Goal: Task Accomplishment & Management: Manage account settings

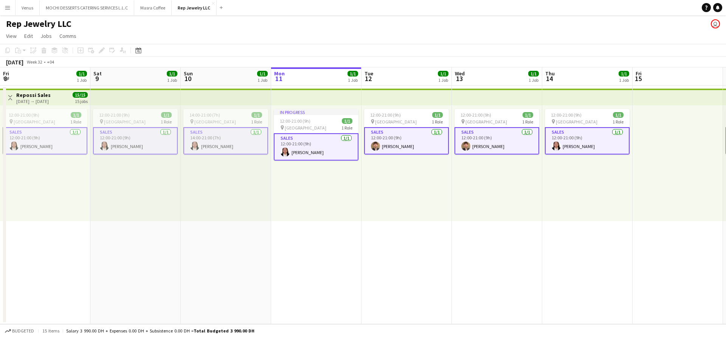
scroll to position [0, 180]
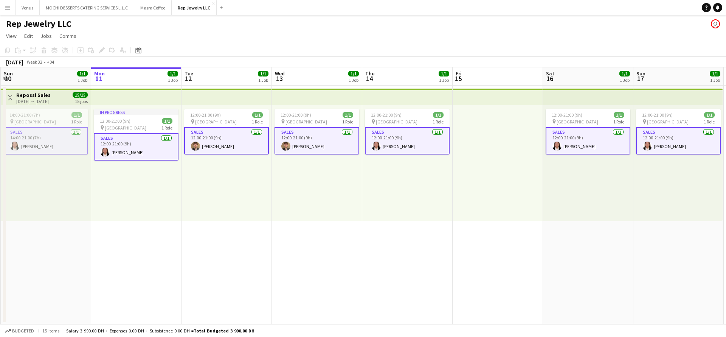
drag, startPoint x: 7, startPoint y: 8, endPoint x: 255, endPoint y: 43, distance: 250.7
click at [270, 41] on app-page-menu "View Day view expanded Day view collapsed Month view Date picker Jump to [DATE]…" at bounding box center [363, 37] width 726 height 14
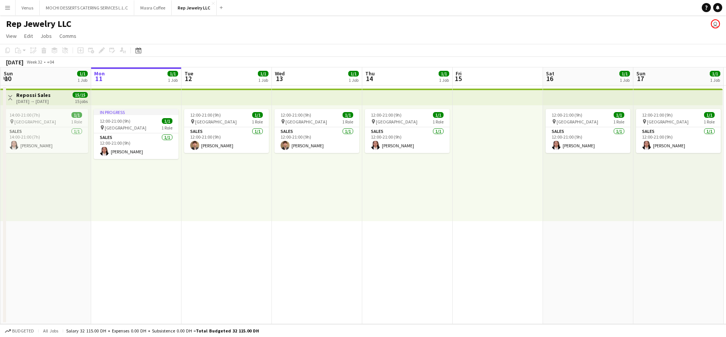
click at [9, 11] on button "Menu" at bounding box center [7, 7] width 15 height 15
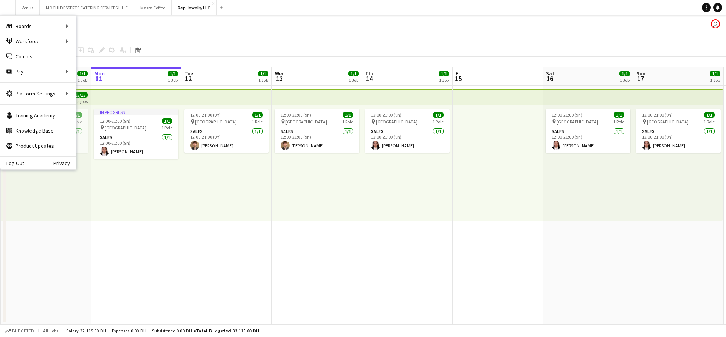
click at [236, 193] on div "12:00-21:00 (9h) 1/1 pin Dubai Mall 1 Role Sales 1/1 12:00-21:00 (9h) Marwan Al…" at bounding box center [227, 163] width 90 height 116
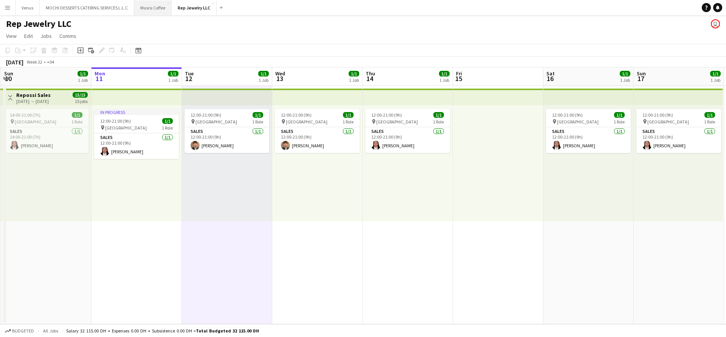
click at [154, 6] on button "Masra Coffee Close" at bounding box center [152, 7] width 37 height 15
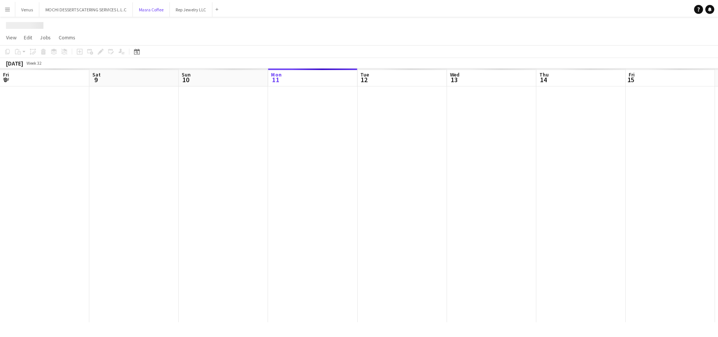
scroll to position [0, 181]
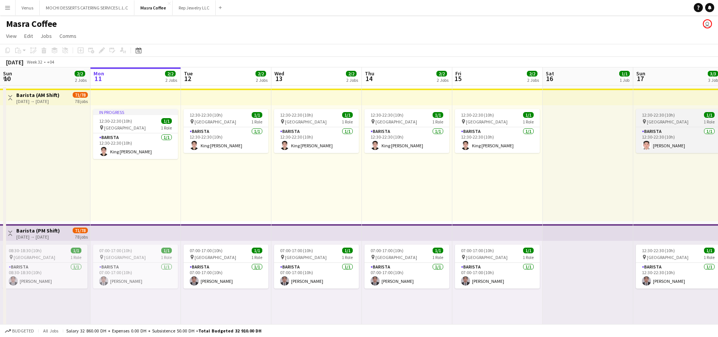
click at [667, 118] on app-job-card "12:30-22:30 (10h) 1/1 pin Al Serkal Avenue 1 Role Barista 1/1 12:30-22:30 (10h)…" at bounding box center [677, 131] width 85 height 44
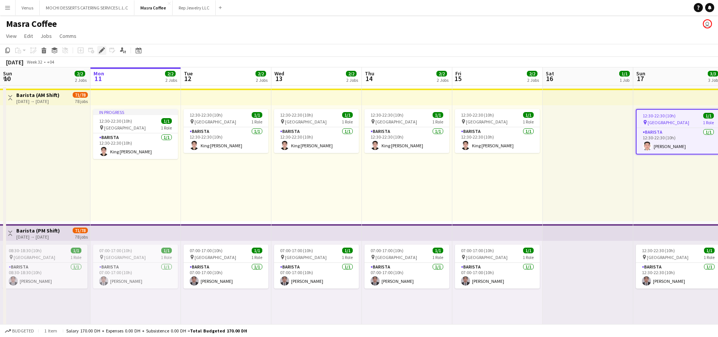
click at [100, 48] on icon "Edit" at bounding box center [102, 50] width 6 height 6
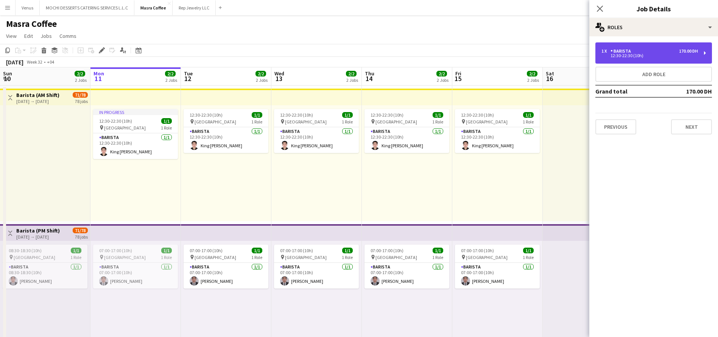
click at [707, 52] on div "1 x Barista 170.00 DH 12:30-22:30 (10h)" at bounding box center [653, 52] width 117 height 21
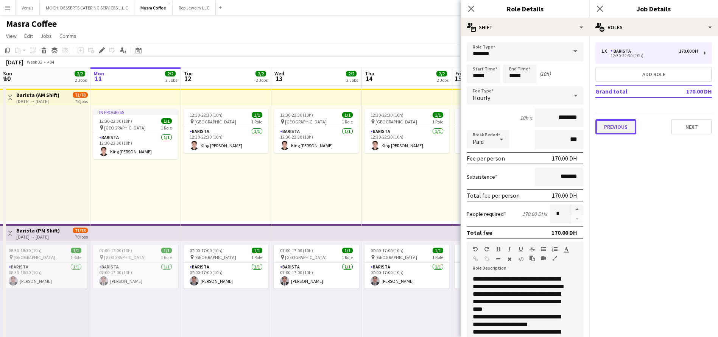
click at [617, 126] on button "Previous" at bounding box center [615, 126] width 41 height 15
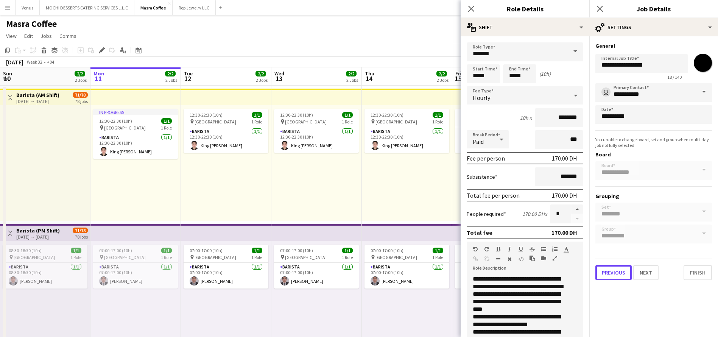
click at [614, 271] on button "Previous" at bounding box center [613, 272] width 36 height 15
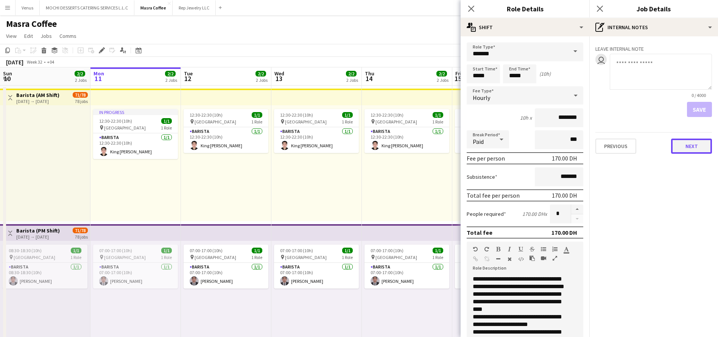
click at [696, 145] on button "Next" at bounding box center [691, 145] width 41 height 15
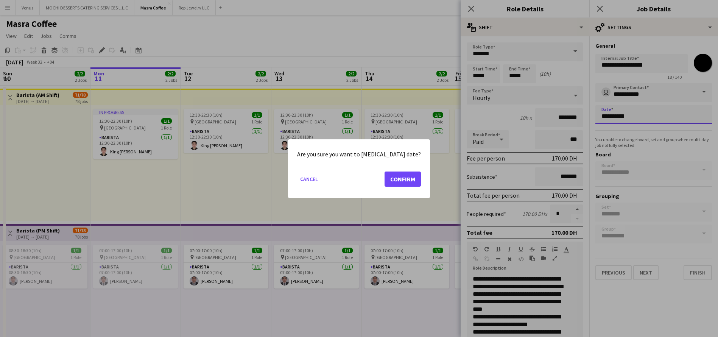
click at [628, 113] on body "Menu Boards Boards Boards All jobs Status Workforce Workforce My Workforce Recr…" at bounding box center [359, 254] width 718 height 508
click at [391, 178] on button "Confirm" at bounding box center [402, 178] width 36 height 15
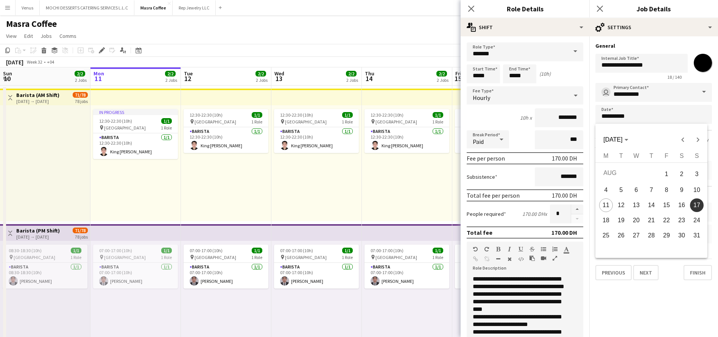
click at [682, 207] on span "16" at bounding box center [681, 205] width 14 height 14
type input "**********"
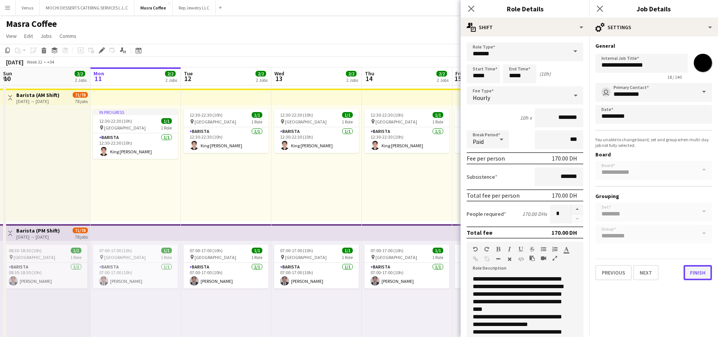
click at [700, 272] on button "Finish" at bounding box center [697, 272] width 28 height 15
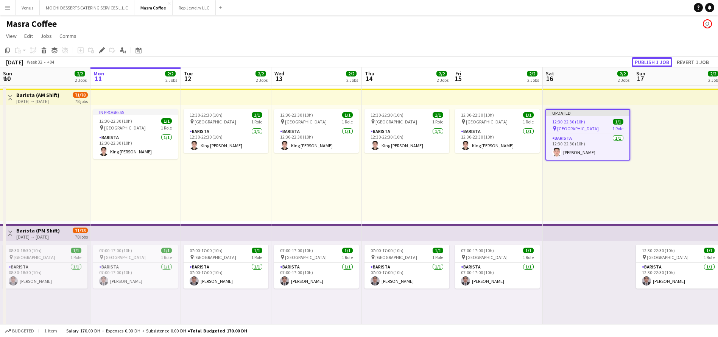
click at [654, 62] on button "Publish 1 job" at bounding box center [651, 62] width 40 height 10
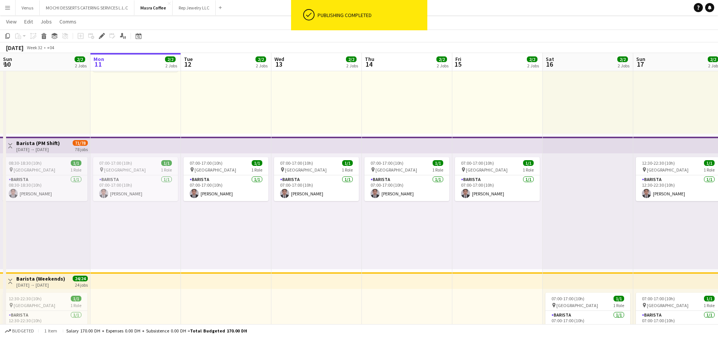
scroll to position [113, 0]
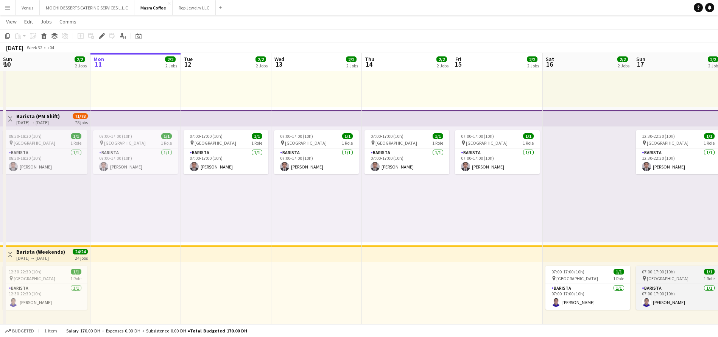
click at [675, 275] on div "pin Al Serkal Avenue 1 Role" at bounding box center [677, 278] width 85 height 6
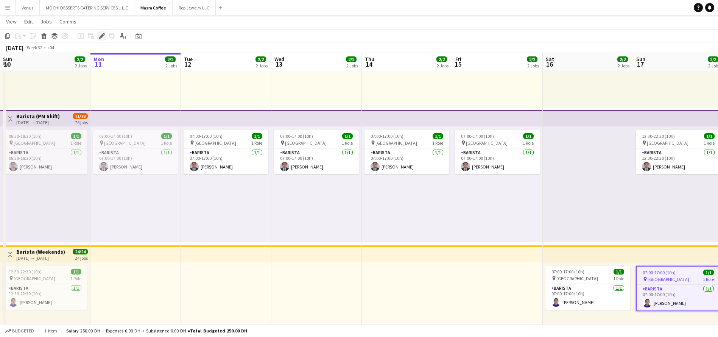
click at [101, 36] on icon at bounding box center [101, 36] width 4 height 4
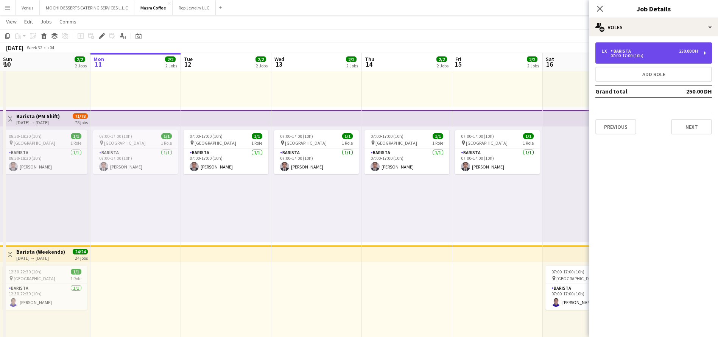
click at [702, 50] on div "1 x Barista 250.00 DH 07:00-17:00 (10h)" at bounding box center [653, 52] width 117 height 21
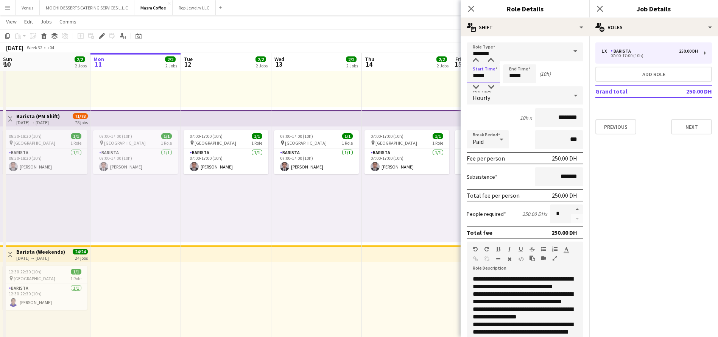
drag, startPoint x: 490, startPoint y: 76, endPoint x: 458, endPoint y: 76, distance: 32.2
click at [458, 76] on body "Menu Boards Boards Boards All jobs Status Workforce Workforce My Workforce Recr…" at bounding box center [359, 140] width 718 height 507
type input "*****"
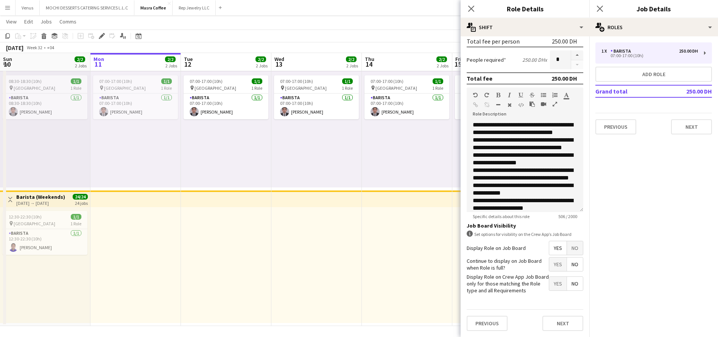
scroll to position [170, 0]
type input "*****"
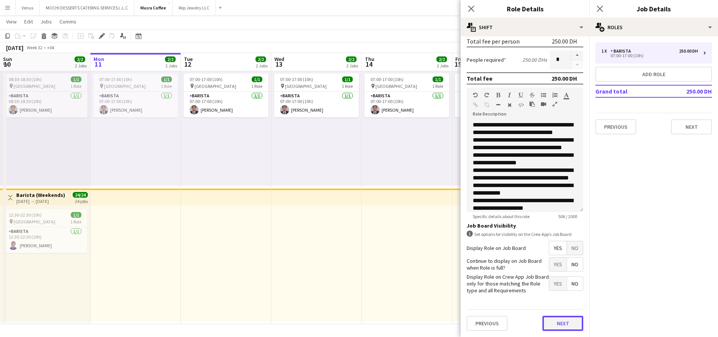
click at [571, 325] on button "Next" at bounding box center [562, 322] width 41 height 15
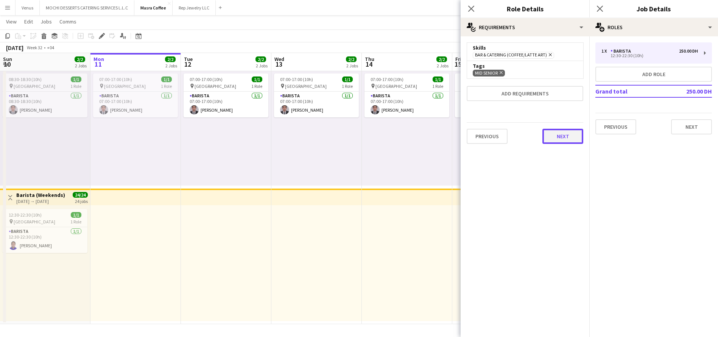
click at [570, 134] on button "Next" at bounding box center [562, 136] width 41 height 15
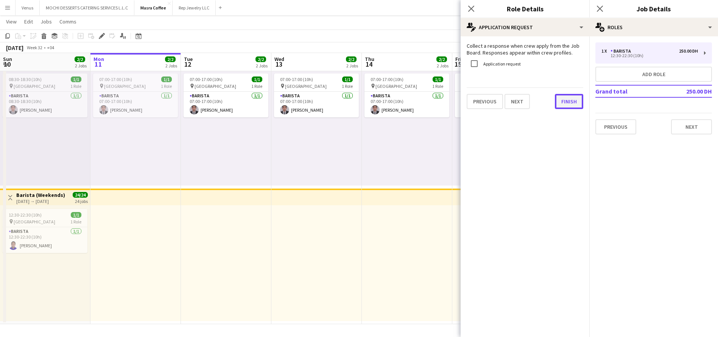
click at [561, 107] on button "Finish" at bounding box center [569, 101] width 28 height 15
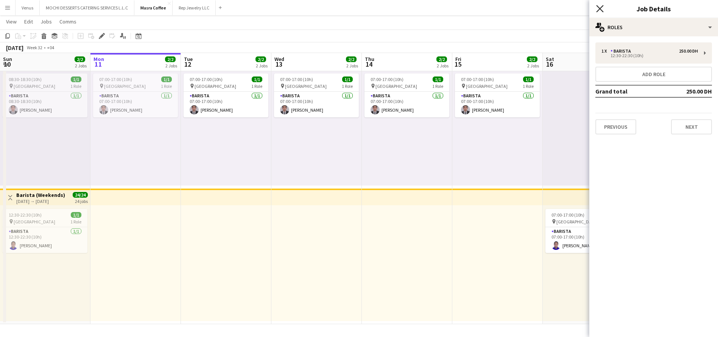
click at [601, 8] on icon at bounding box center [599, 8] width 7 height 7
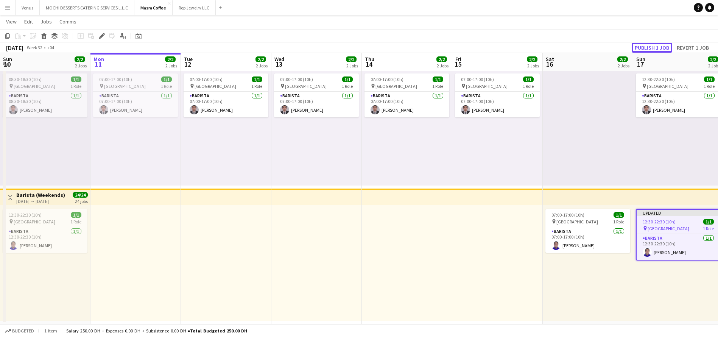
click at [642, 44] on button "Publish 1 job" at bounding box center [651, 48] width 40 height 10
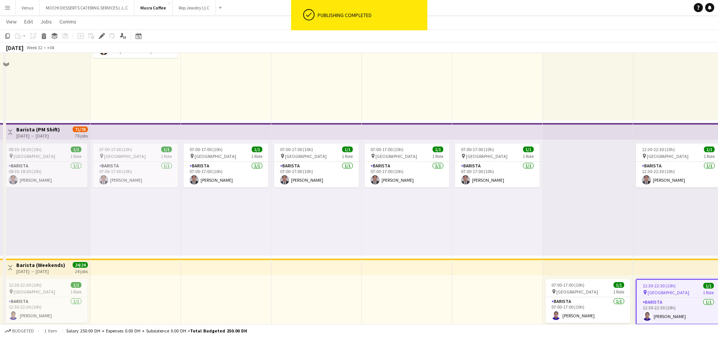
scroll to position [57, 0]
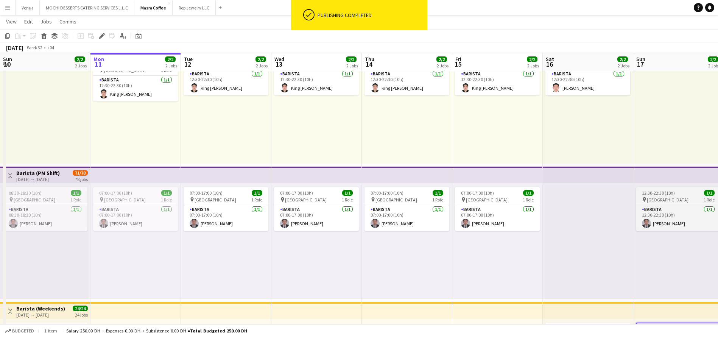
click at [674, 197] on span "Al Serkal Avenue" at bounding box center [667, 200] width 42 height 6
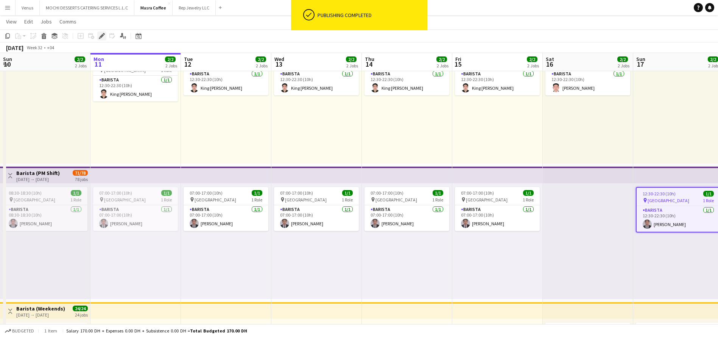
click at [104, 31] on div "Edit" at bounding box center [101, 35] width 9 height 9
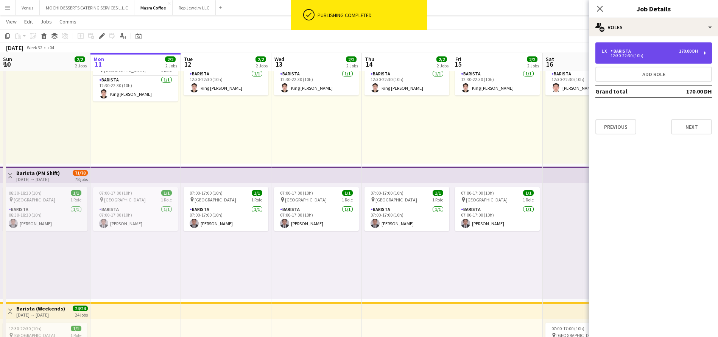
click at [702, 54] on div "1 x Barista 170.00 DH 12:30-22:30 (10h)" at bounding box center [653, 52] width 117 height 21
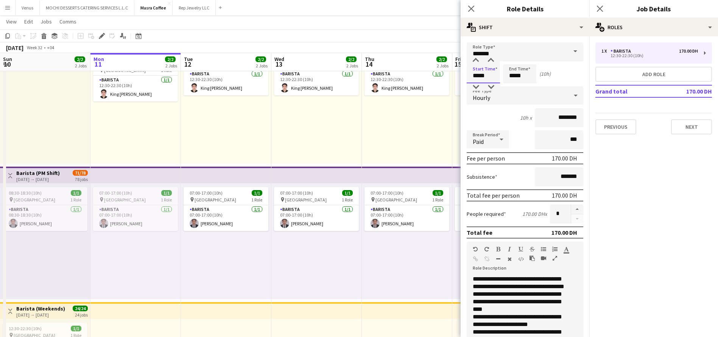
drag, startPoint x: 485, startPoint y: 74, endPoint x: 464, endPoint y: 73, distance: 21.6
click at [464, 73] on form "**********" at bounding box center [524, 266] width 129 height 448
type input "*****"
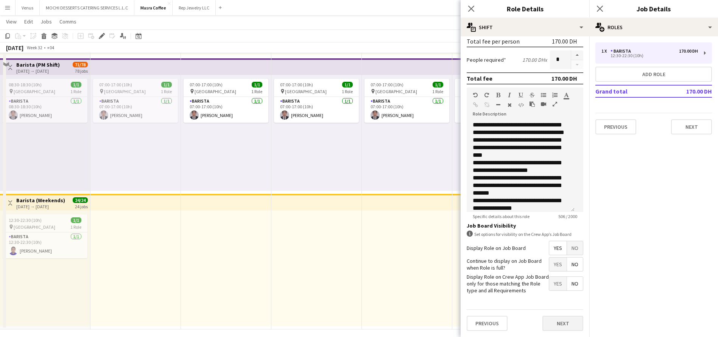
scroll to position [170, 0]
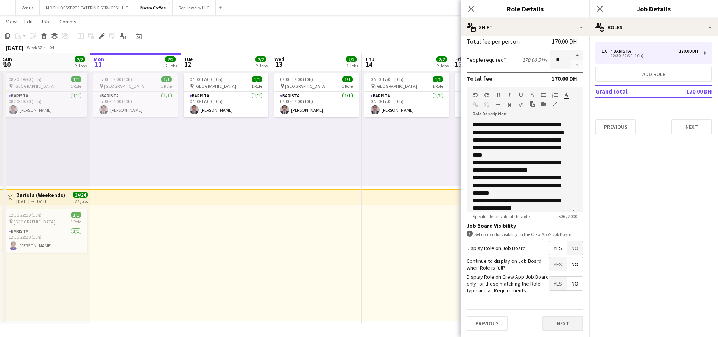
type input "*****"
click at [548, 316] on button "Next" at bounding box center [562, 322] width 41 height 15
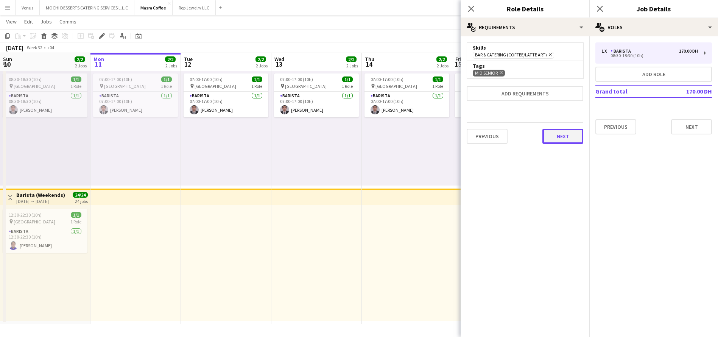
click at [562, 135] on button "Next" at bounding box center [562, 136] width 41 height 15
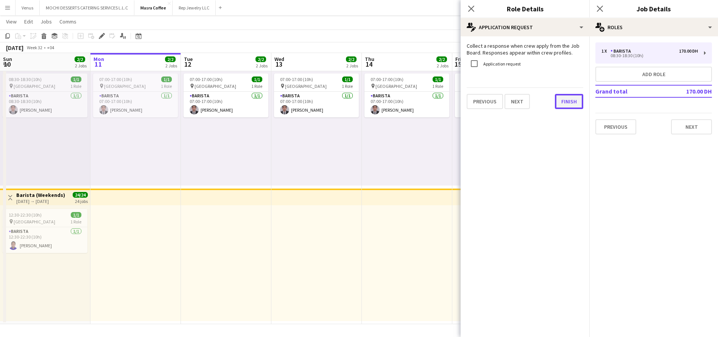
click at [560, 107] on button "Finish" at bounding box center [569, 101] width 28 height 15
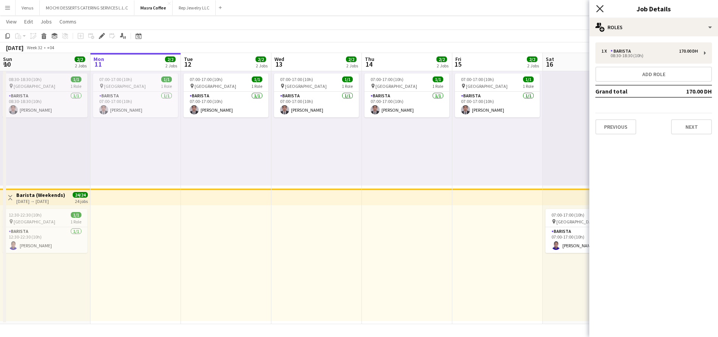
click at [601, 8] on icon "Close pop-in" at bounding box center [599, 8] width 7 height 7
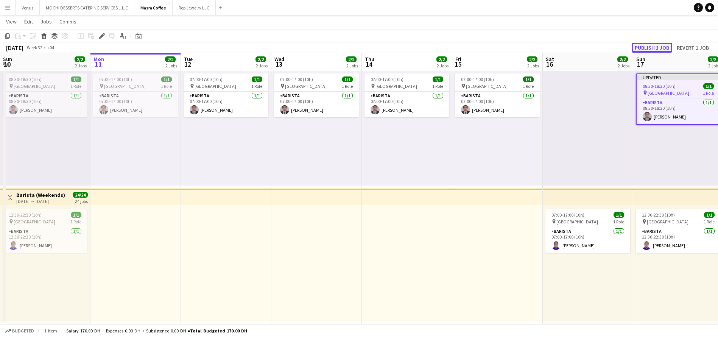
click at [652, 48] on button "Publish 1 job" at bounding box center [651, 48] width 40 height 10
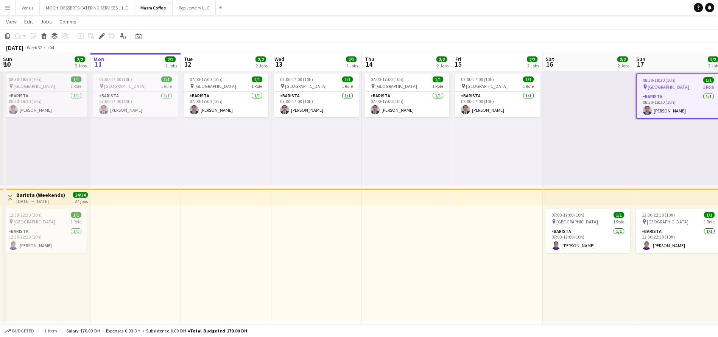
click at [590, 65] on app-board-header-date "Sat 16 2/2 2 Jobs" at bounding box center [587, 62] width 90 height 18
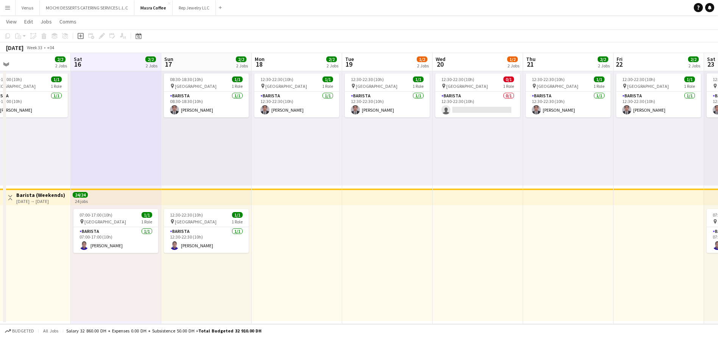
scroll to position [0, 296]
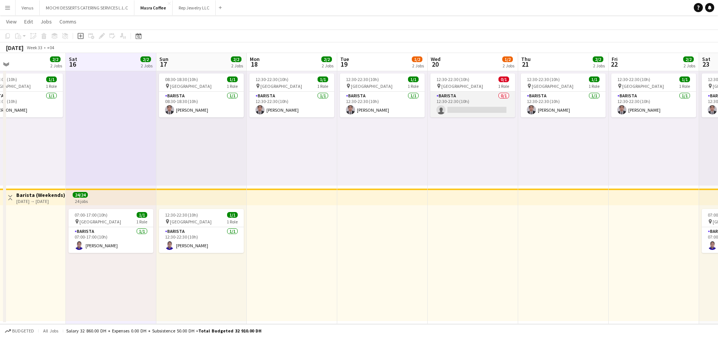
click at [468, 105] on app-card-role "Barista 0/1 12:30-22:30 (10h) single-neutral-actions" at bounding box center [472, 105] width 85 height 26
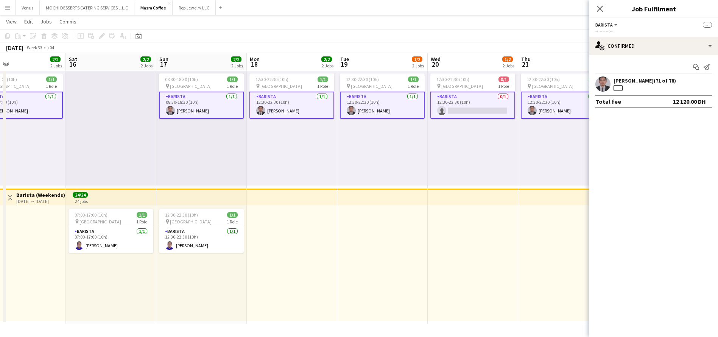
click at [474, 104] on app-card-role "Barista 0/1 12:30-22:30 (10h) single-neutral-actions" at bounding box center [472, 105] width 85 height 27
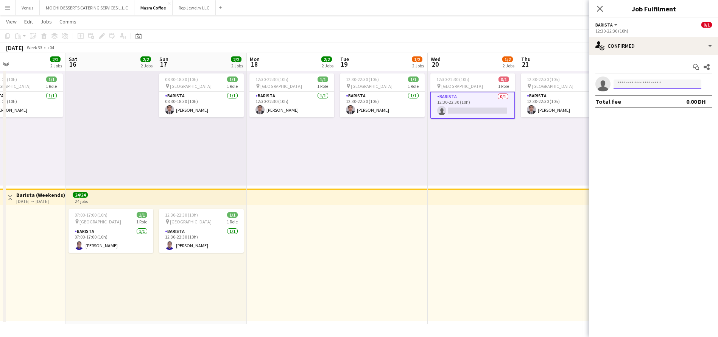
click at [623, 82] on input at bounding box center [657, 83] width 88 height 9
type input "******"
click at [656, 99] on span "nelson.kalinga@yahoo.com" at bounding box center [657, 101] width 76 height 6
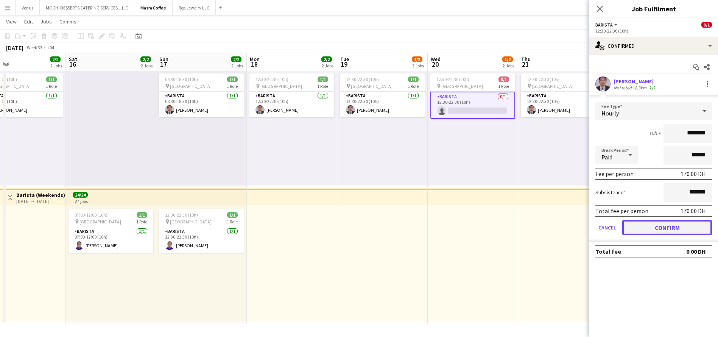
click at [663, 229] on button "Confirm" at bounding box center [667, 227] width 90 height 15
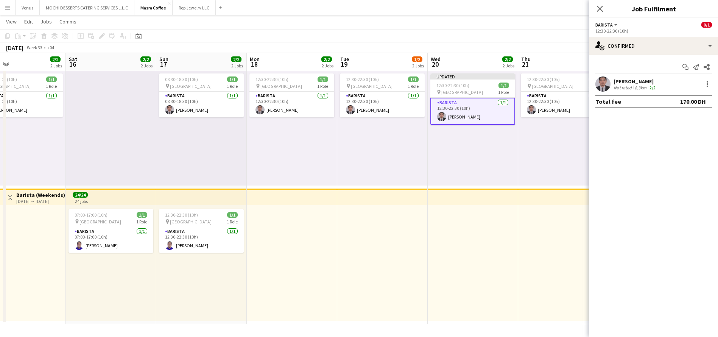
click at [597, 9] on icon "Close pop-in" at bounding box center [600, 9] width 6 height 6
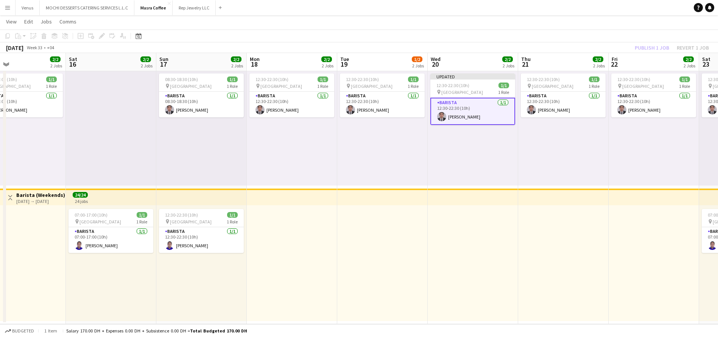
click at [650, 47] on div "Publish 1 job Revert 1 job" at bounding box center [671, 48] width 92 height 10
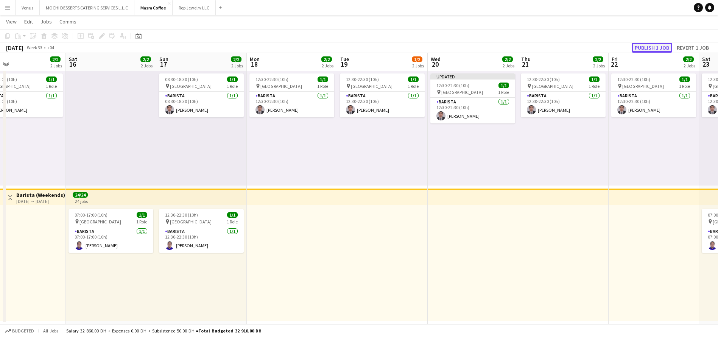
click at [652, 44] on button "Publish 1 job" at bounding box center [651, 48] width 40 height 10
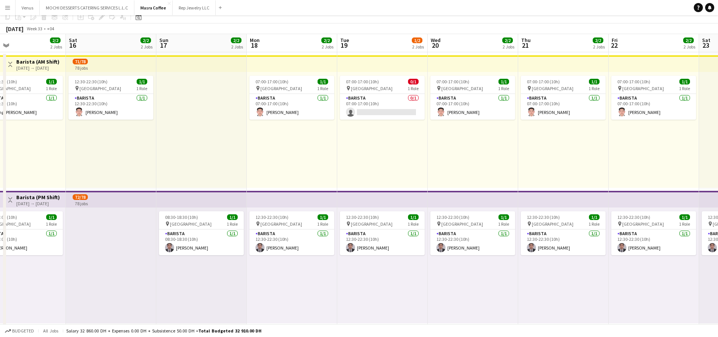
scroll to position [0, 0]
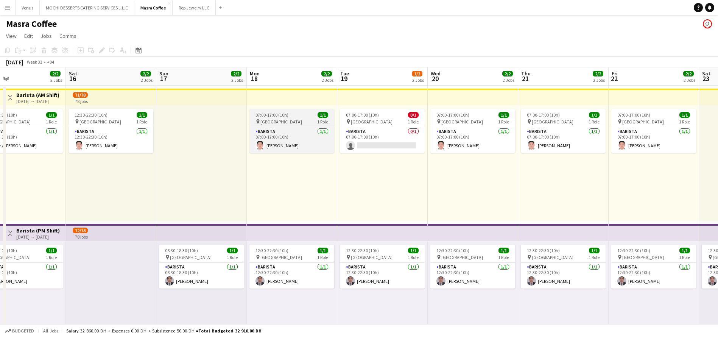
click at [296, 119] on div "pin Al Serkal Avenue 1 Role" at bounding box center [291, 121] width 85 height 6
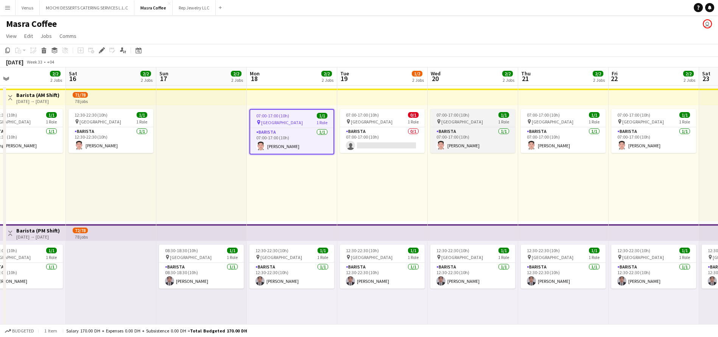
click at [460, 121] on span "Al Serkal Avenue" at bounding box center [462, 122] width 42 height 6
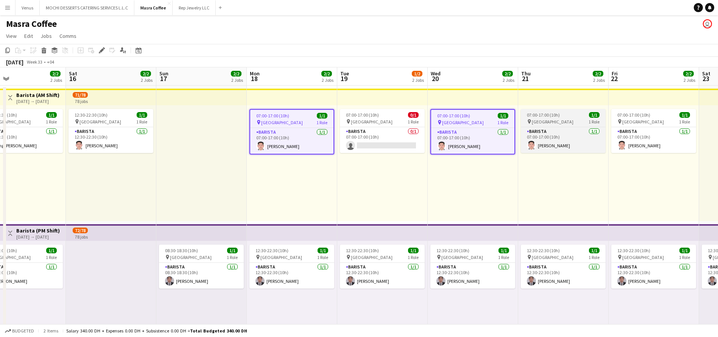
click at [580, 117] on div "07:00-17:00 (10h) 1/1" at bounding box center [562, 115] width 85 height 6
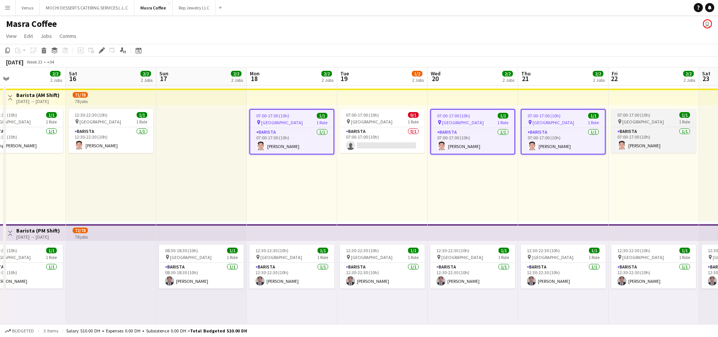
click at [640, 115] on span "07:00-17:00 (10h)" at bounding box center [633, 115] width 33 height 6
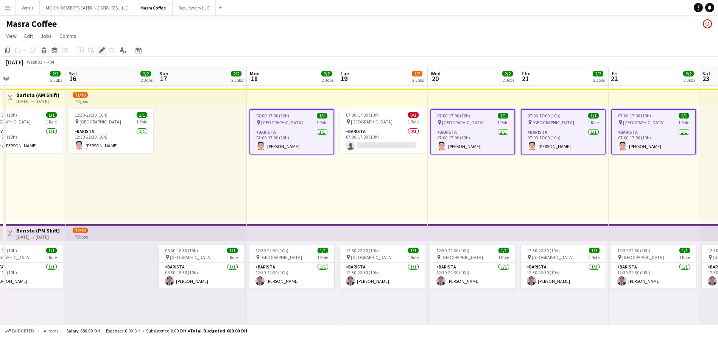
click at [100, 49] on icon "Edit" at bounding box center [102, 50] width 6 height 6
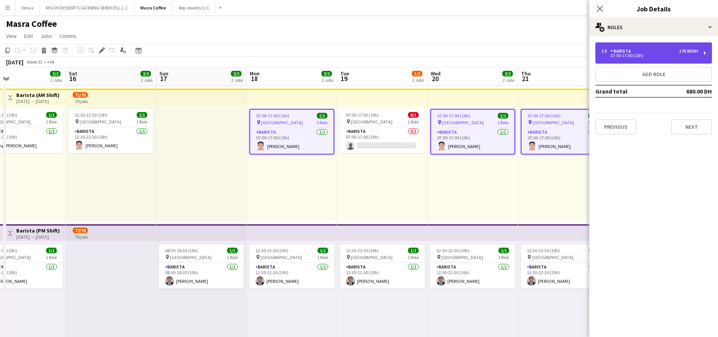
click at [707, 54] on div "1 x Barista 170.00 DH 07:00-17:00 (10h)" at bounding box center [653, 52] width 117 height 21
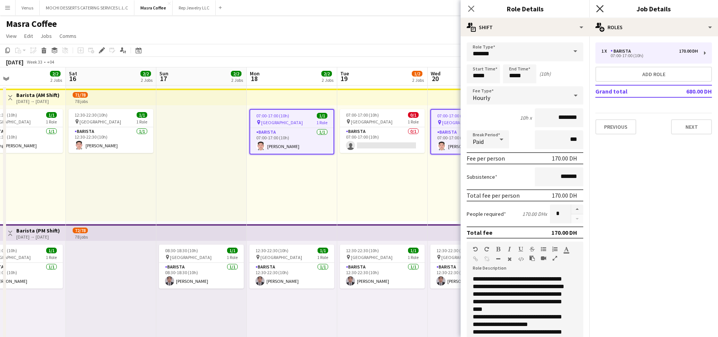
click at [602, 10] on icon "Close pop-in" at bounding box center [599, 8] width 7 height 7
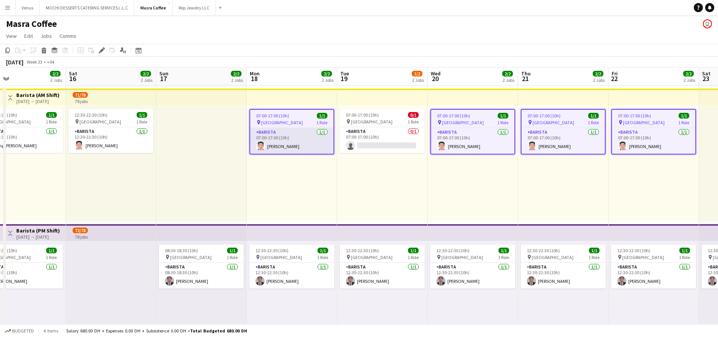
drag, startPoint x: 280, startPoint y: 141, endPoint x: 314, endPoint y: 144, distance: 33.8
click at [281, 141] on app-card-role "Barista 1/1 07:00-17:00 (10h) Joshua Arcilla" at bounding box center [291, 141] width 83 height 26
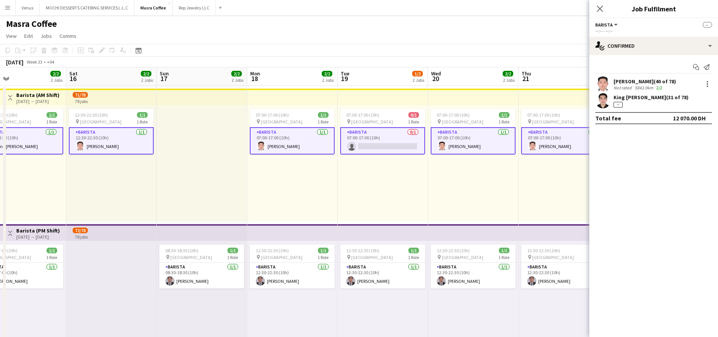
click at [291, 143] on app-card-role "Barista 1/1 07:00-17:00 (10h) Joshua Arcilla" at bounding box center [292, 140] width 85 height 27
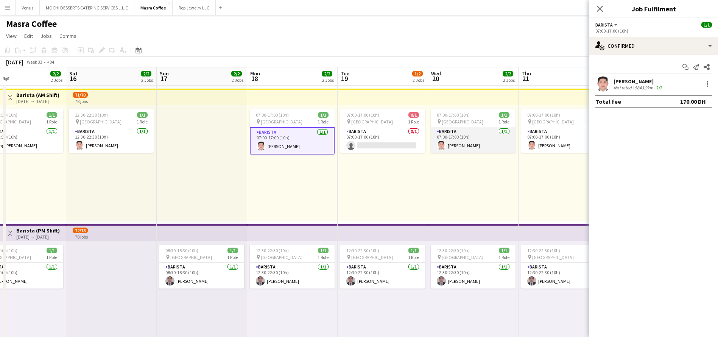
click at [458, 142] on app-card-role "Barista 1/1 07:00-17:00 (10h) Joshua Arcilla" at bounding box center [472, 140] width 85 height 26
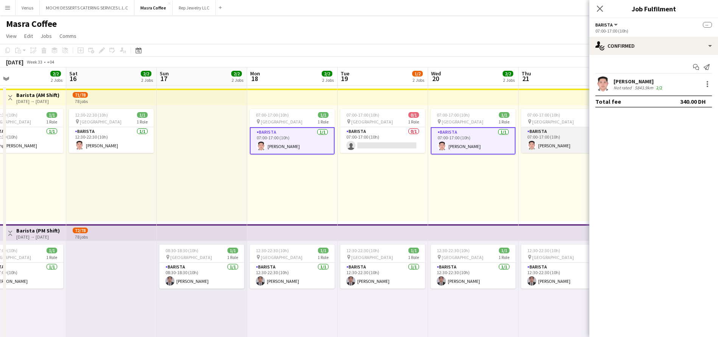
click at [539, 141] on app-card-role "Barista 1/1 07:00-17:00 (10h) Joshua Arcilla" at bounding box center [563, 140] width 85 height 26
click at [598, 8] on icon "Close pop-in" at bounding box center [599, 8] width 7 height 7
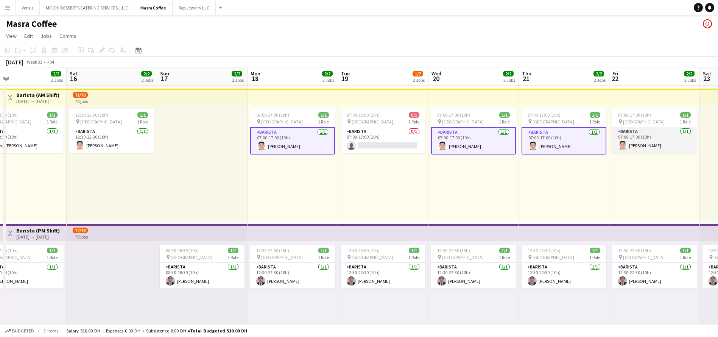
click at [653, 137] on app-card-role "Barista 1/1 07:00-17:00 (10h) Joshua Arcilla" at bounding box center [654, 140] width 85 height 26
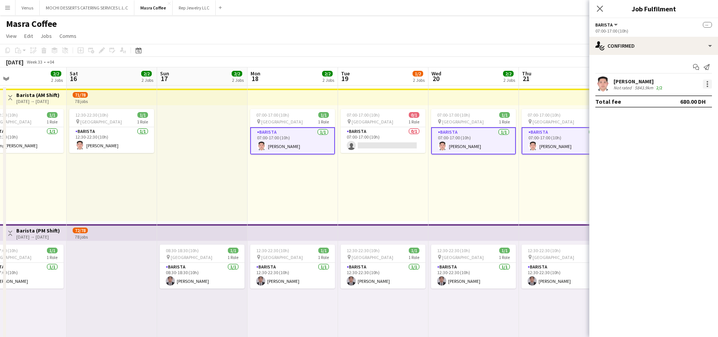
click at [707, 82] on div at bounding box center [706, 83] width 9 height 9
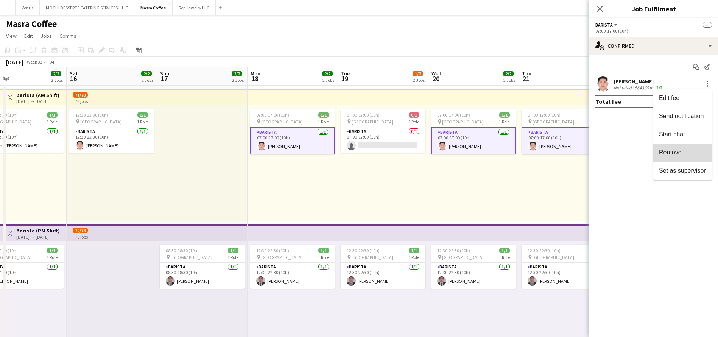
click at [693, 152] on span "Remove" at bounding box center [682, 152] width 47 height 7
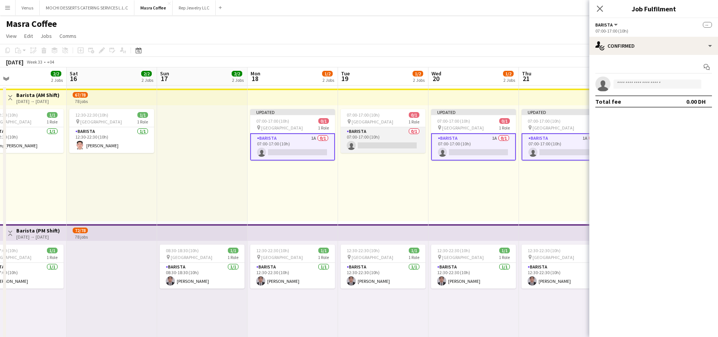
click at [392, 144] on app-card-role "Barista 0/1 07:00-17:00 (10h) single-neutral-actions" at bounding box center [382, 140] width 85 height 26
click at [635, 82] on input at bounding box center [657, 83] width 88 height 9
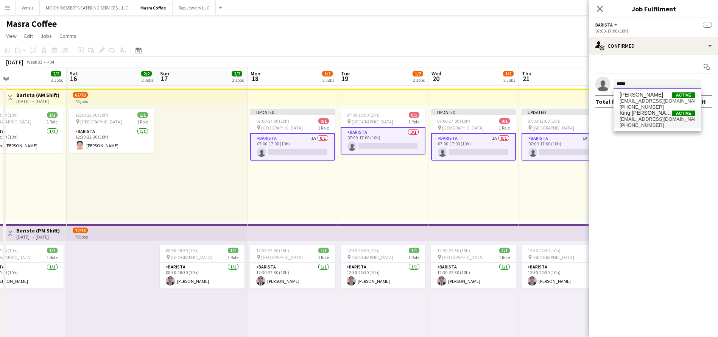
type input "****"
click at [642, 121] on span "mkingbryant@gmail.com" at bounding box center [657, 119] width 76 height 6
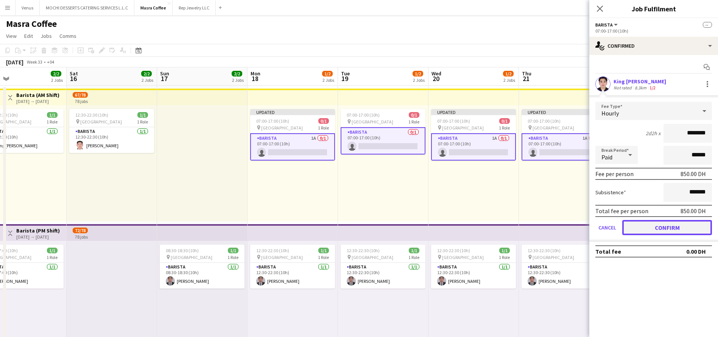
click at [671, 225] on button "Confirm" at bounding box center [667, 227] width 90 height 15
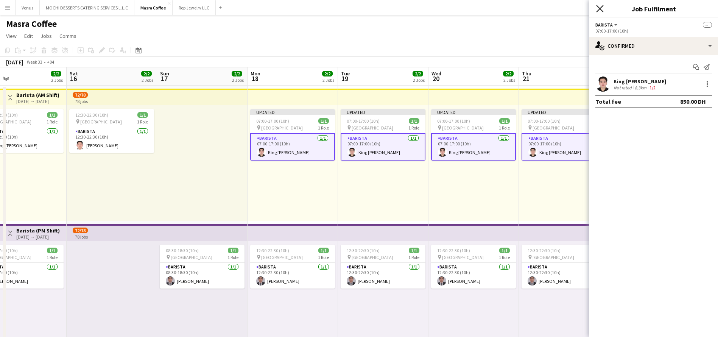
drag, startPoint x: 599, startPoint y: 9, endPoint x: 622, endPoint y: 30, distance: 30.8
click at [599, 10] on icon at bounding box center [599, 8] width 7 height 7
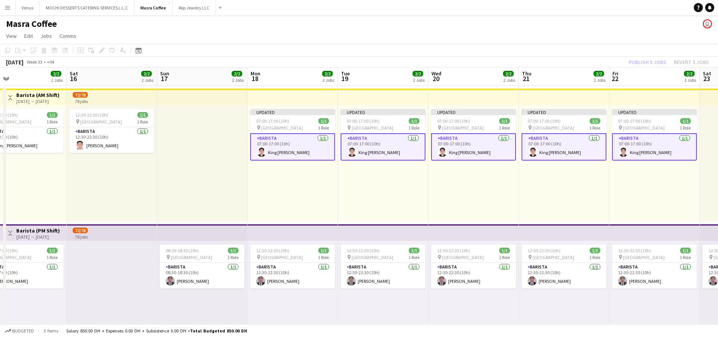
click at [654, 61] on div "Publish 5 jobs Revert 5 jobs" at bounding box center [668, 62] width 98 height 10
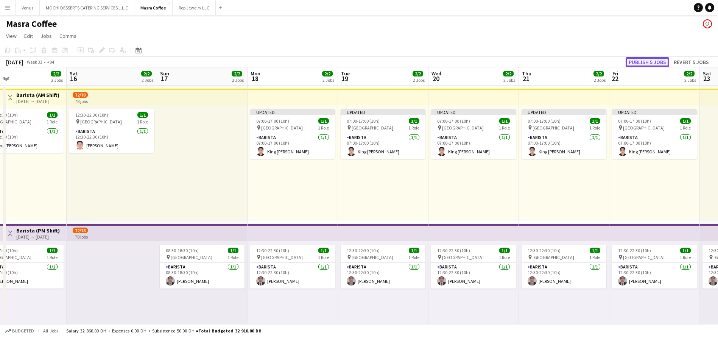
click at [662, 64] on button "Publish 5 jobs" at bounding box center [647, 62] width 44 height 10
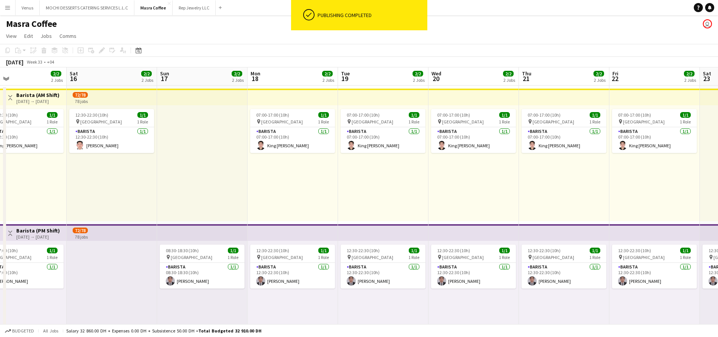
click at [649, 97] on app-top-bar at bounding box center [654, 97] width 90 height 17
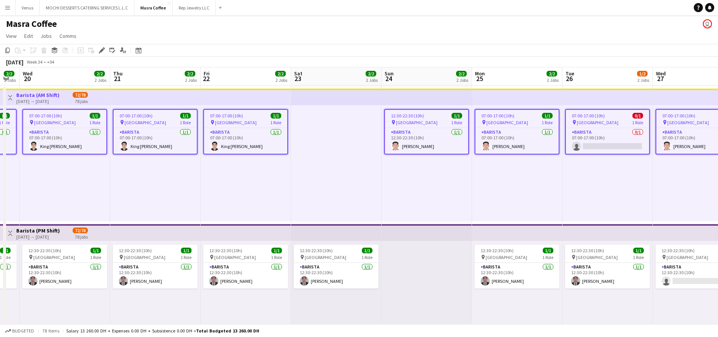
scroll to position [0, 274]
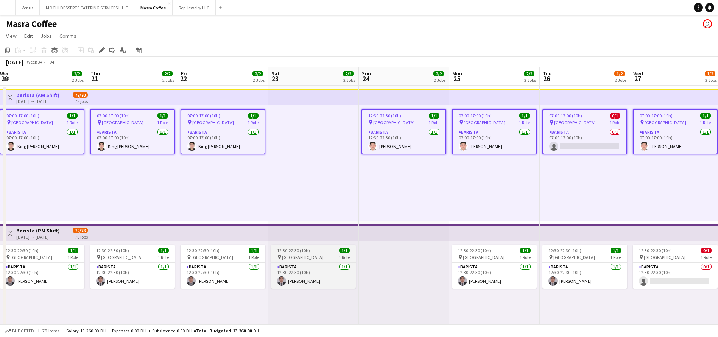
click at [314, 248] on div "12:30-22:30 (10h) 1/1" at bounding box center [313, 250] width 85 height 6
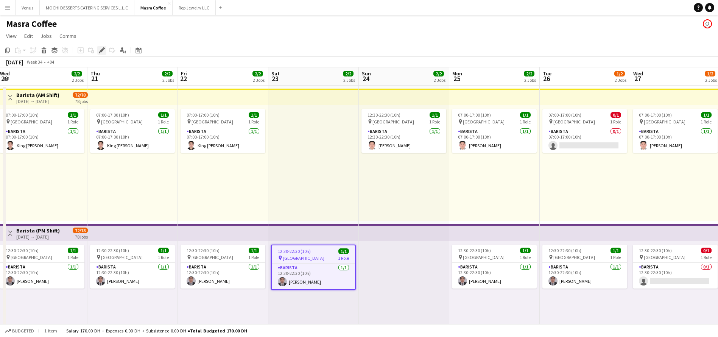
click at [99, 50] on icon "Edit" at bounding box center [102, 50] width 6 height 6
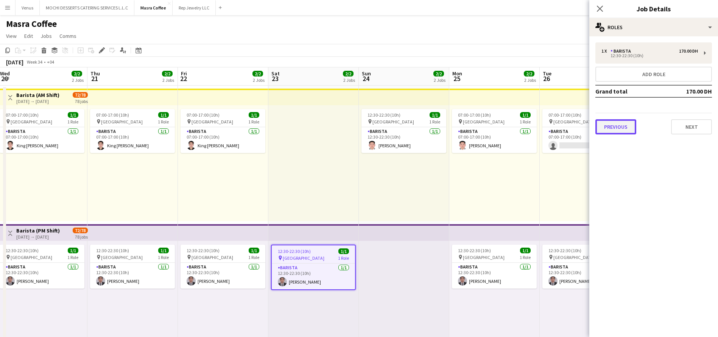
click at [627, 131] on button "Previous" at bounding box center [615, 126] width 41 height 15
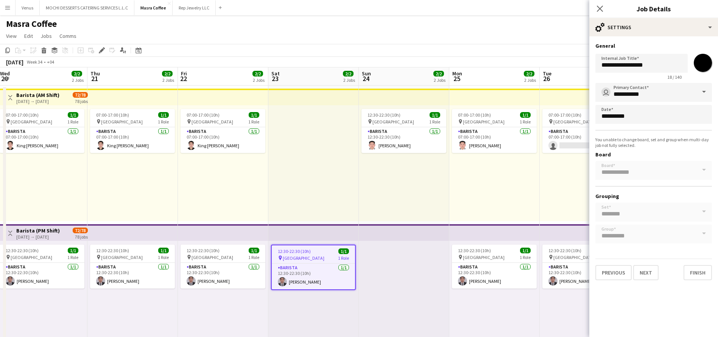
click at [707, 95] on span at bounding box center [704, 92] width 16 height 18
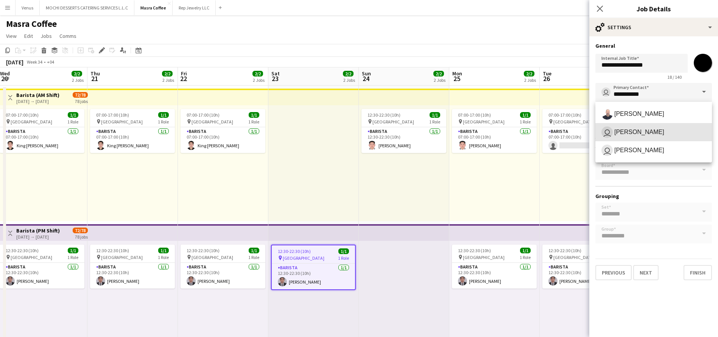
drag, startPoint x: 645, startPoint y: 132, endPoint x: 667, endPoint y: 134, distance: 22.0
click at [646, 132] on span "Rudi Yriarte" at bounding box center [639, 131] width 50 height 7
type input "**********"
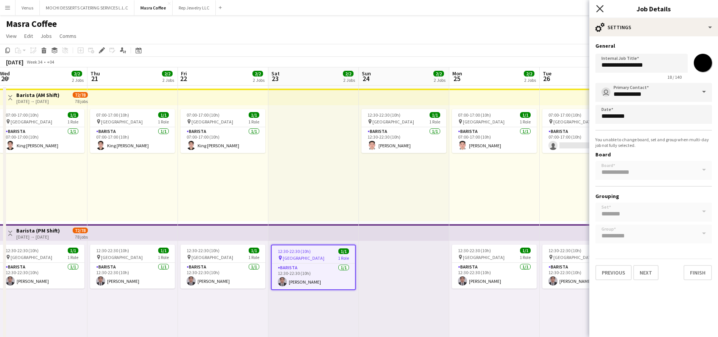
click at [600, 10] on icon at bounding box center [599, 8] width 7 height 7
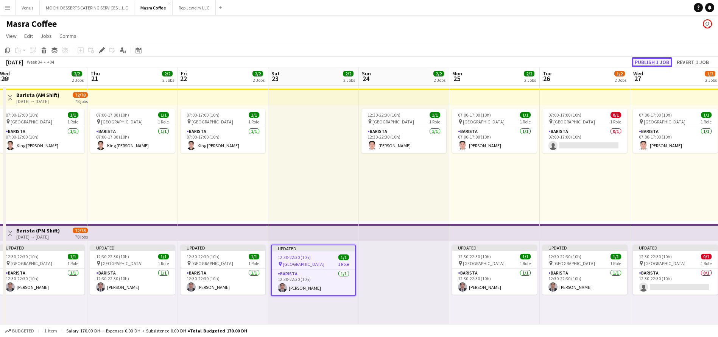
click at [656, 62] on button "Publish 1 job" at bounding box center [651, 62] width 40 height 10
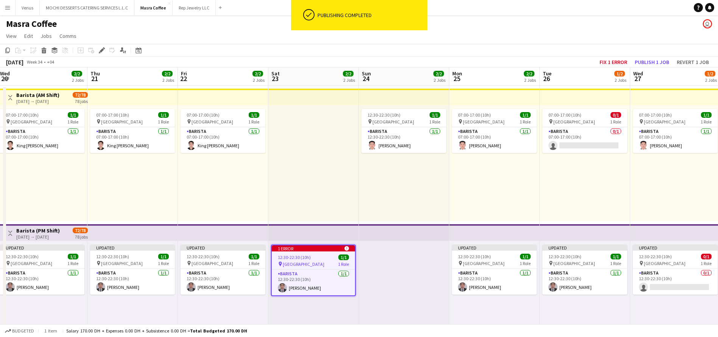
click at [534, 160] on div "07:00-17:00 (10h) 1/1 pin Al Serkal Avenue 1 Role Barista 1/1 07:00-17:00 (10h)…" at bounding box center [494, 163] width 90 height 116
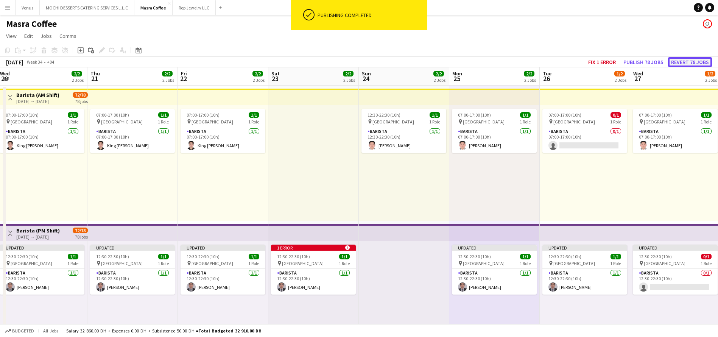
click at [691, 61] on button "Revert 78 jobs" at bounding box center [690, 62] width 44 height 10
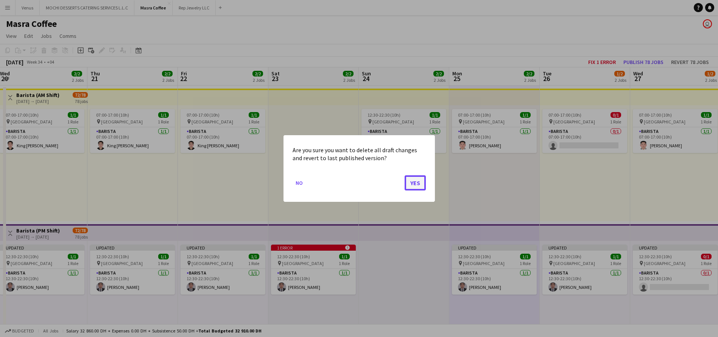
click at [410, 179] on button "Yes" at bounding box center [414, 182] width 21 height 15
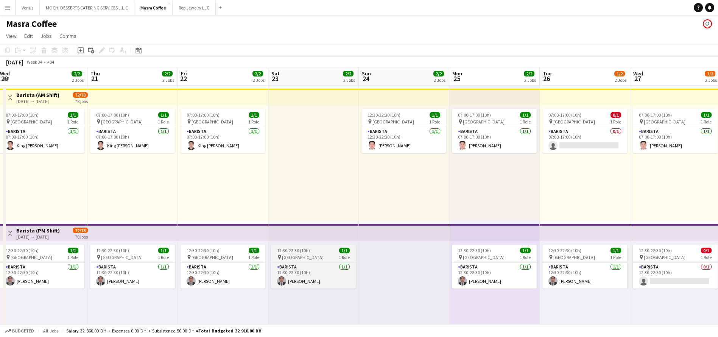
click at [314, 256] on div "pin Al Serkal Avenue 1 Role" at bounding box center [313, 257] width 85 height 6
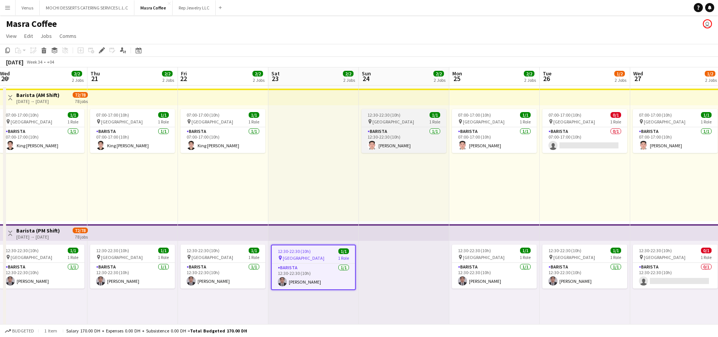
click at [402, 116] on div "12:30-22:30 (10h) 1/1" at bounding box center [403, 115] width 85 height 6
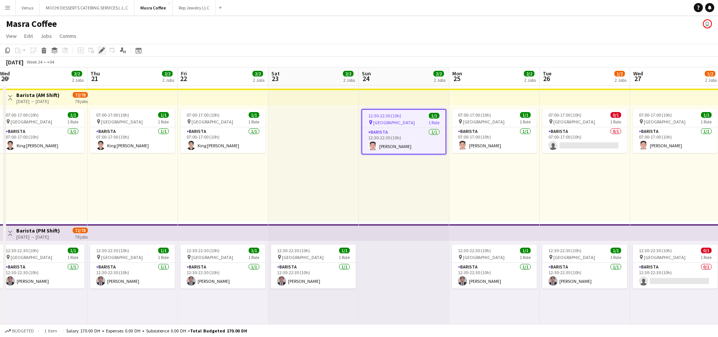
click at [99, 49] on div "Edit" at bounding box center [101, 50] width 9 height 9
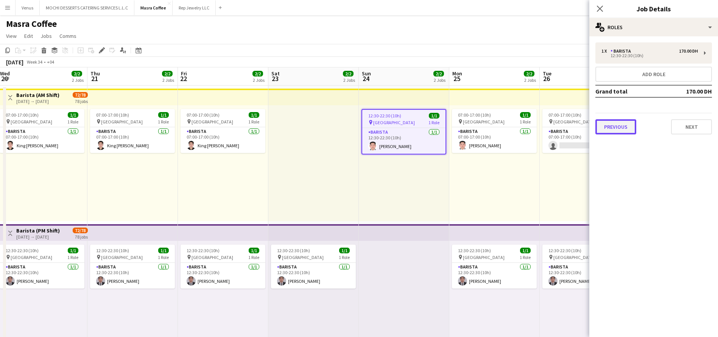
click at [610, 125] on button "Previous" at bounding box center [615, 126] width 41 height 15
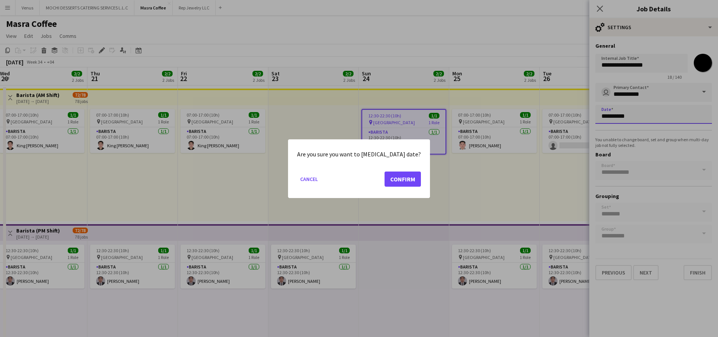
click at [639, 118] on body "Menu Boards Boards Boards All jobs Status Workforce Workforce My Workforce Recr…" at bounding box center [359, 254] width 718 height 508
click at [397, 180] on button "Confirm" at bounding box center [402, 178] width 36 height 15
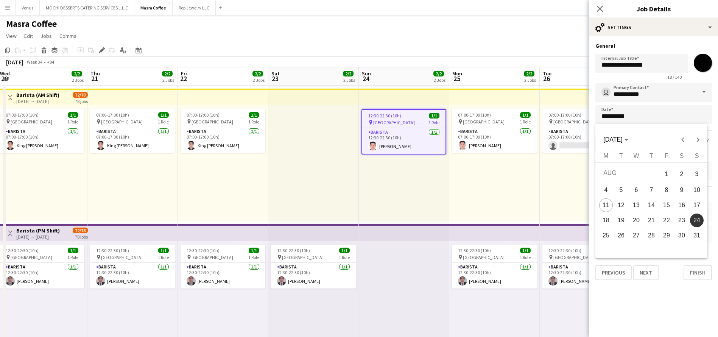
click at [683, 220] on span "23" at bounding box center [681, 220] width 14 height 14
type input "**********"
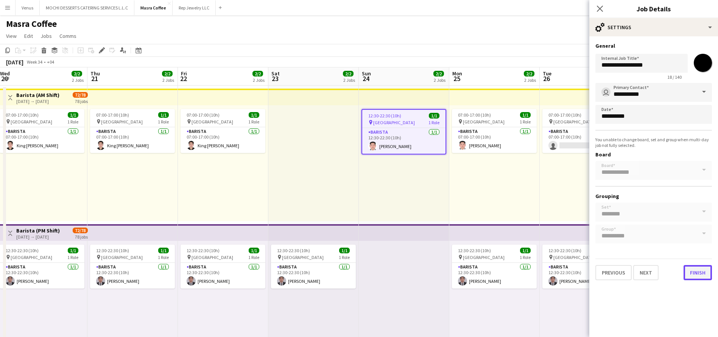
click at [699, 270] on button "Finish" at bounding box center [697, 272] width 28 height 15
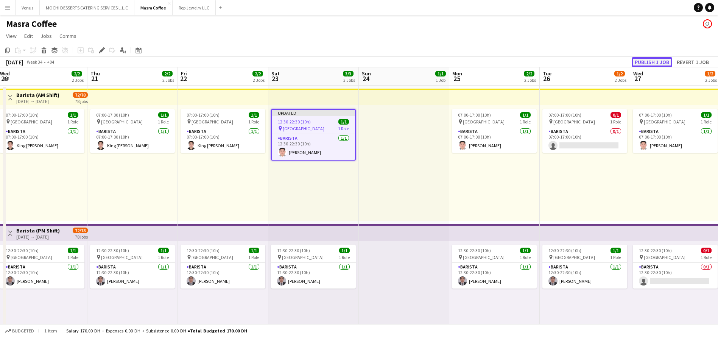
click at [649, 61] on button "Publish 1 job" at bounding box center [651, 62] width 40 height 10
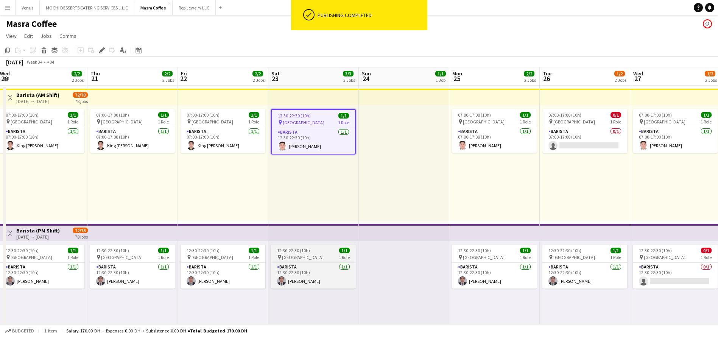
click at [318, 254] on div "pin Al Serkal Avenue 1 Role" at bounding box center [313, 257] width 85 height 6
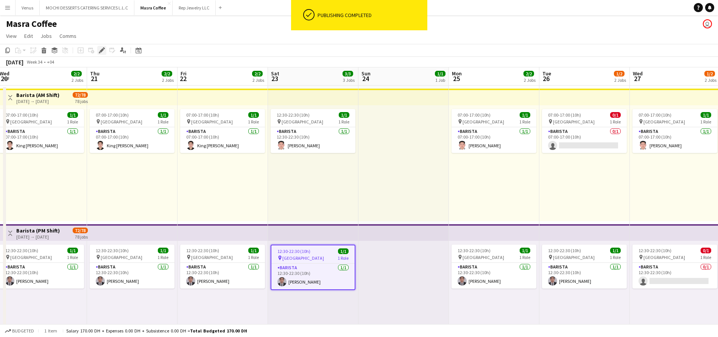
click at [101, 48] on icon "Edit" at bounding box center [102, 50] width 6 height 6
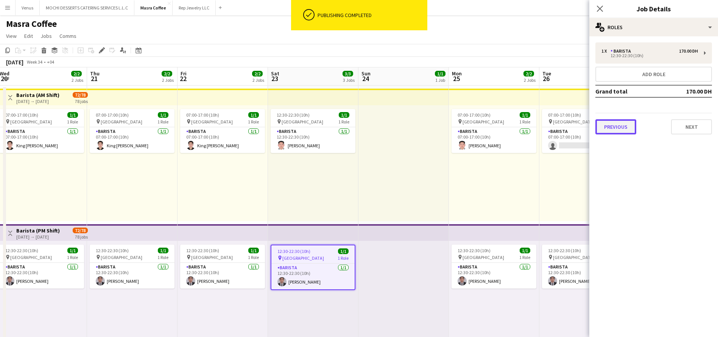
click at [617, 127] on button "Previous" at bounding box center [615, 126] width 41 height 15
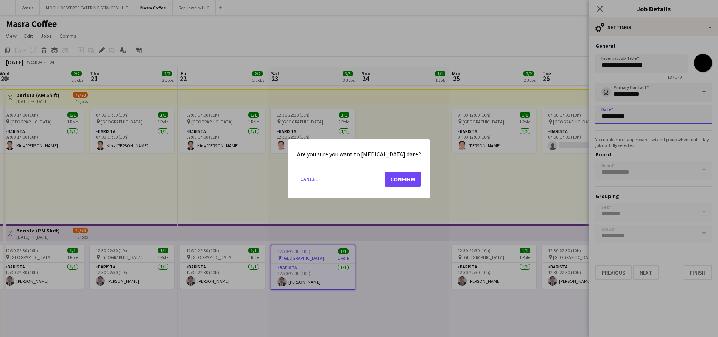
click at [619, 117] on body "Menu Boards Boards Boards All jobs Status Workforce Workforce My Workforce Recr…" at bounding box center [359, 254] width 718 height 508
click at [402, 181] on button "Confirm" at bounding box center [402, 178] width 36 height 15
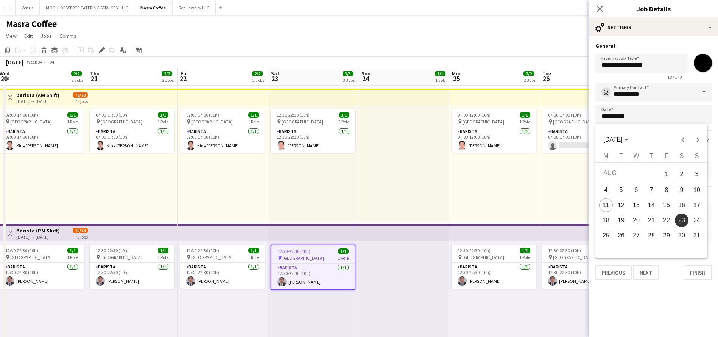
click at [697, 219] on span "24" at bounding box center [697, 220] width 14 height 14
type input "**********"
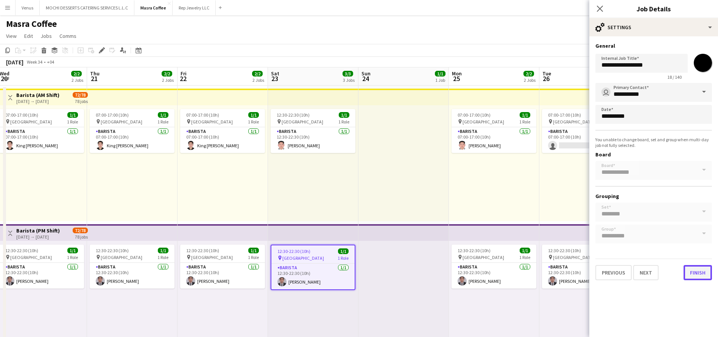
click at [705, 275] on button "Finish" at bounding box center [697, 272] width 28 height 15
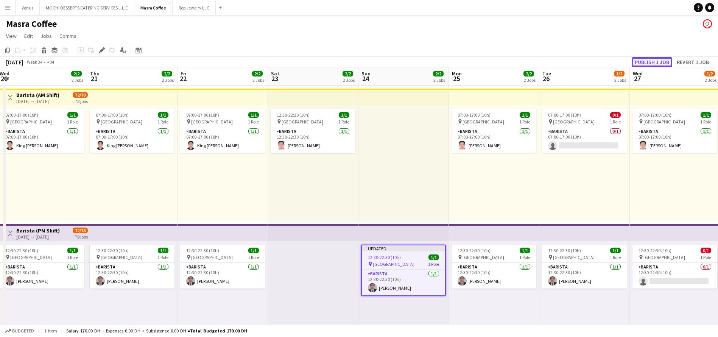
click at [647, 65] on button "Publish 1 job" at bounding box center [651, 62] width 40 height 10
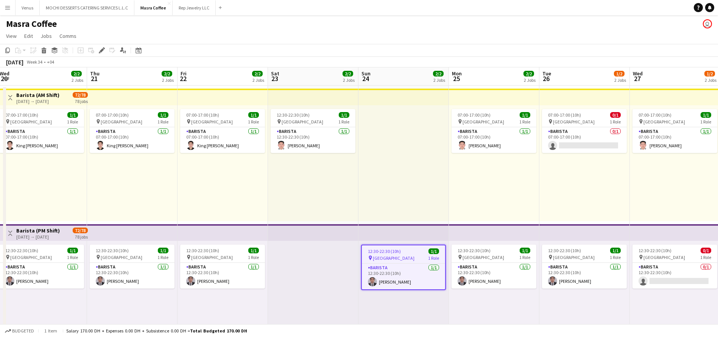
click at [412, 258] on div "pin Al Serkal Avenue 1 Role" at bounding box center [403, 258] width 83 height 6
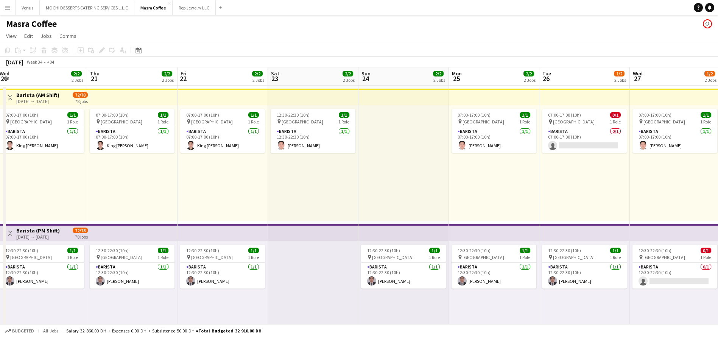
click at [389, 261] on app-job-card "12:30-22:30 (10h) 1/1 pin Al Serkal Avenue 1 Role Barista 1/1 12:30-22:30 (10h)…" at bounding box center [403, 266] width 85 height 44
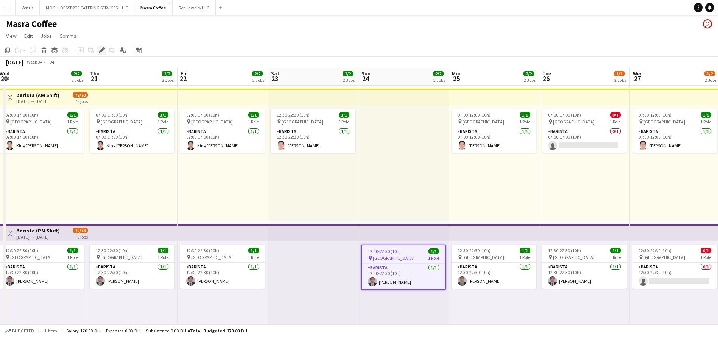
click at [101, 49] on icon "Edit" at bounding box center [102, 50] width 6 height 6
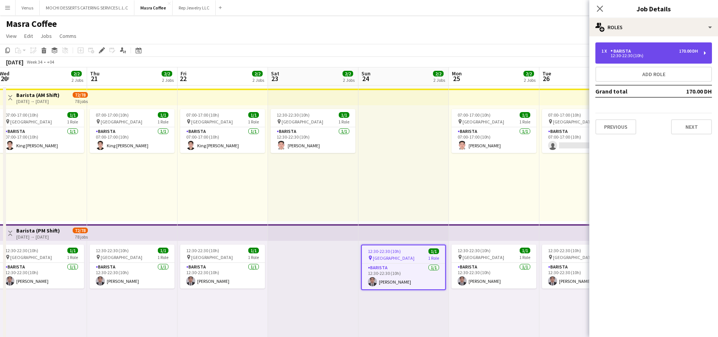
click at [707, 51] on div "1 x Barista 170.00 DH 12:30-22:30 (10h)" at bounding box center [653, 52] width 117 height 21
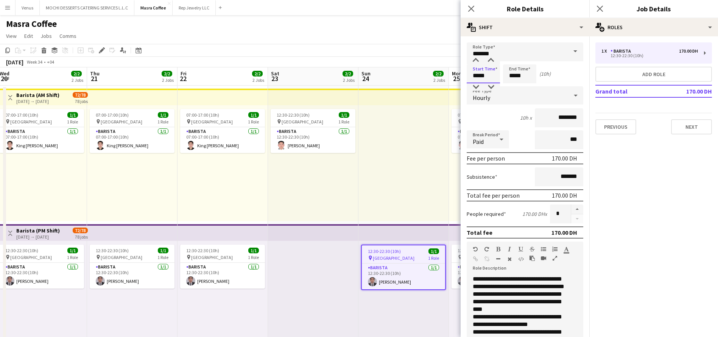
drag, startPoint x: 489, startPoint y: 73, endPoint x: 463, endPoint y: 72, distance: 25.7
click at [463, 72] on form "**********" at bounding box center [524, 266] width 129 height 448
type input "*****"
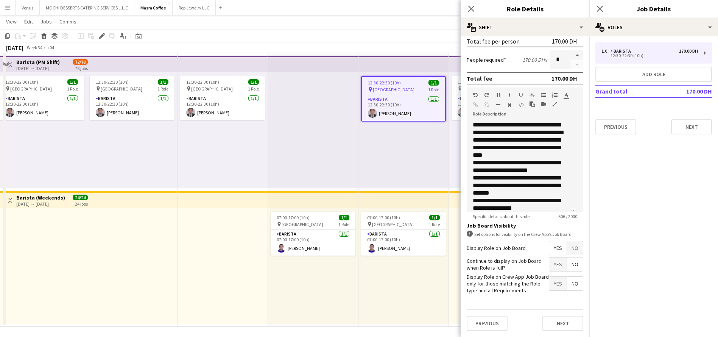
scroll to position [170, 0]
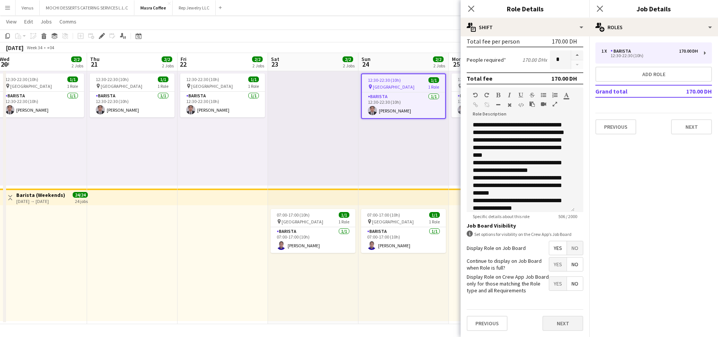
type input "*****"
click at [550, 323] on button "Next" at bounding box center [562, 322] width 41 height 15
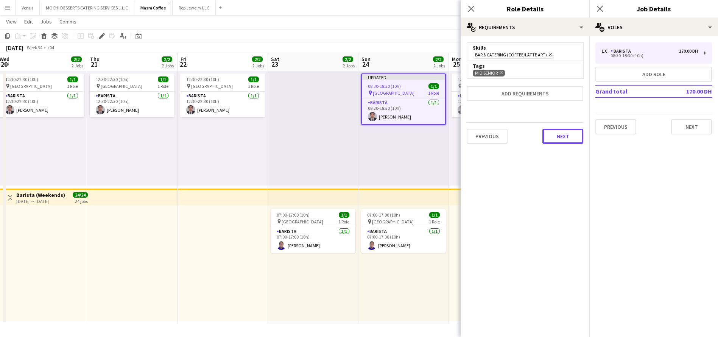
click at [554, 137] on button "Next" at bounding box center [562, 136] width 41 height 15
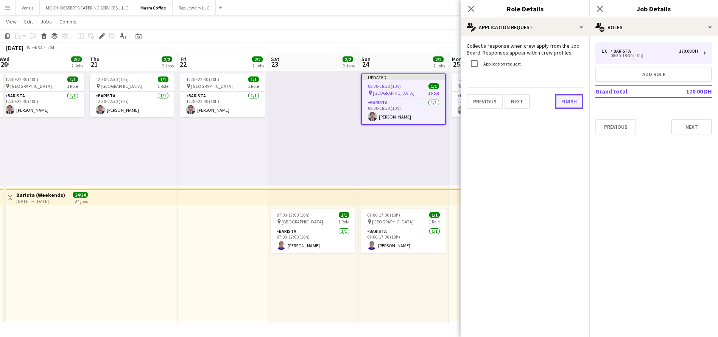
click at [558, 113] on div "Collect a response when crew apply from the Job Board. Responses appear within …" at bounding box center [524, 75] width 129 height 79
click at [563, 104] on button "Finish" at bounding box center [569, 101] width 28 height 15
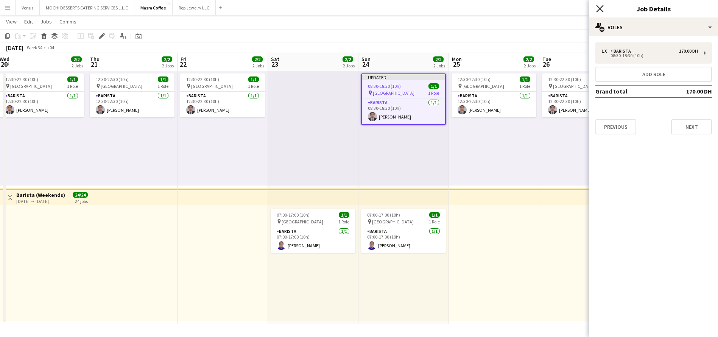
click at [600, 9] on icon at bounding box center [599, 8] width 7 height 7
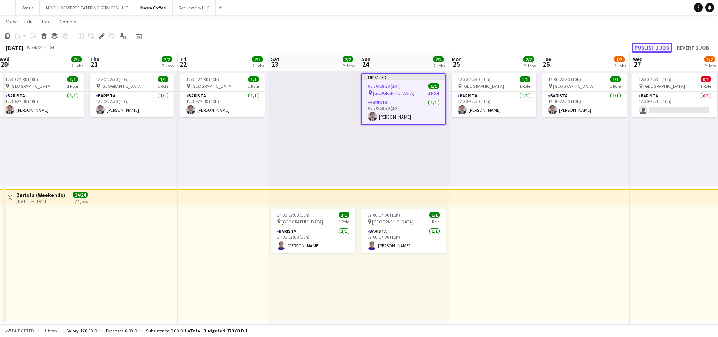
click at [647, 45] on button "Publish 1 job" at bounding box center [651, 48] width 40 height 10
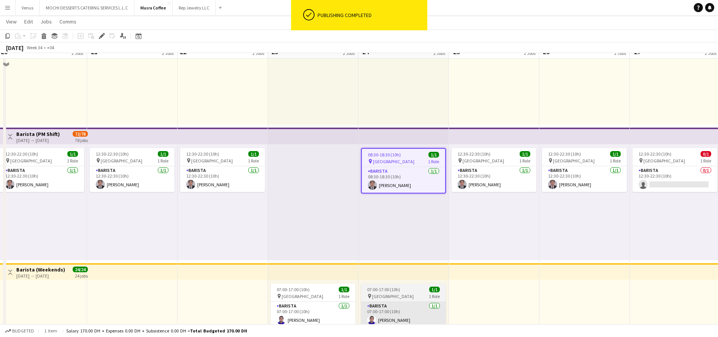
scroll to position [113, 0]
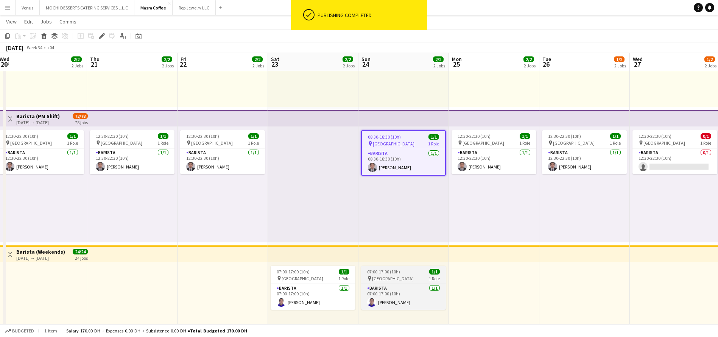
click at [406, 274] on app-job-card "07:00-17:00 (10h) 1/1 pin Al Serkal Avenue 1 Role Barista 1/1 07:00-17:00 (10h)…" at bounding box center [403, 288] width 85 height 44
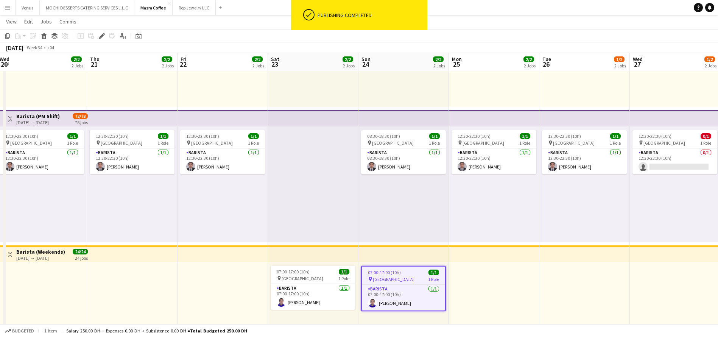
drag, startPoint x: 98, startPoint y: 36, endPoint x: 121, endPoint y: 47, distance: 24.7
click at [99, 36] on div "Edit" at bounding box center [101, 35] width 9 height 9
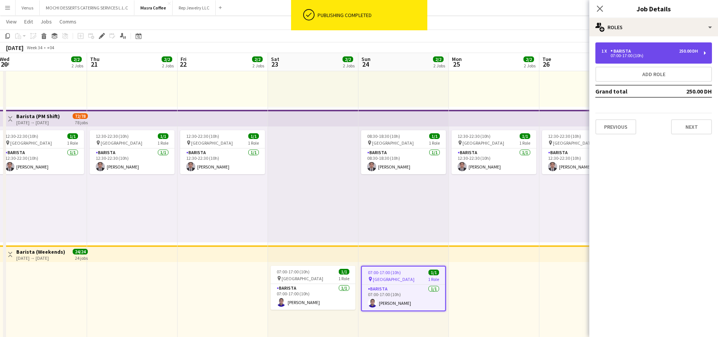
click at [703, 50] on div "1 x Barista 250.00 DH 07:00-17:00 (10h)" at bounding box center [653, 52] width 117 height 21
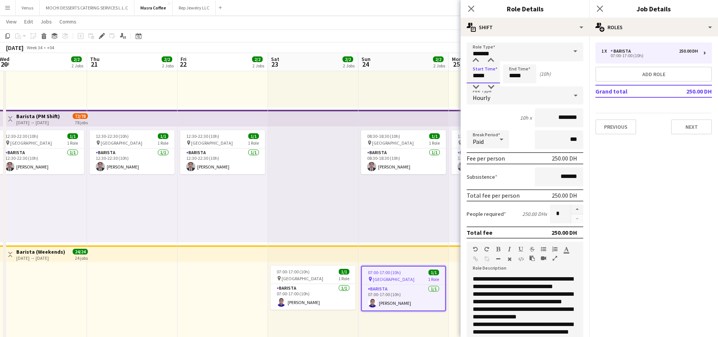
drag, startPoint x: 486, startPoint y: 77, endPoint x: 448, endPoint y: 78, distance: 38.2
click at [448, 78] on body "Menu Boards Boards Boards All jobs Status Workforce Workforce My Workforce Recr…" at bounding box center [359, 140] width 718 height 507
type input "*****"
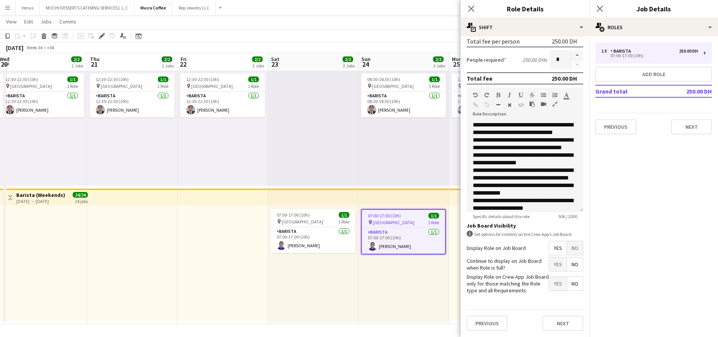
scroll to position [170, 0]
type input "*****"
click at [486, 321] on button "Previous" at bounding box center [486, 322] width 41 height 15
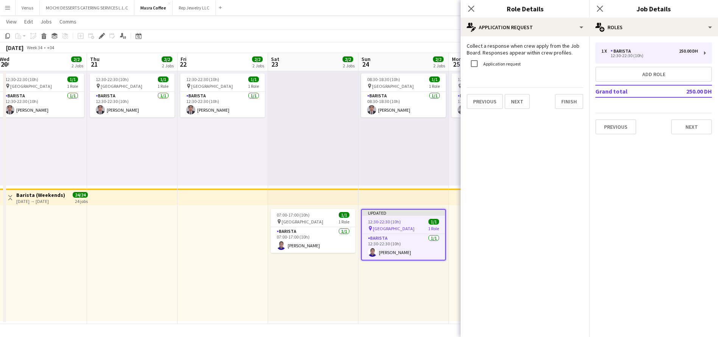
scroll to position [0, 0]
click at [558, 107] on button "Finish" at bounding box center [569, 101] width 28 height 15
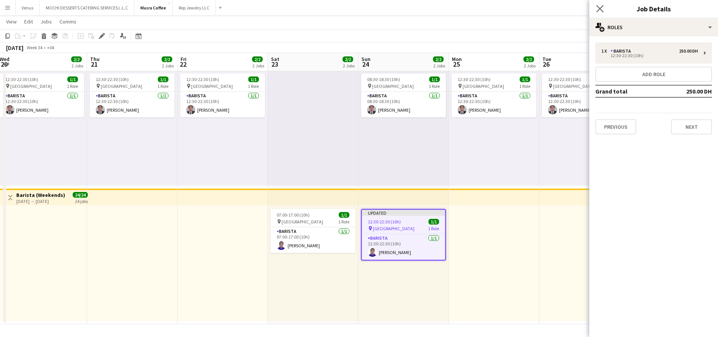
click at [604, 4] on div "Close pop-in" at bounding box center [599, 8] width 21 height 17
click at [601, 7] on icon at bounding box center [599, 8] width 7 height 7
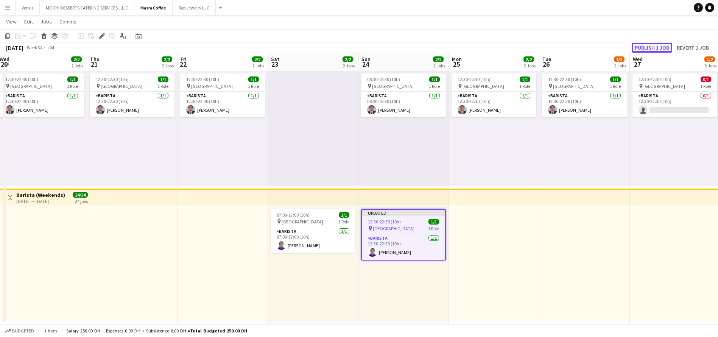
click at [656, 44] on button "Publish 1 job" at bounding box center [651, 48] width 40 height 10
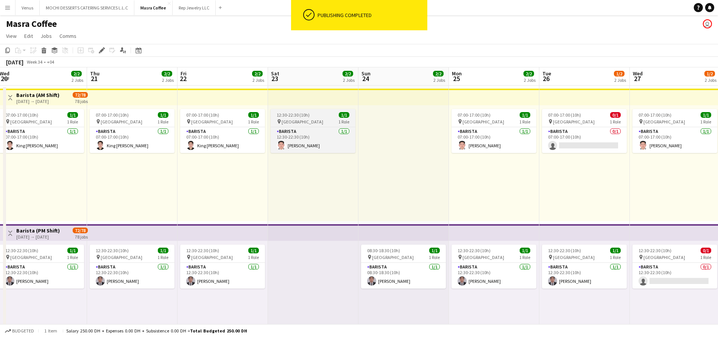
click at [331, 116] on div "12:30-22:30 (10h) 1/1" at bounding box center [312, 115] width 85 height 6
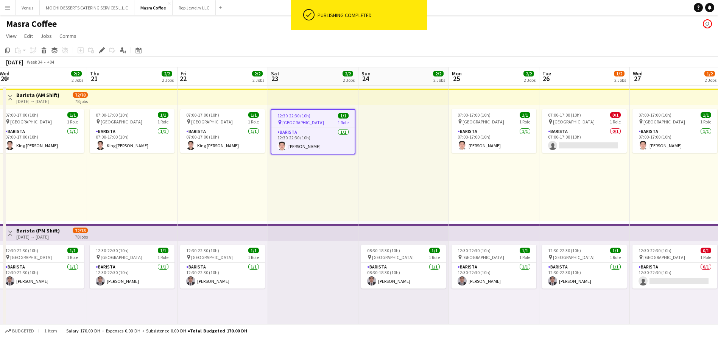
click at [492, 103] on app-top-bar at bounding box center [494, 97] width 90 height 17
click at [502, 113] on div "07:00-17:00 (10h) 1/1" at bounding box center [493, 115] width 85 height 6
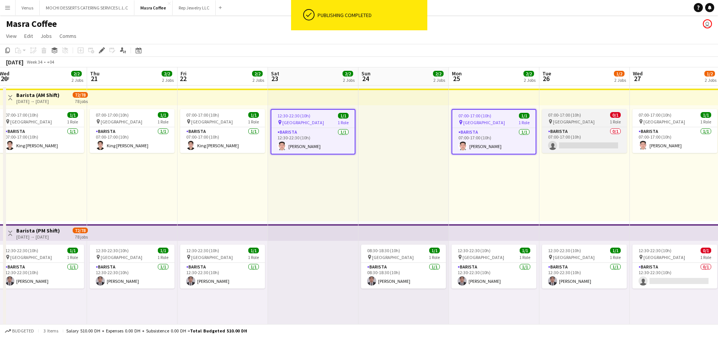
click at [589, 121] on div "pin Al Serkal Avenue 1 Role" at bounding box center [584, 121] width 85 height 6
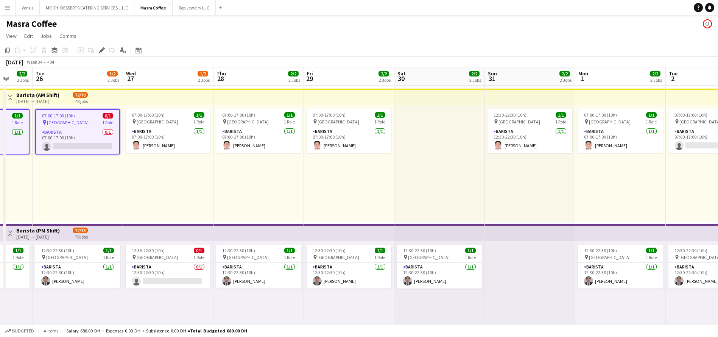
scroll to position [0, 254]
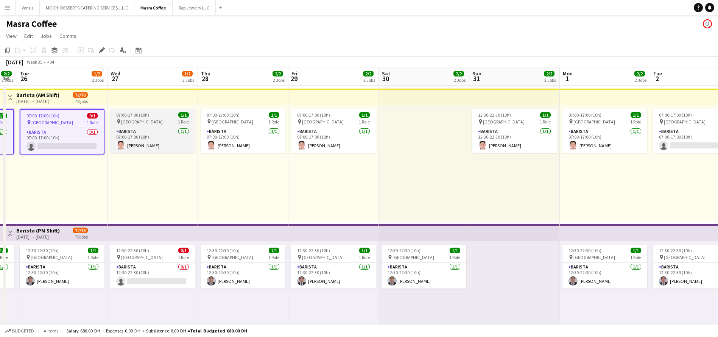
click at [150, 114] on div "07:00-17:00 (10h) 1/1" at bounding box center [152, 115] width 85 height 6
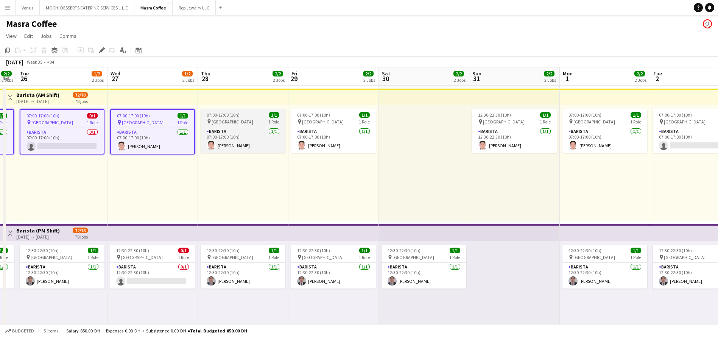
click at [244, 120] on div "pin Al Serkal Avenue 1 Role" at bounding box center [242, 121] width 85 height 6
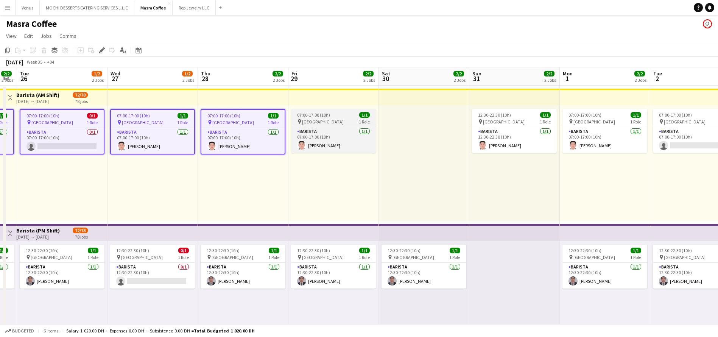
click at [330, 114] on div "07:00-17:00 (10h) 1/1" at bounding box center [333, 115] width 85 height 6
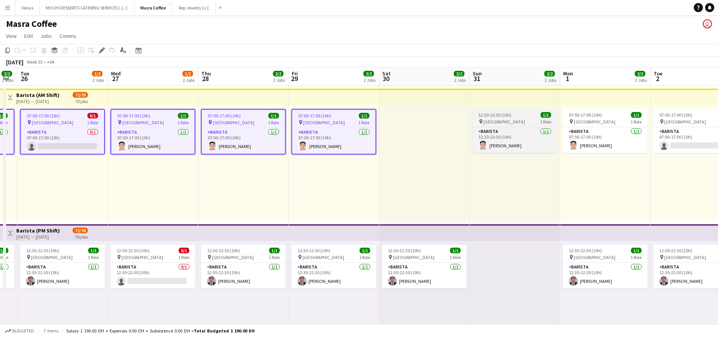
click at [475, 117] on div "12:30-22:30 (10h) 1/1" at bounding box center [514, 115] width 85 height 6
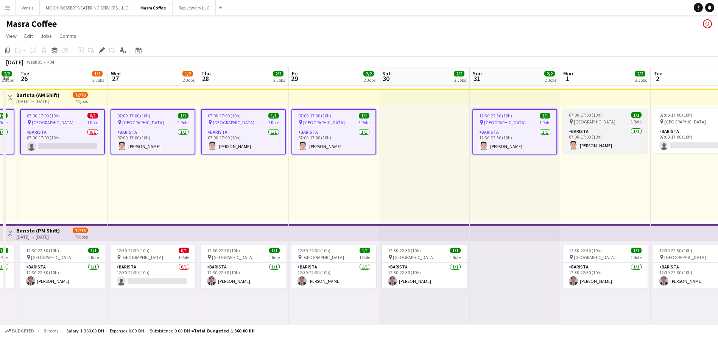
drag, startPoint x: 595, startPoint y: 123, endPoint x: 605, endPoint y: 122, distance: 10.3
click at [596, 123] on span "Al Serkal Avenue" at bounding box center [594, 122] width 42 height 6
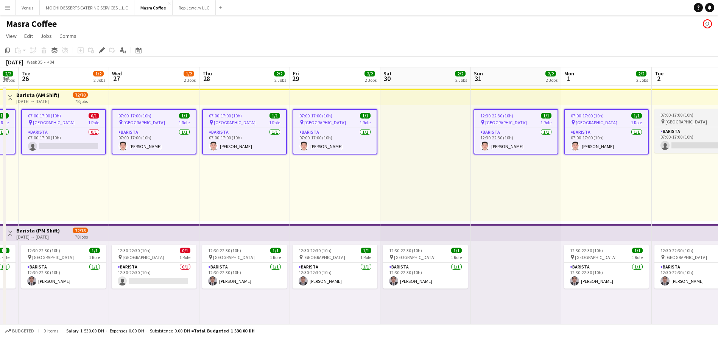
scroll to position [0, 252]
click at [683, 115] on span "07:00-17:00 (10h)" at bounding box center [676, 115] width 33 height 6
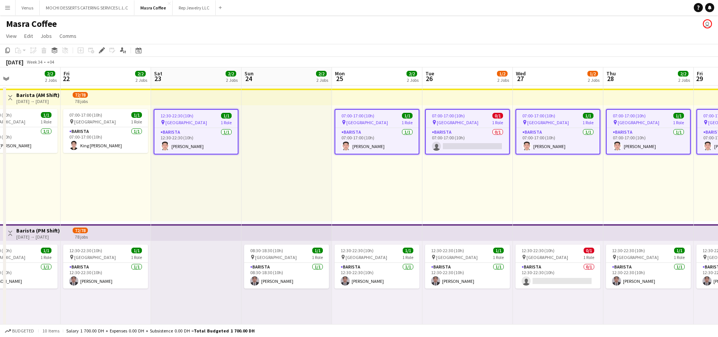
scroll to position [0, 205]
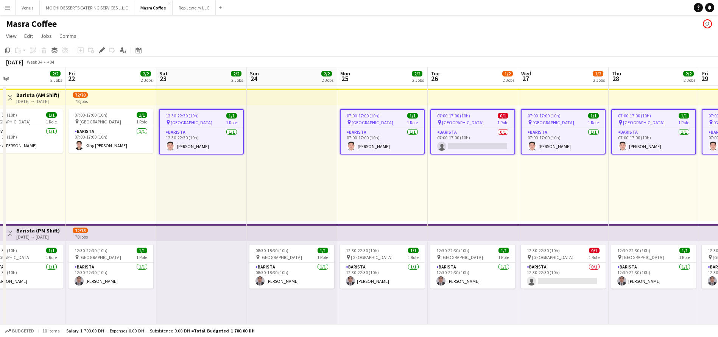
drag, startPoint x: 213, startPoint y: 145, endPoint x: 184, endPoint y: 113, distance: 42.8
click at [212, 144] on app-card-role "Barista 1/1 12:30-22:30 (10h) Joshua Arcilla" at bounding box center [201, 141] width 83 height 26
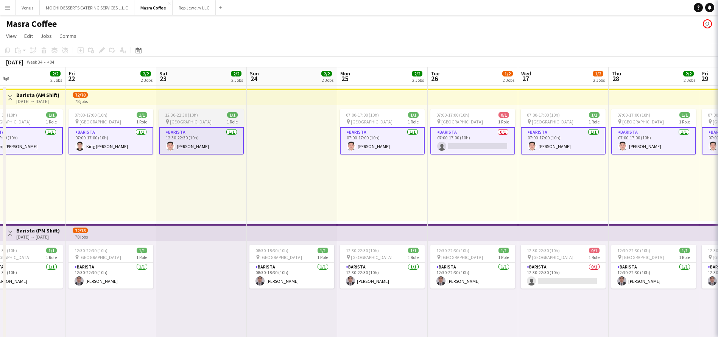
scroll to position [0, 207]
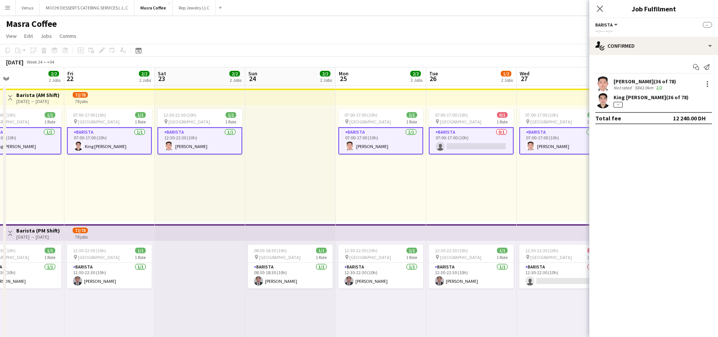
click at [209, 149] on app-card-role "Barista 1/1 12:30-22:30 (10h) Joshua Arcilla" at bounding box center [199, 140] width 85 height 27
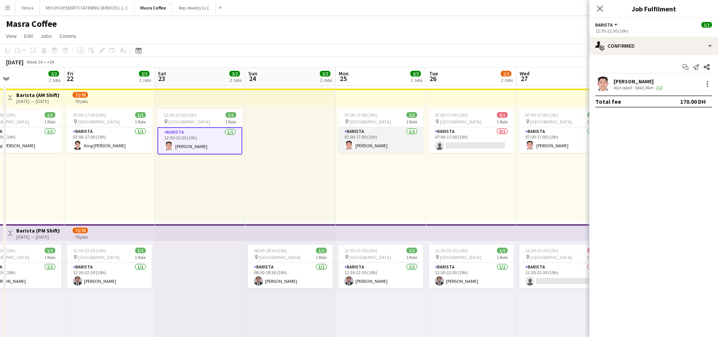
click at [345, 140] on app-card-role "Barista 1/1 07:00-17:00 (10h) Joshua Arcilla" at bounding box center [380, 140] width 85 height 26
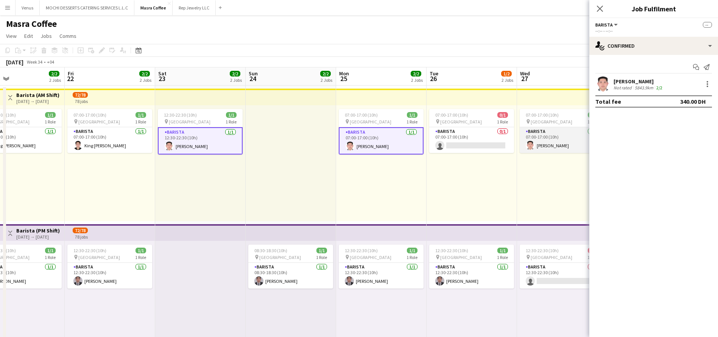
click at [556, 148] on app-card-role "Barista 1/1 07:00-17:00 (10h) Joshua Arcilla" at bounding box center [561, 140] width 85 height 26
click at [602, 10] on icon "Close pop-in" at bounding box center [600, 9] width 6 height 6
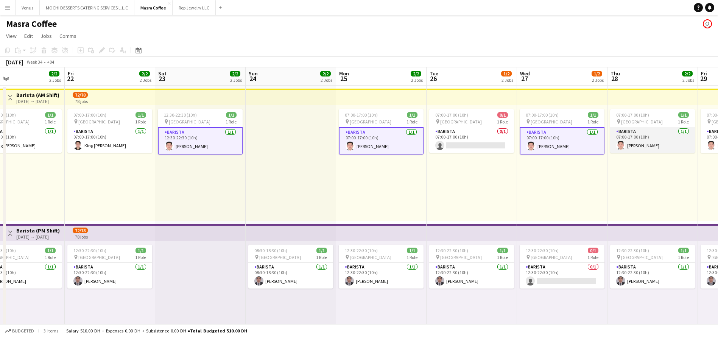
click at [655, 140] on app-card-role "Barista 1/1 07:00-17:00 (10h) Joshua Arcilla" at bounding box center [652, 140] width 85 height 26
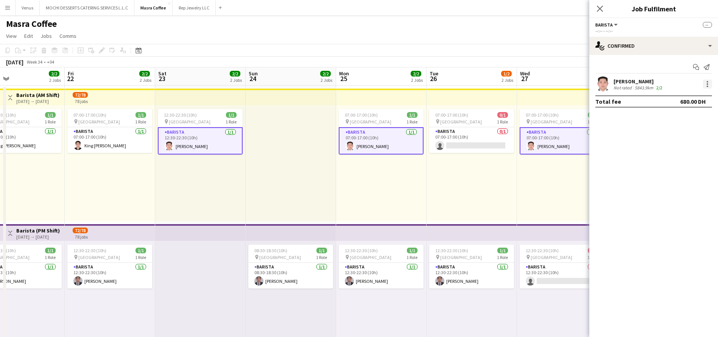
click at [705, 83] on div at bounding box center [706, 83] width 9 height 9
click at [690, 154] on span "Remove" at bounding box center [682, 152] width 47 height 7
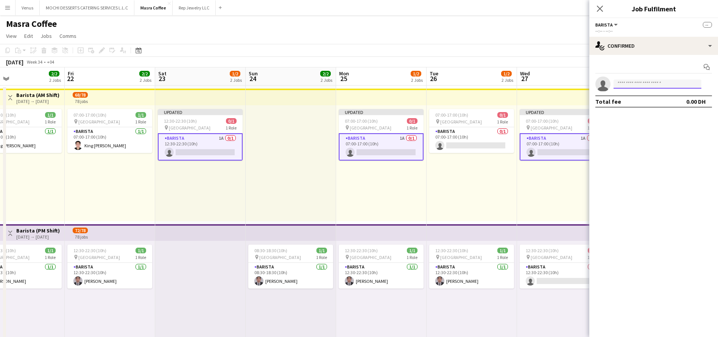
click at [677, 85] on input at bounding box center [657, 83] width 88 height 9
click at [483, 146] on app-card-role "Barista 0/1 07:00-17:00 (10h) single-neutral-actions" at bounding box center [471, 140] width 85 height 26
click at [659, 86] on input at bounding box center [657, 83] width 88 height 9
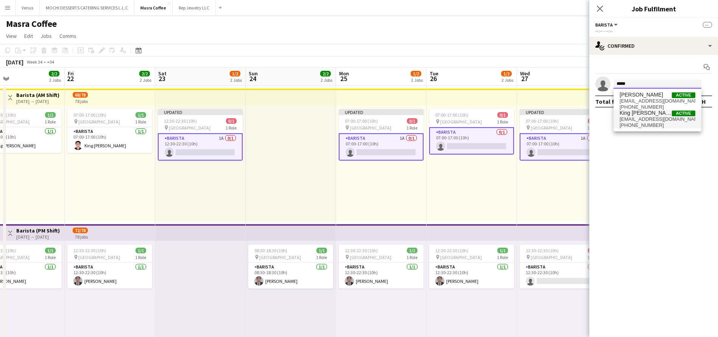
type input "****"
click at [662, 116] on span "mkingbryant@gmail.com" at bounding box center [657, 119] width 76 height 6
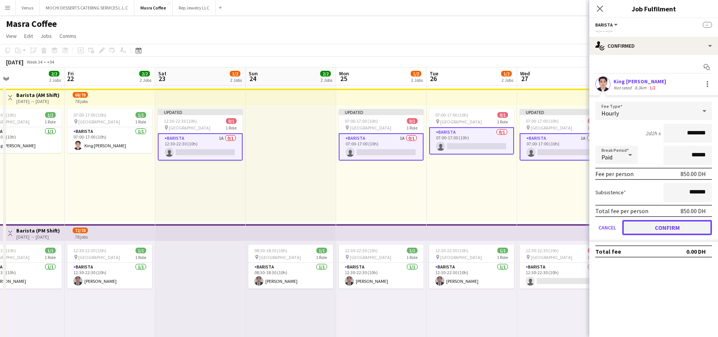
click at [695, 233] on button "Confirm" at bounding box center [667, 227] width 90 height 15
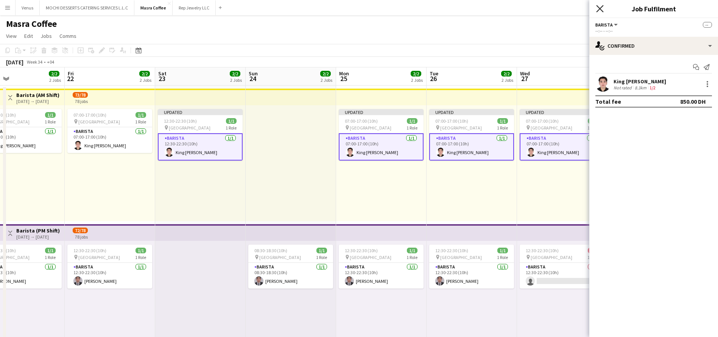
click at [601, 11] on icon "Close pop-in" at bounding box center [599, 8] width 7 height 7
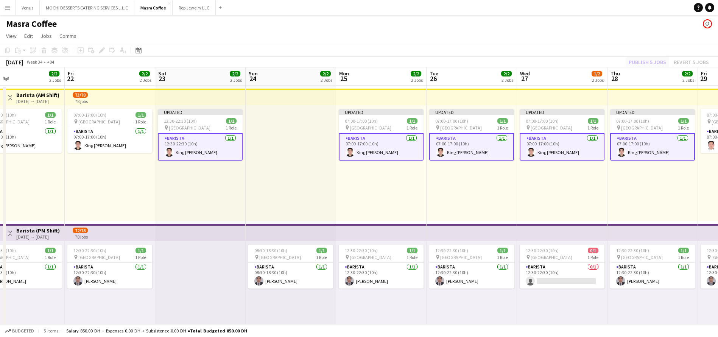
click at [649, 60] on div "Publish 5 jobs Revert 5 jobs" at bounding box center [668, 62] width 98 height 10
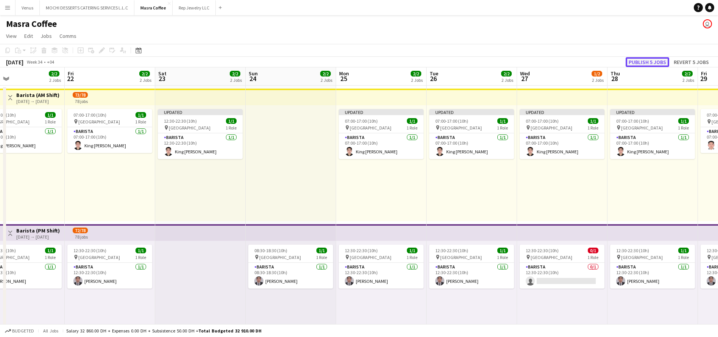
click at [651, 62] on button "Publish 5 jobs" at bounding box center [647, 62] width 44 height 10
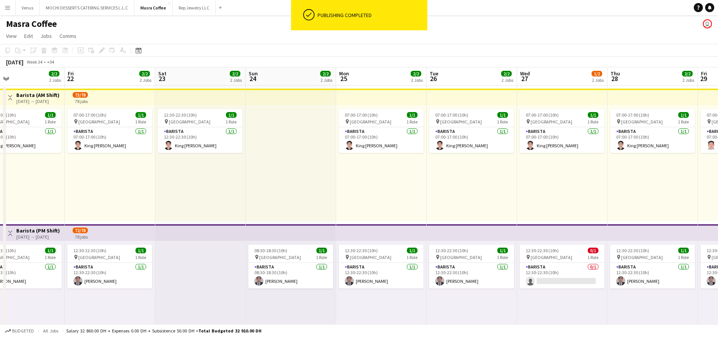
click at [568, 78] on app-board-header-date "Wed 27 1/2 2 Jobs" at bounding box center [562, 76] width 90 height 18
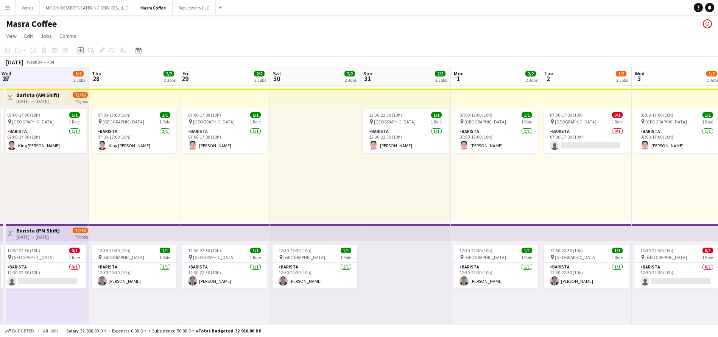
scroll to position [0, 299]
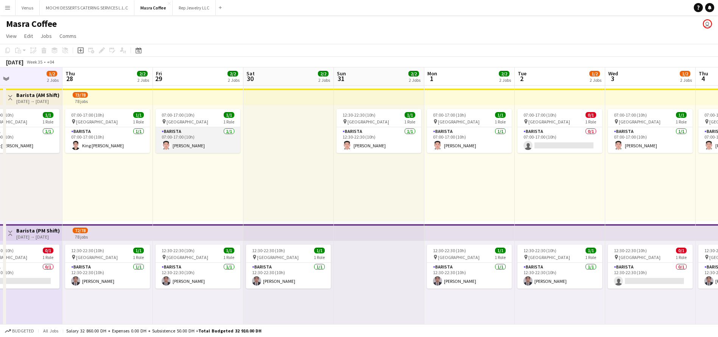
click at [198, 137] on app-card-role "Barista 1/1 07:00-17:00 (10h) Joshua Arcilla" at bounding box center [197, 140] width 85 height 26
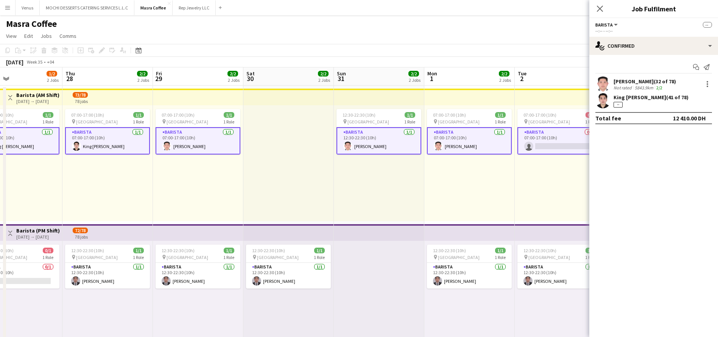
click at [223, 138] on app-card-role "Barista 1/1 07:00-17:00 (10h) Joshua Arcilla" at bounding box center [197, 140] width 85 height 27
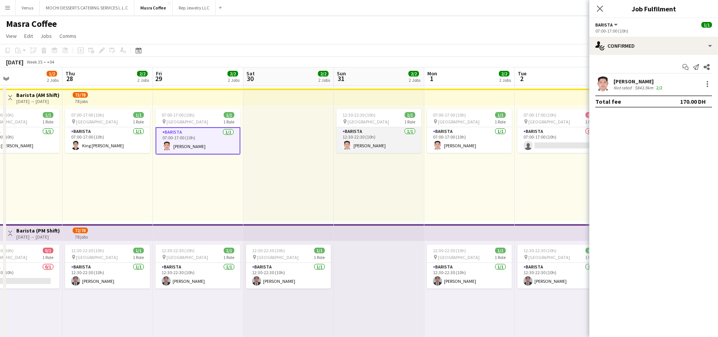
click at [406, 143] on app-card-role "Barista 1/1 12:30-22:30 (10h) Joshua Arcilla" at bounding box center [378, 140] width 85 height 26
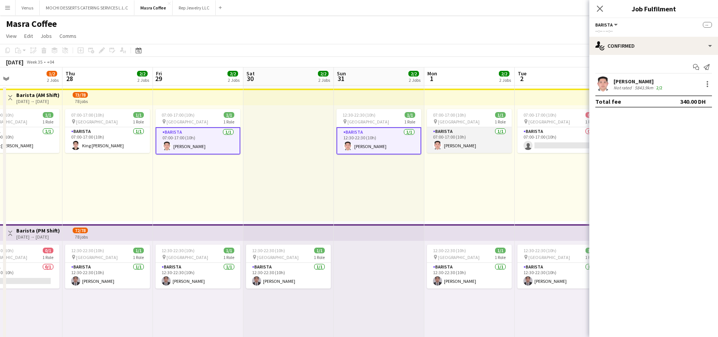
scroll to position [0, 300]
click at [493, 139] on app-card-role "Barista 1/1 07:00-17:00 (10h) Joshua Arcilla" at bounding box center [468, 140] width 85 height 26
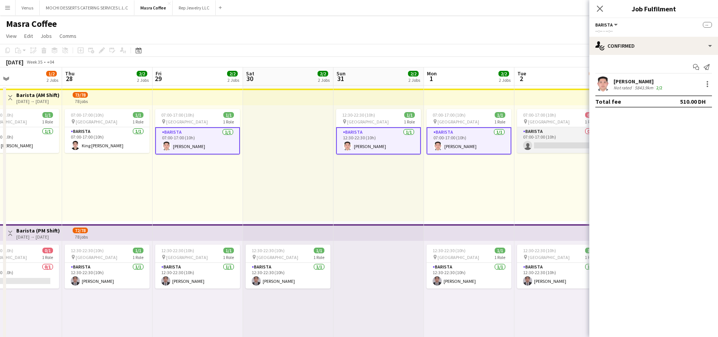
click at [539, 137] on app-card-role "Barista 0/1 07:00-17:00 (10h) single-neutral-actions" at bounding box center [559, 140] width 85 height 26
click at [600, 8] on icon at bounding box center [599, 8] width 7 height 7
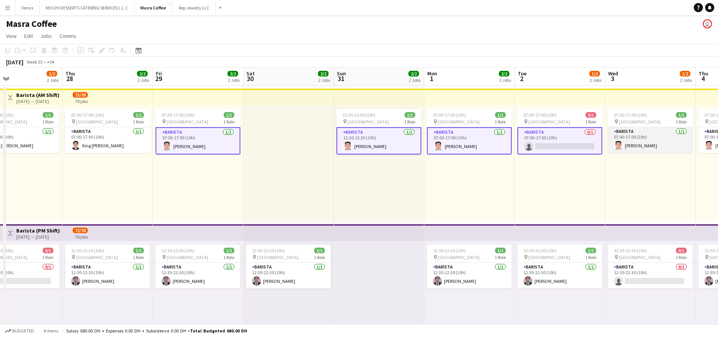
drag, startPoint x: 645, startPoint y: 142, endPoint x: 670, endPoint y: 135, distance: 25.5
click at [649, 140] on app-calendar-viewport "Sun 24 2/2 2 Jobs Mon 25 2/2 2 Jobs Tue 26 2/2 2 Jobs Wed 27 1/2 2 Jobs Thu 28 …" at bounding box center [359, 280] width 718 height 427
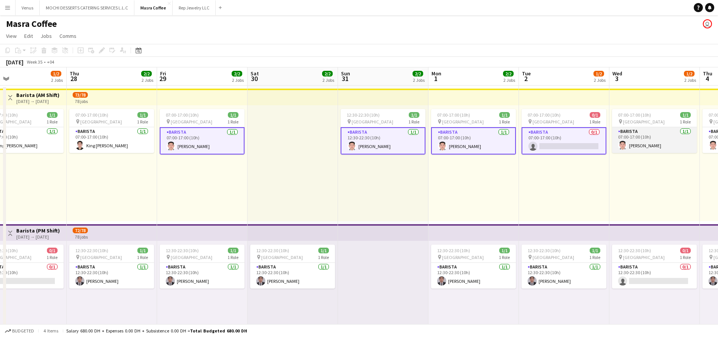
click at [672, 139] on app-card-role "Barista 1/1 07:00-17:00 (10h) Joshua Arcilla" at bounding box center [654, 140] width 85 height 26
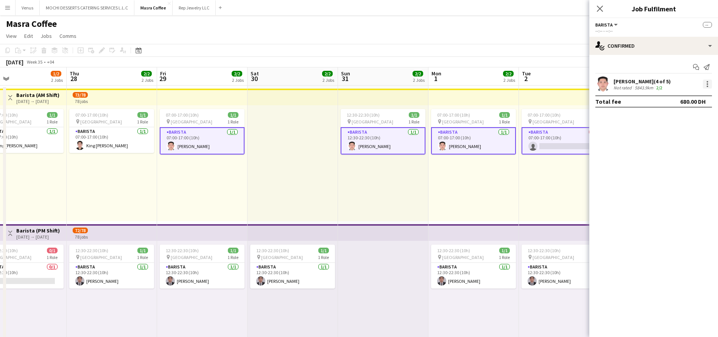
click at [706, 86] on div at bounding box center [707, 86] width 2 height 2
click at [682, 152] on span "Remove" at bounding box center [682, 152] width 47 height 7
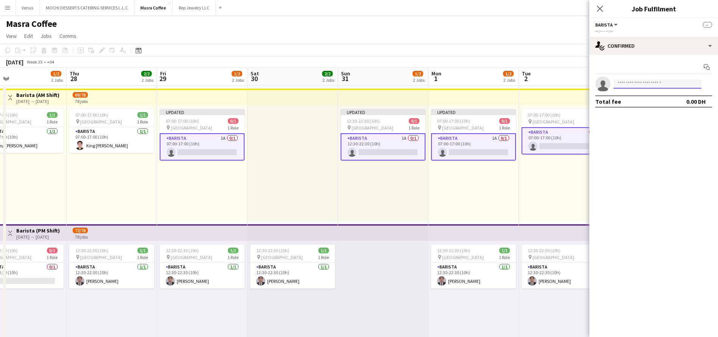
click at [652, 87] on input at bounding box center [657, 83] width 88 height 9
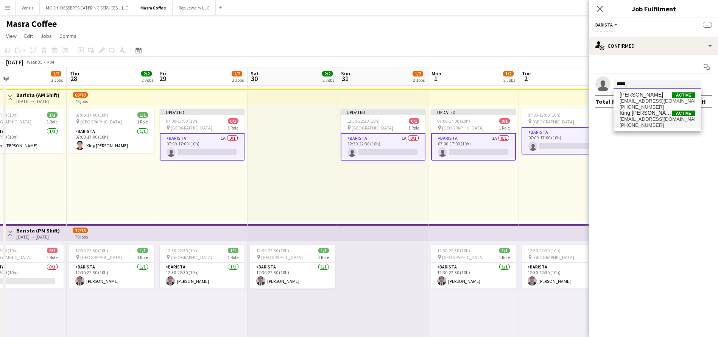
type input "****"
click at [645, 110] on span "King Bryant Mancenido" at bounding box center [645, 113] width 52 height 6
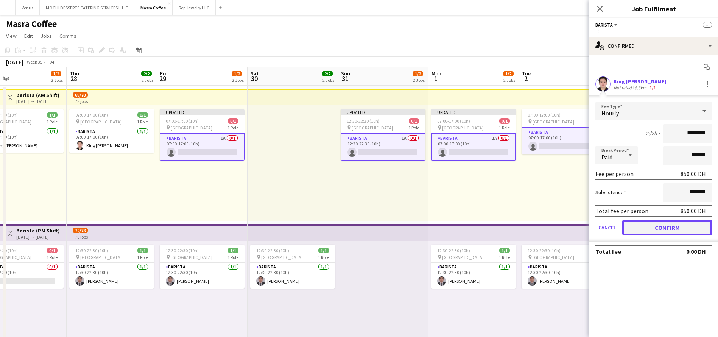
click at [668, 224] on button "Confirm" at bounding box center [667, 227] width 90 height 15
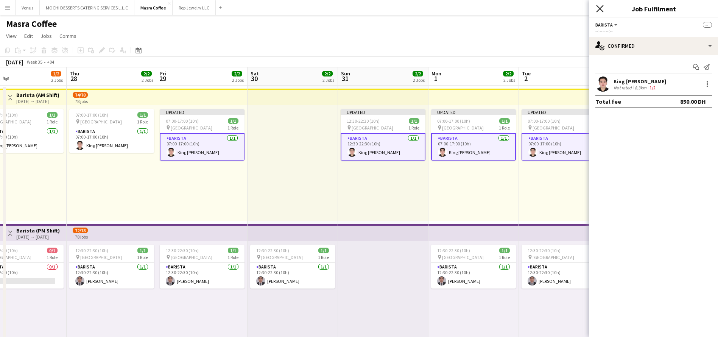
click at [597, 9] on icon "Close pop-in" at bounding box center [599, 8] width 7 height 7
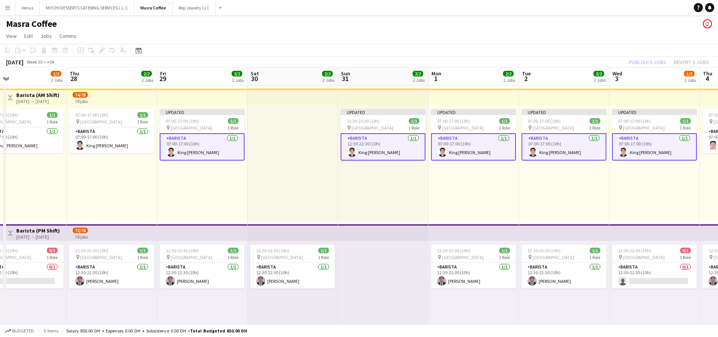
click at [654, 61] on div "Publish 5 jobs Revert 5 jobs" at bounding box center [668, 62] width 98 height 10
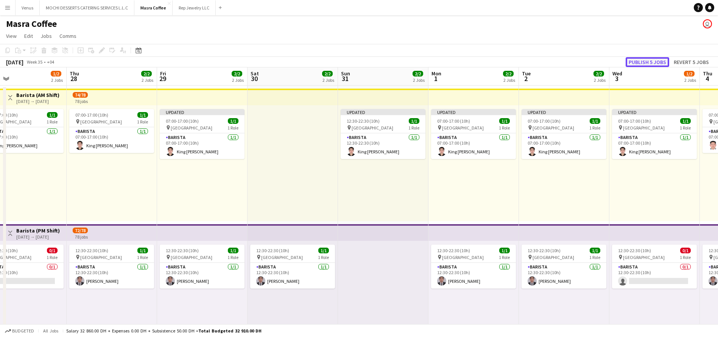
click at [654, 63] on button "Publish 5 jobs" at bounding box center [647, 62] width 44 height 10
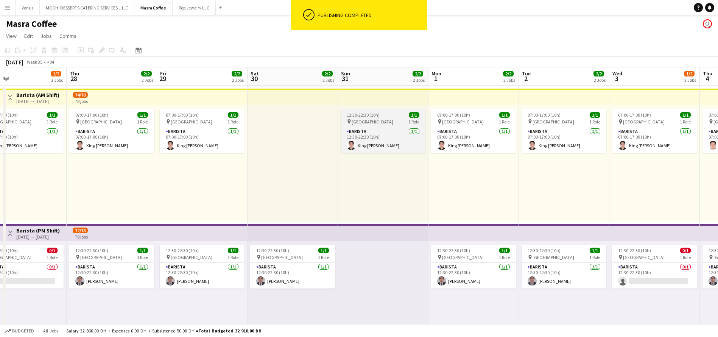
click at [374, 117] on span "12:30-22:30 (10h)" at bounding box center [362, 115] width 33 height 6
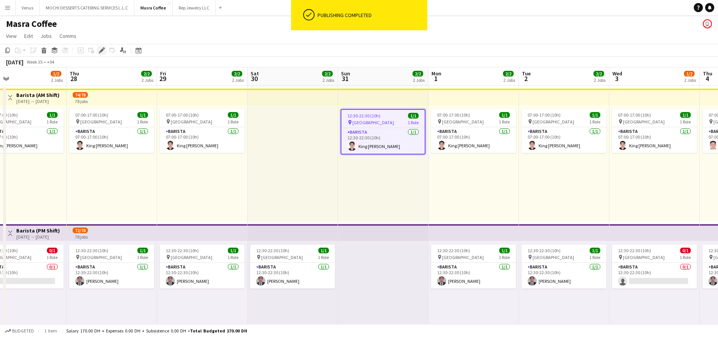
click at [101, 51] on icon at bounding box center [101, 50] width 4 height 4
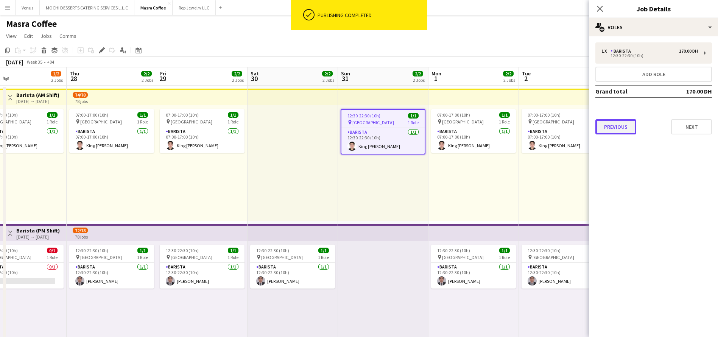
click at [609, 126] on button "Previous" at bounding box center [615, 126] width 41 height 15
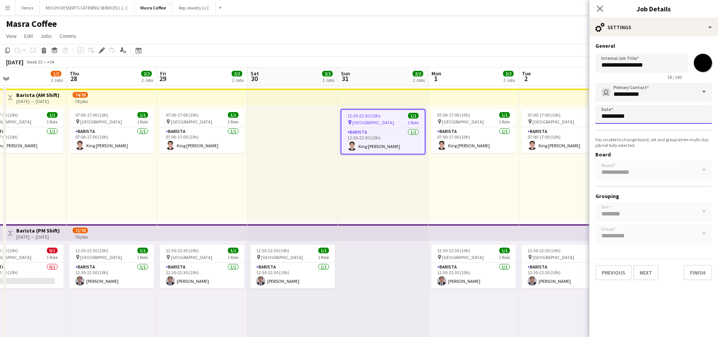
click at [690, 116] on body "Menu Boards Boards Boards All jobs Status Workforce Workforce My Workforce Recr…" at bounding box center [359, 254] width 718 height 508
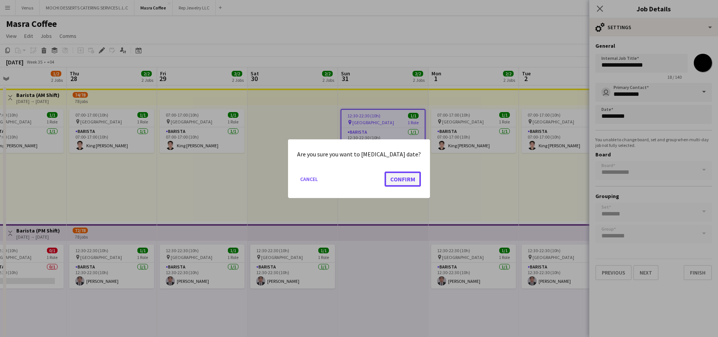
click at [398, 178] on button "Confirm" at bounding box center [402, 178] width 36 height 15
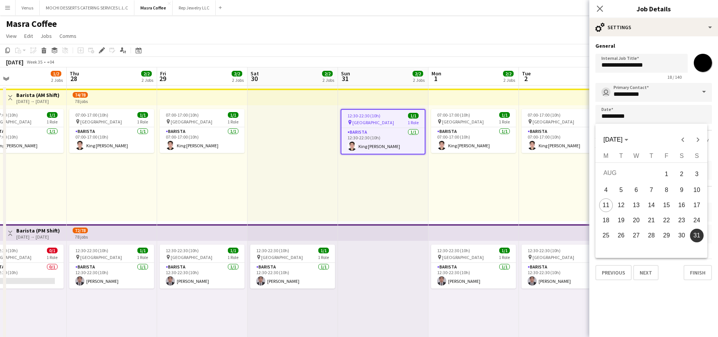
click at [681, 231] on span "30" at bounding box center [681, 235] width 14 height 14
type input "**********"
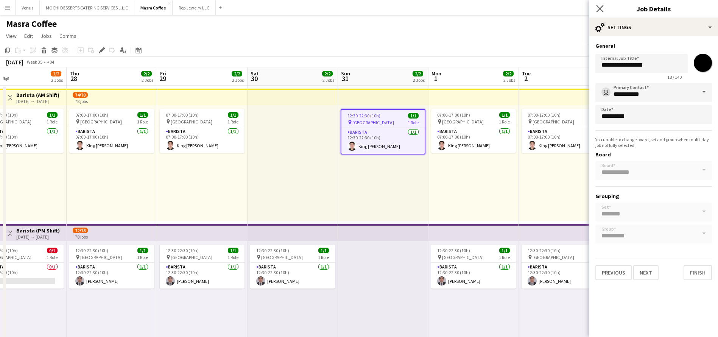
click at [600, 12] on icon "Close pop-in" at bounding box center [599, 8] width 7 height 7
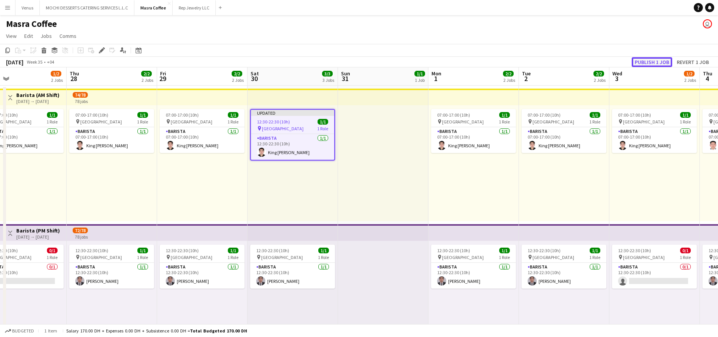
click at [653, 62] on button "Publish 1 job" at bounding box center [651, 62] width 40 height 10
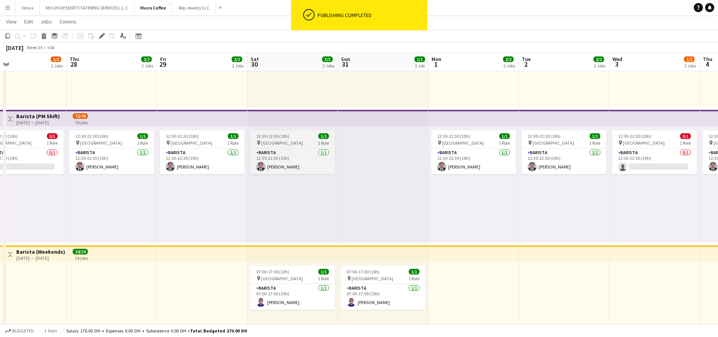
scroll to position [0, 295]
click at [294, 140] on div "pin Al Serkal Avenue 1 Role" at bounding box center [292, 143] width 85 height 6
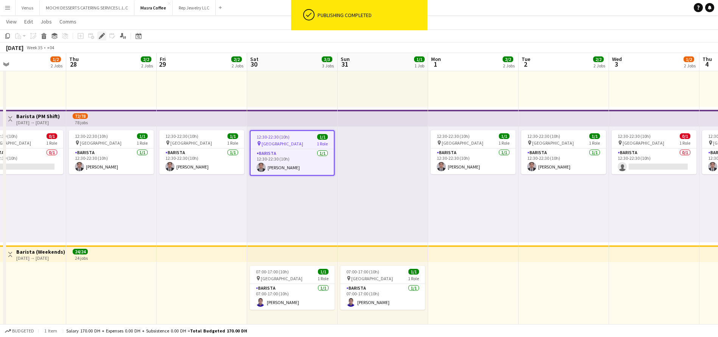
click at [100, 38] on div "Edit" at bounding box center [101, 35] width 9 height 9
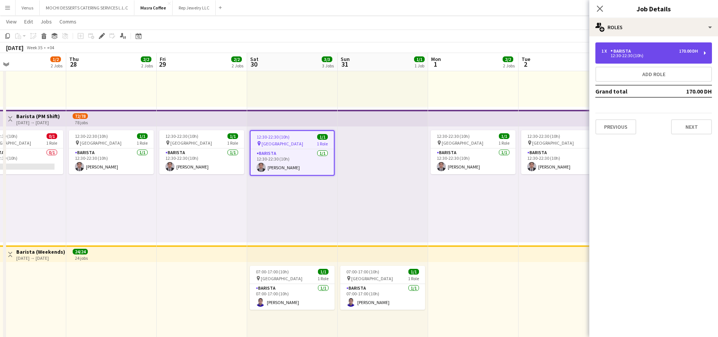
click at [706, 55] on div "1 x Barista 170.00 DH 12:30-22:30 (10h)" at bounding box center [653, 52] width 117 height 21
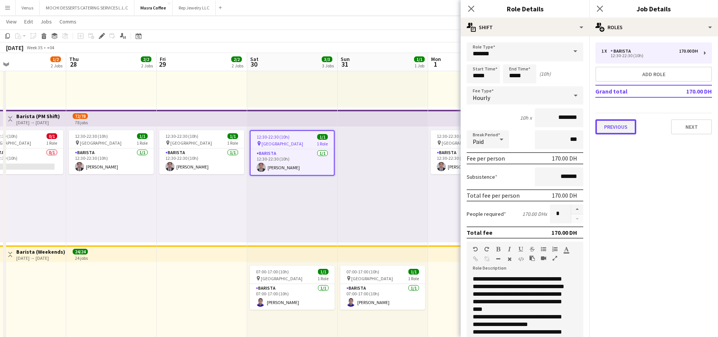
click at [623, 129] on button "Previous" at bounding box center [615, 126] width 41 height 15
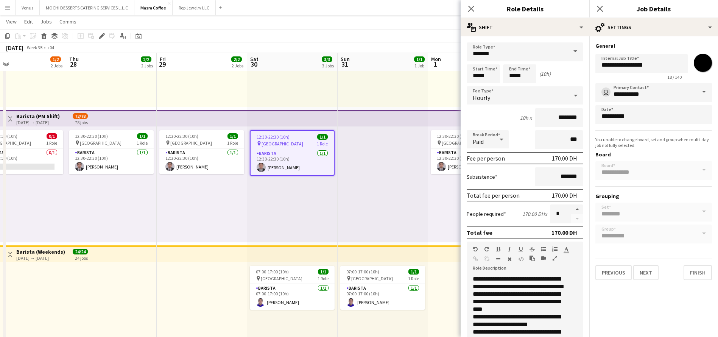
click at [634, 126] on div "**********" at bounding box center [653, 163] width 117 height 160
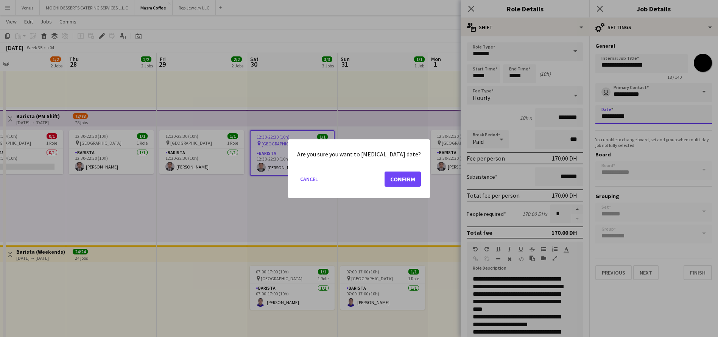
click at [637, 120] on body "Menu Boards Boards Boards All jobs Status Workforce Workforce My Workforce Recr…" at bounding box center [359, 140] width 718 height 507
click at [389, 173] on button "Confirm" at bounding box center [402, 178] width 36 height 15
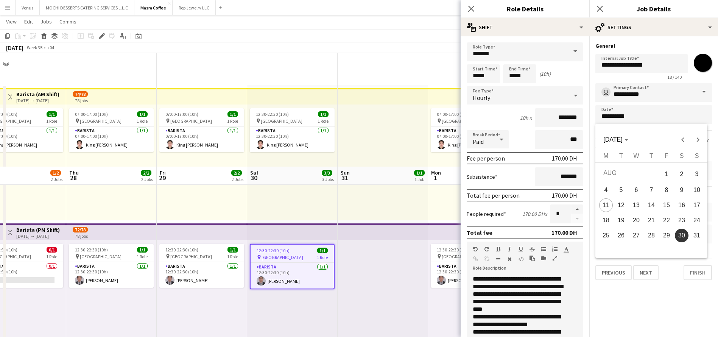
scroll to position [113, 0]
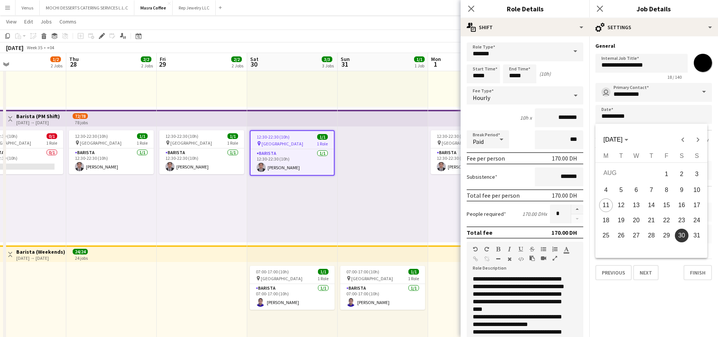
click at [701, 235] on span "31" at bounding box center [697, 235] width 14 height 14
type input "**********"
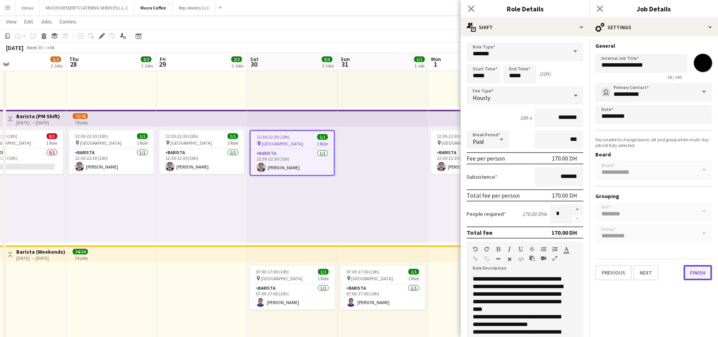
click at [703, 271] on button "Finish" at bounding box center [697, 272] width 28 height 15
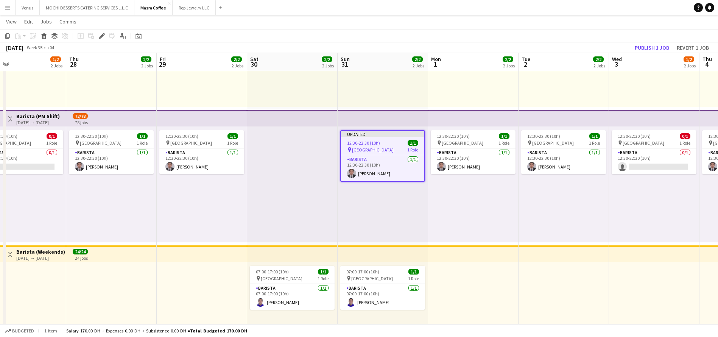
click at [380, 148] on span "Al Serkal Avenue" at bounding box center [373, 150] width 42 height 6
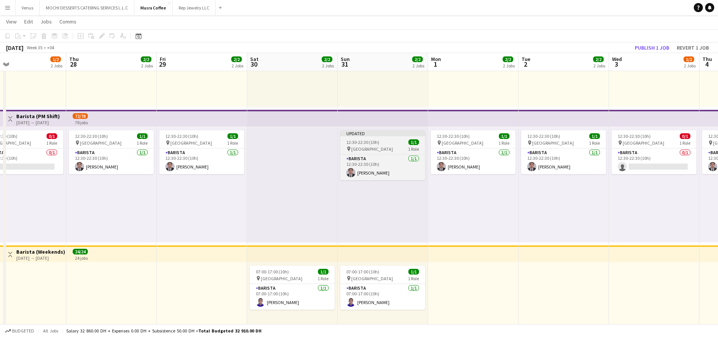
click at [385, 145] on app-job-card "Updated 12:30-22:30 (10h) 1/1 pin Al Serkal Avenue 1 Role Barista 1/1 12:30-22:…" at bounding box center [382, 155] width 85 height 50
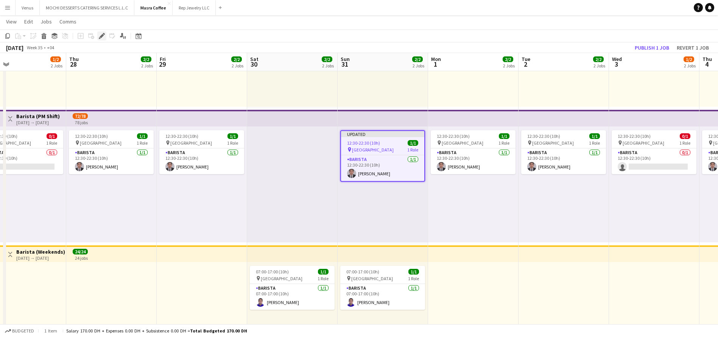
click at [102, 36] on icon at bounding box center [101, 36] width 4 height 4
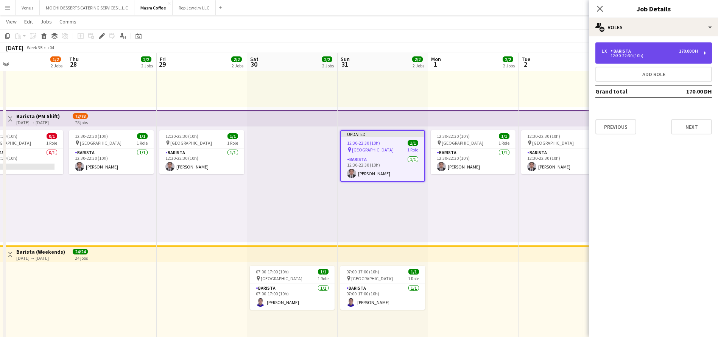
click at [704, 54] on div "1 x Barista 170.00 DH 12:30-22:30 (10h)" at bounding box center [653, 52] width 117 height 21
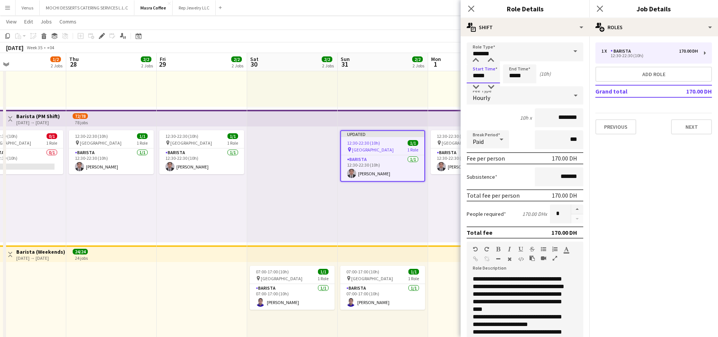
drag, startPoint x: 478, startPoint y: 76, endPoint x: 469, endPoint y: 77, distance: 8.7
click at [469, 77] on input "*****" at bounding box center [482, 73] width 33 height 19
type input "*****"
drag, startPoint x: 514, startPoint y: 76, endPoint x: 502, endPoint y: 74, distance: 11.8
click at [502, 74] on div "Start Time ***** End Time ***** (14h)" at bounding box center [524, 73] width 117 height 19
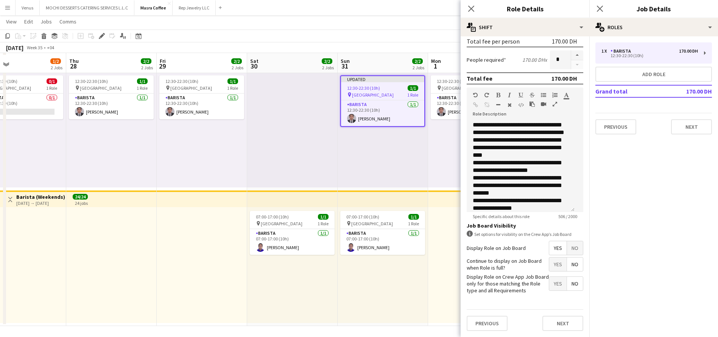
scroll to position [170, 0]
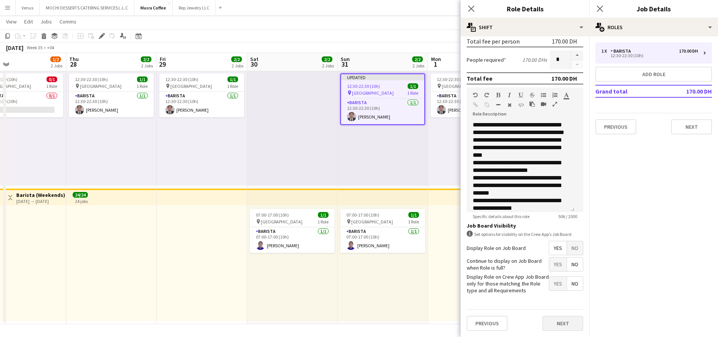
type input "*****"
click at [548, 325] on button "Next" at bounding box center [562, 322] width 41 height 15
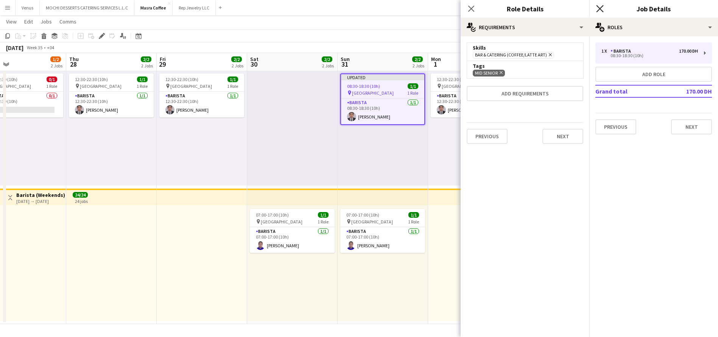
click at [599, 8] on icon at bounding box center [599, 8] width 7 height 7
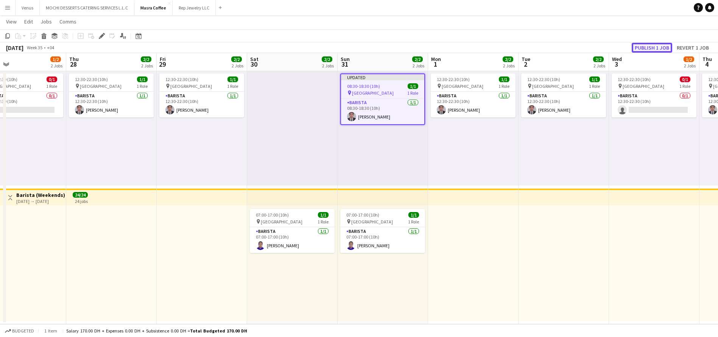
click at [660, 46] on button "Publish 1 job" at bounding box center [651, 48] width 40 height 10
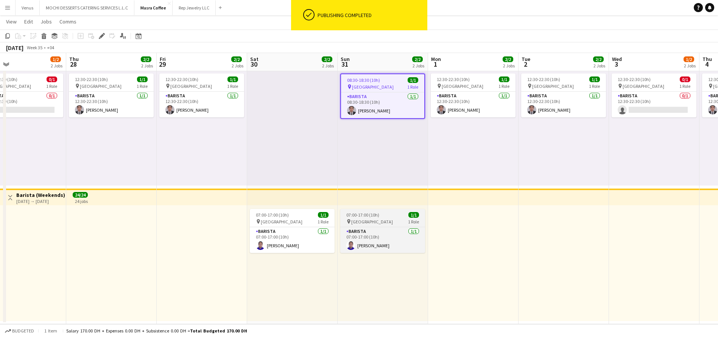
click at [381, 216] on div "07:00-17:00 (10h) 1/1" at bounding box center [382, 215] width 85 height 6
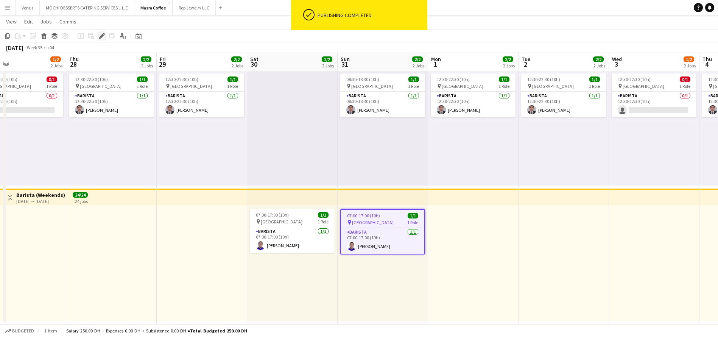
click at [102, 33] on icon "Edit" at bounding box center [102, 36] width 6 height 6
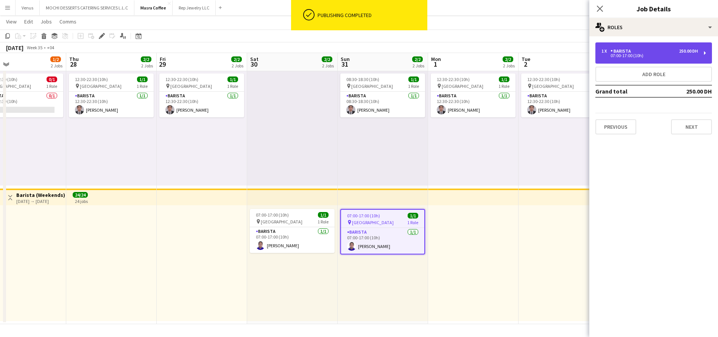
click at [706, 53] on div "1 x Barista 250.00 DH 07:00-17:00 (10h)" at bounding box center [653, 52] width 117 height 21
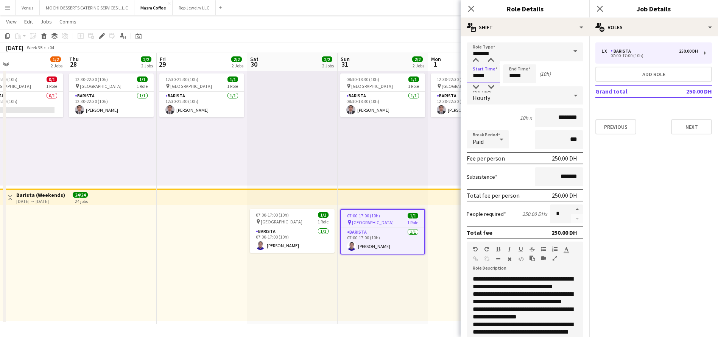
drag, startPoint x: 486, startPoint y: 76, endPoint x: 466, endPoint y: 76, distance: 20.4
click at [466, 76] on form "**********" at bounding box center [524, 266] width 129 height 448
type input "*****"
drag, startPoint x: 522, startPoint y: 73, endPoint x: 507, endPoint y: 75, distance: 14.9
click at [507, 75] on input "*****" at bounding box center [519, 73] width 33 height 19
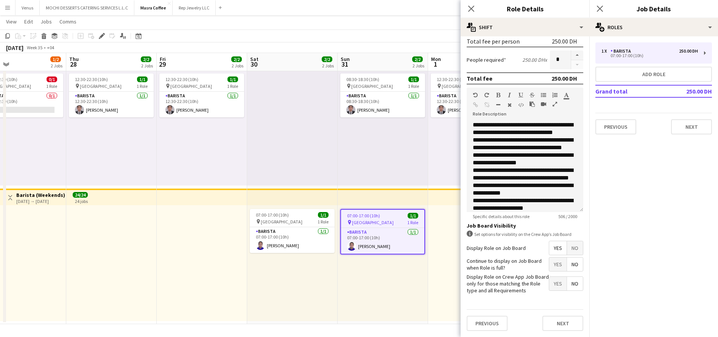
scroll to position [170, 0]
type input "*****"
click at [558, 323] on button "Next" at bounding box center [562, 322] width 41 height 15
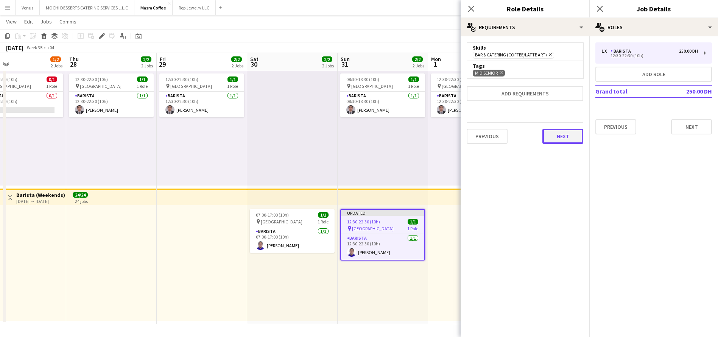
click at [556, 132] on button "Next" at bounding box center [562, 136] width 41 height 15
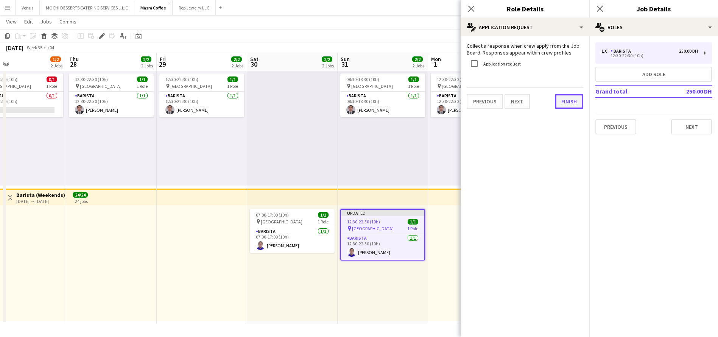
click at [555, 107] on button "Finish" at bounding box center [569, 101] width 28 height 15
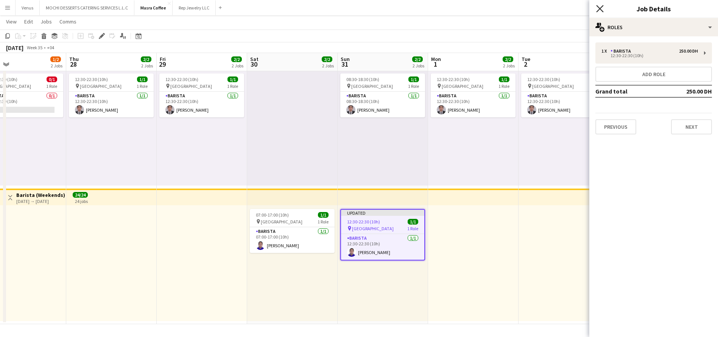
click at [597, 6] on icon at bounding box center [599, 8] width 7 height 7
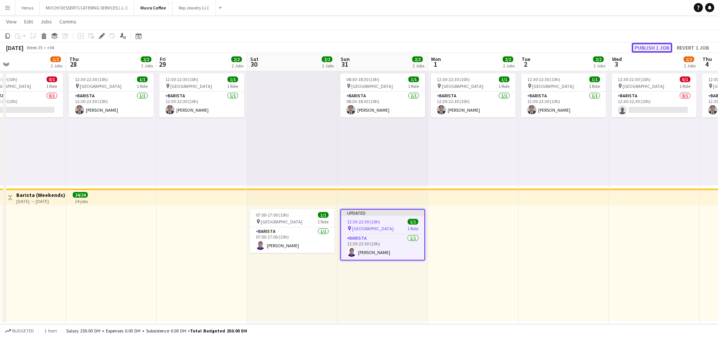
click at [660, 48] on button "Publish 1 job" at bounding box center [651, 48] width 40 height 10
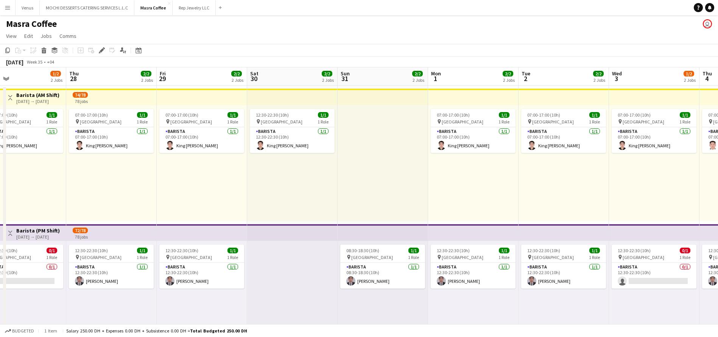
click at [541, 76] on app-board-header-date "Tue 2 2/2 2 Jobs" at bounding box center [563, 76] width 90 height 18
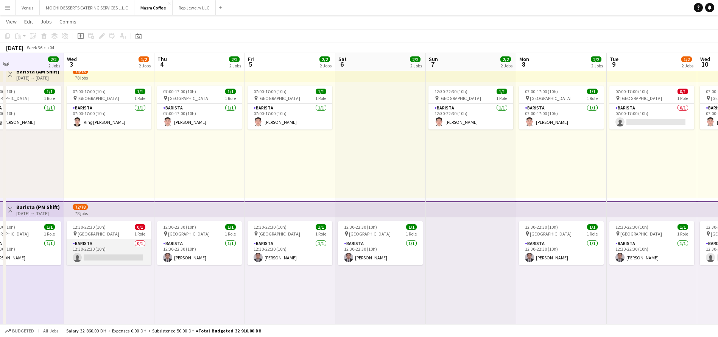
scroll to position [0, 297]
click at [106, 258] on app-card-role "Barista 0/1 12:30-22:30 (10h) single-neutral-actions" at bounding box center [109, 252] width 85 height 26
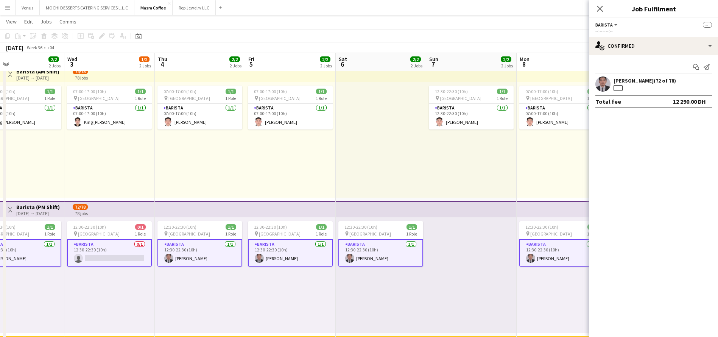
click at [110, 255] on app-card-role "Barista 0/1 12:30-22:30 (10h) single-neutral-actions" at bounding box center [109, 252] width 85 height 27
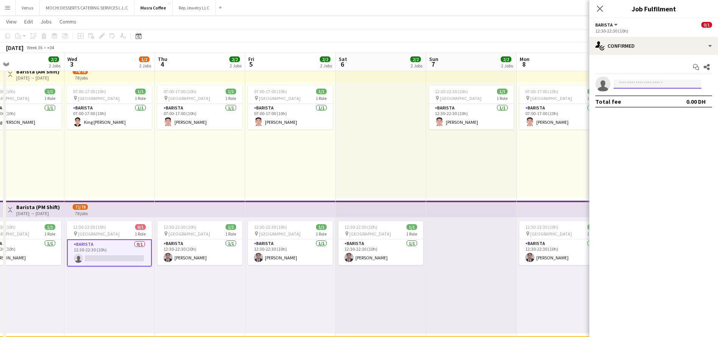
click at [647, 87] on input at bounding box center [657, 83] width 88 height 9
type input "******"
click at [658, 98] on span "nelson.kalinga@yahoo.com" at bounding box center [657, 101] width 76 height 6
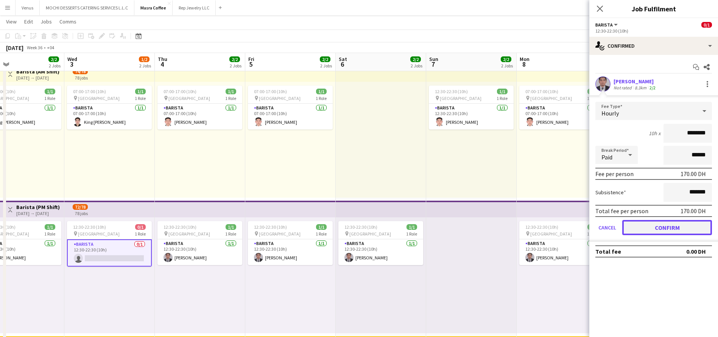
click at [672, 225] on button "Confirm" at bounding box center [667, 227] width 90 height 15
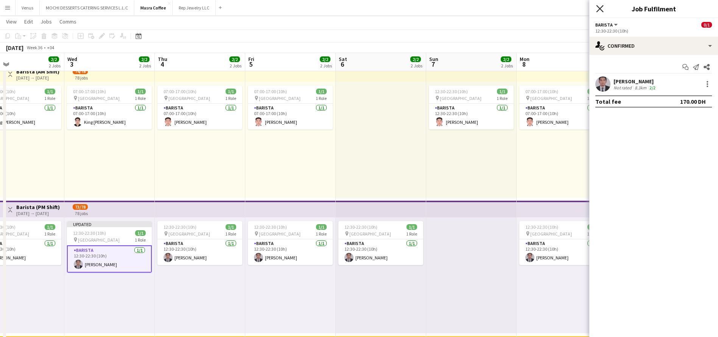
click at [601, 9] on icon at bounding box center [599, 8] width 7 height 7
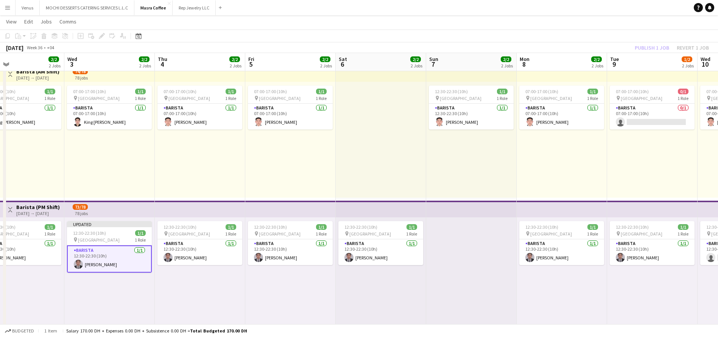
click at [330, 163] on div "07:00-17:00 (10h) 1/1 pin Al Serkal Avenue 1 Role Barista 1/1 07:00-17:00 (10h)…" at bounding box center [290, 140] width 90 height 116
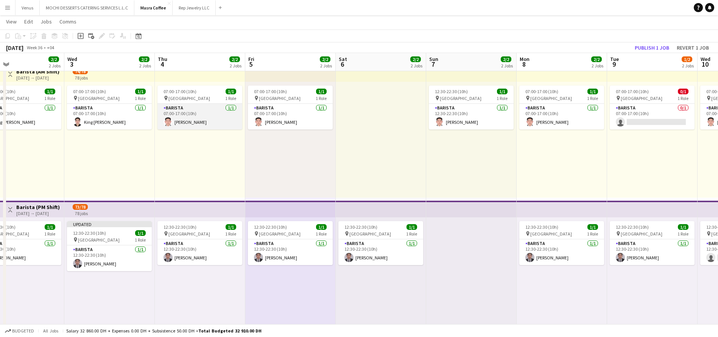
click at [191, 113] on app-card-role "Barista 1/1 07:00-17:00 (10h) Joshua Arcilla" at bounding box center [199, 117] width 85 height 26
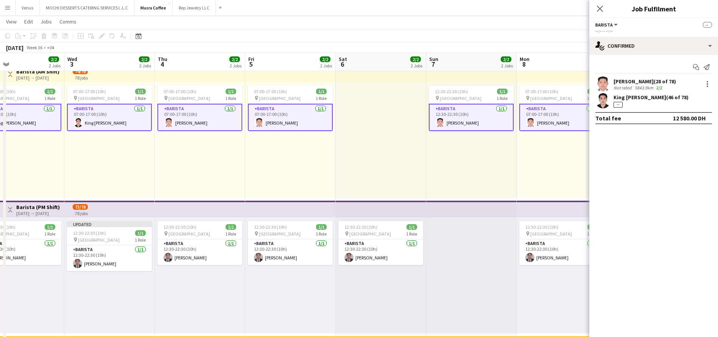
click at [194, 111] on app-card-role "Barista 1/1 07:00-17:00 (10h) Joshua Arcilla" at bounding box center [199, 117] width 85 height 27
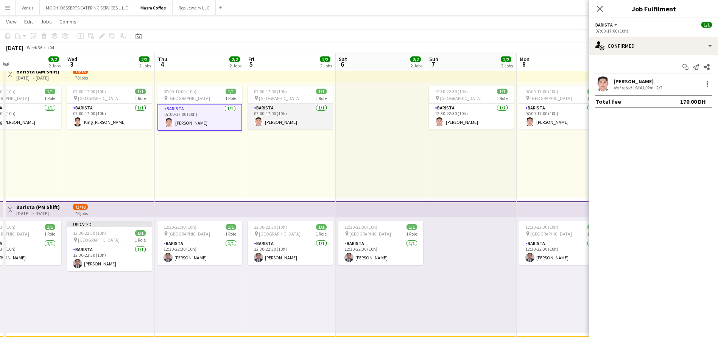
click at [266, 113] on app-card-role "Barista 1/1 07:00-17:00 (10h) Joshua Arcilla" at bounding box center [290, 117] width 85 height 26
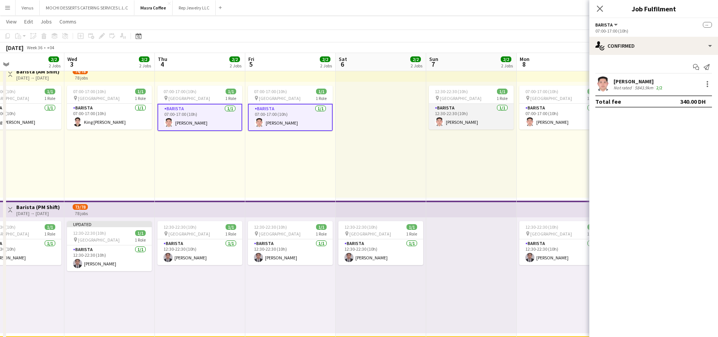
click at [490, 120] on app-card-role "Barista 1/1 12:30-22:30 (10h) Joshua Arcilla" at bounding box center [471, 117] width 85 height 26
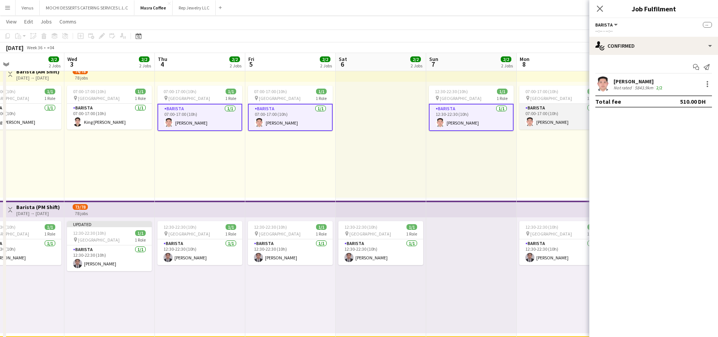
click at [566, 109] on app-card-role "Barista 1/1 07:00-17:00 (10h) Joshua Arcilla" at bounding box center [561, 117] width 85 height 26
click at [708, 79] on div at bounding box center [706, 83] width 9 height 9
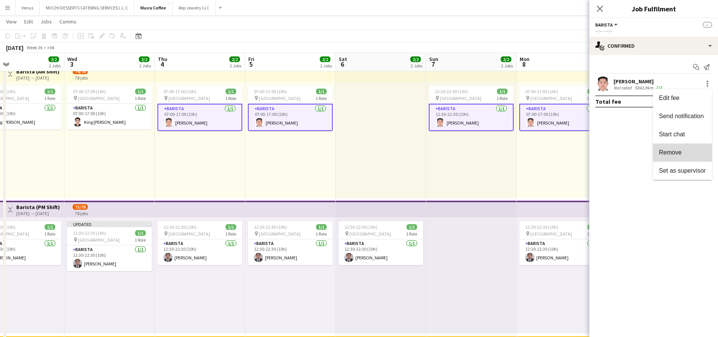
click at [680, 150] on span "Remove" at bounding box center [670, 152] width 23 height 6
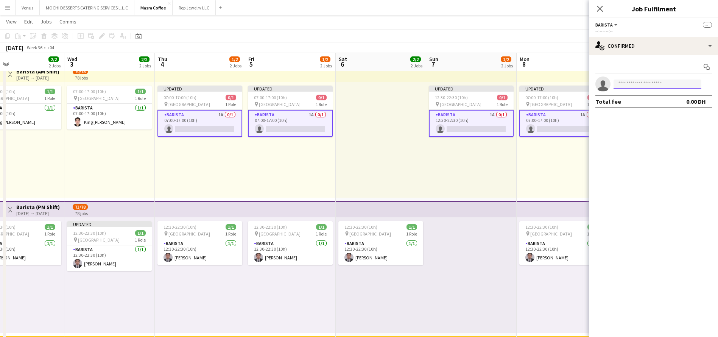
click at [635, 85] on input at bounding box center [657, 83] width 88 height 9
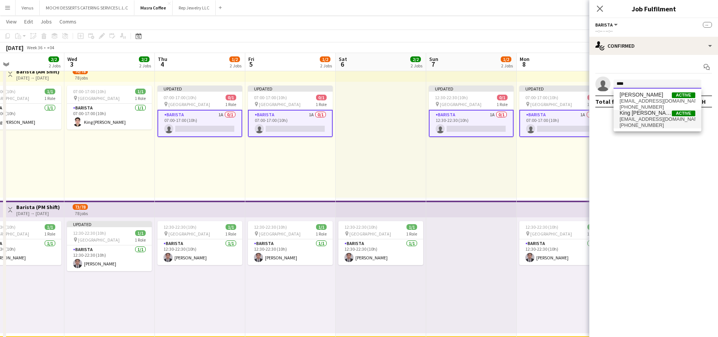
type input "****"
click at [658, 121] on span "mkingbryant@gmail.com" at bounding box center [657, 119] width 76 height 6
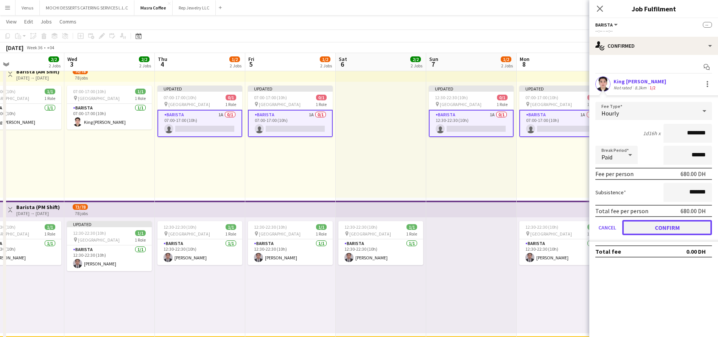
click at [660, 226] on button "Confirm" at bounding box center [667, 227] width 90 height 15
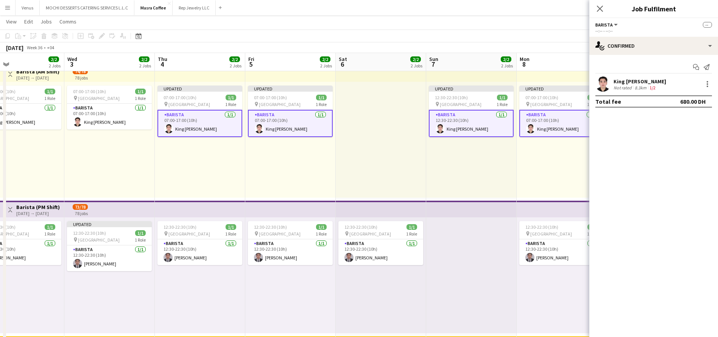
drag, startPoint x: 600, startPoint y: 5, endPoint x: 606, endPoint y: 11, distance: 8.6
click at [600, 6] on icon "Close pop-in" at bounding box center [600, 9] width 6 height 6
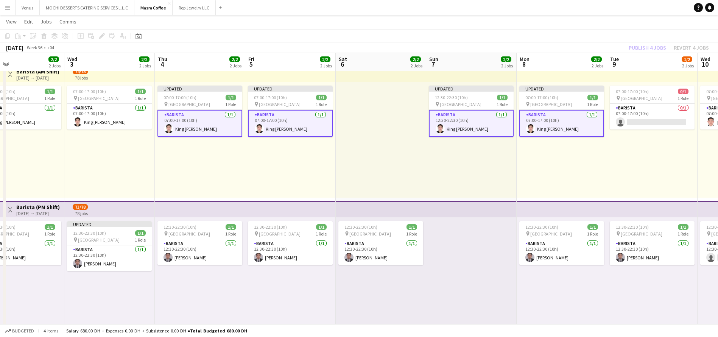
click at [622, 163] on div "07:00-17:00 (10h) 0/1 pin Al Serkal Avenue 1 Role Barista 0/1 07:00-17:00 (10h)…" at bounding box center [652, 140] width 90 height 116
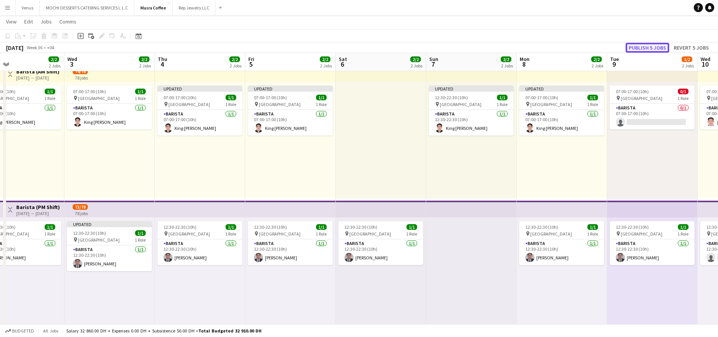
click at [649, 46] on button "Publish 5 jobs" at bounding box center [647, 48] width 44 height 10
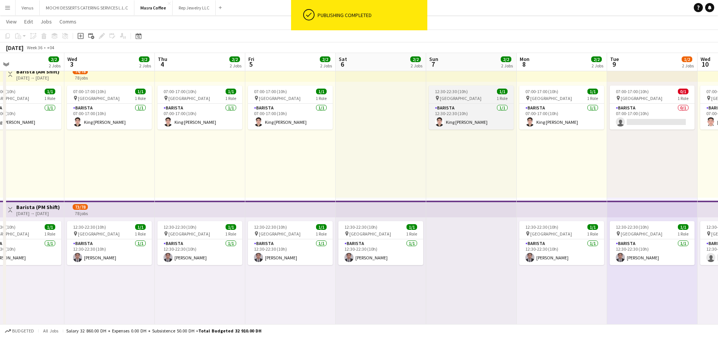
click at [461, 93] on span "12:30-22:30 (10h)" at bounding box center [451, 92] width 33 height 6
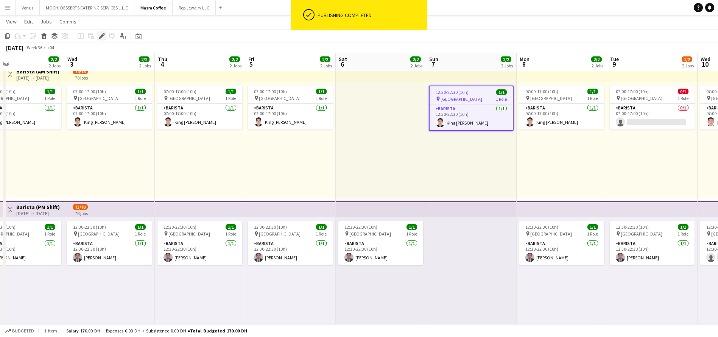
click at [102, 35] on icon at bounding box center [101, 36] width 4 height 4
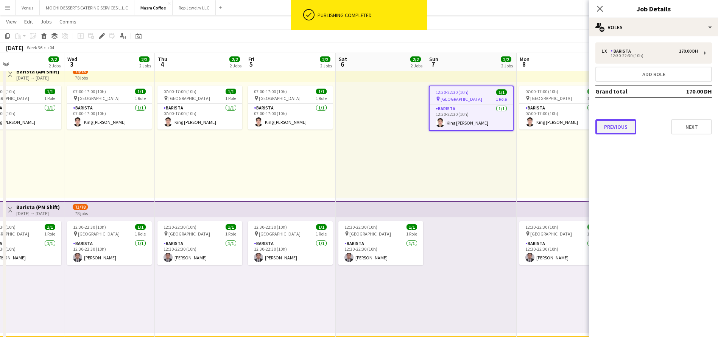
click at [618, 124] on button "Previous" at bounding box center [615, 126] width 41 height 15
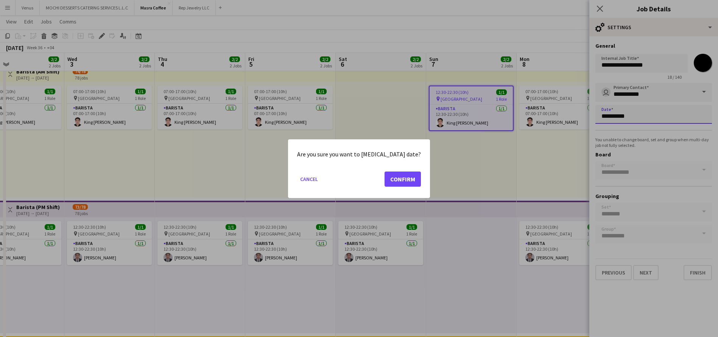
scroll to position [0, 0]
click at [630, 115] on body "Menu Boards Boards Boards All jobs Status Workforce Workforce My Workforce Recr…" at bounding box center [359, 230] width 718 height 507
click at [385, 179] on button "Confirm" at bounding box center [402, 178] width 36 height 15
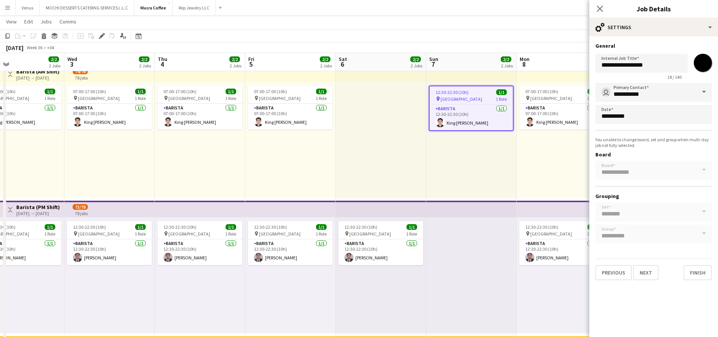
scroll to position [23, 0]
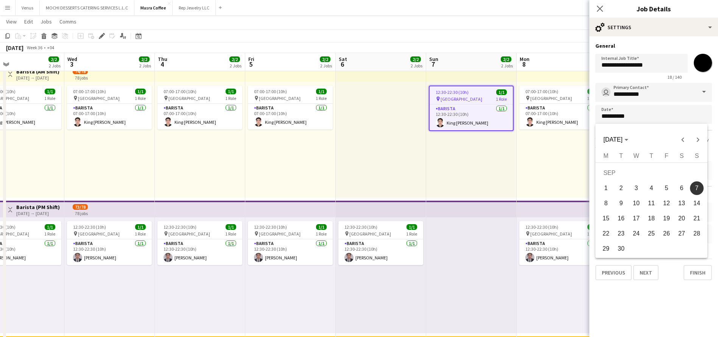
click at [679, 191] on span "6" at bounding box center [681, 188] width 14 height 14
type input "**********"
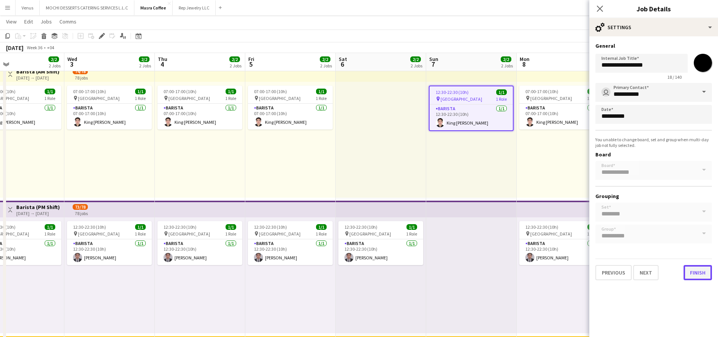
click at [693, 277] on button "Finish" at bounding box center [697, 272] width 28 height 15
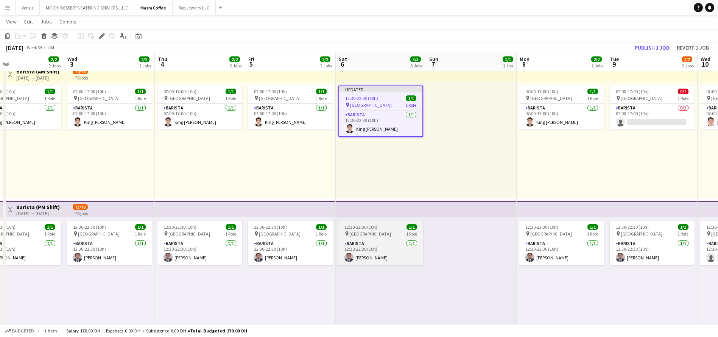
click at [399, 234] on div "pin Al Serkal Avenue 1 Role" at bounding box center [380, 233] width 85 height 6
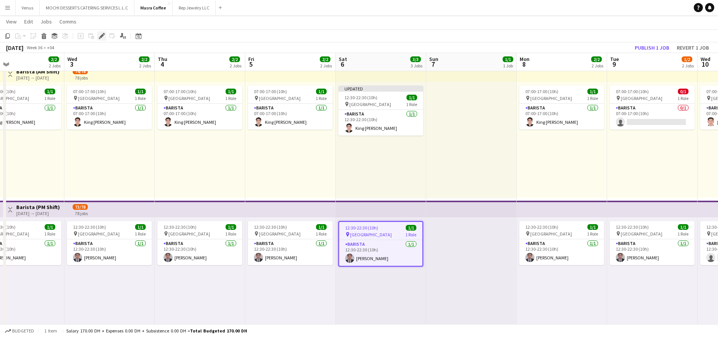
click at [100, 35] on icon "Edit" at bounding box center [102, 36] width 6 height 6
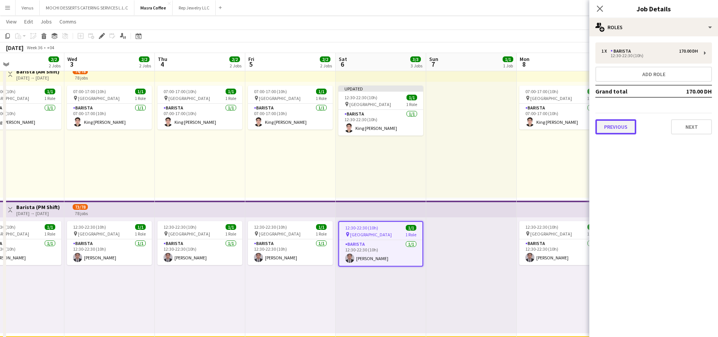
click at [620, 129] on button "Previous" at bounding box center [615, 126] width 41 height 15
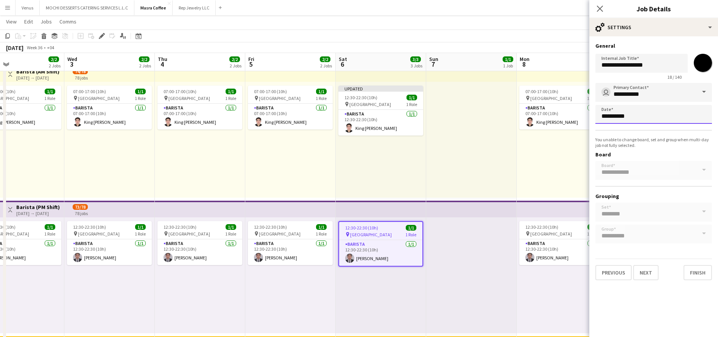
scroll to position [0, 0]
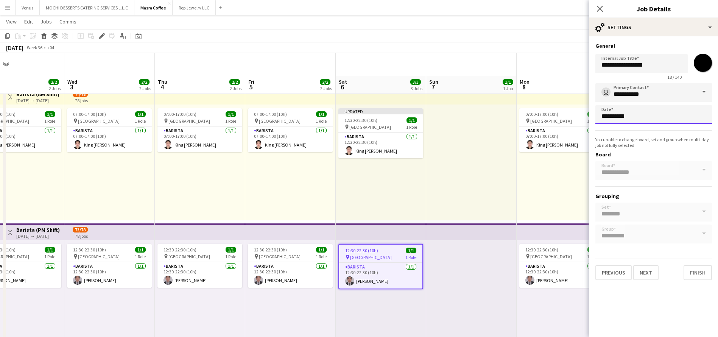
click at [645, 118] on body "Menu Boards Boards Boards All jobs Status Workforce Workforce My Workforce Recr…" at bounding box center [359, 253] width 718 height 507
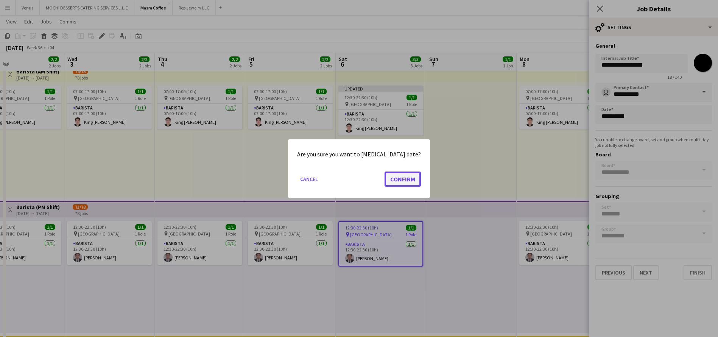
click at [412, 182] on button "Confirm" at bounding box center [402, 178] width 36 height 15
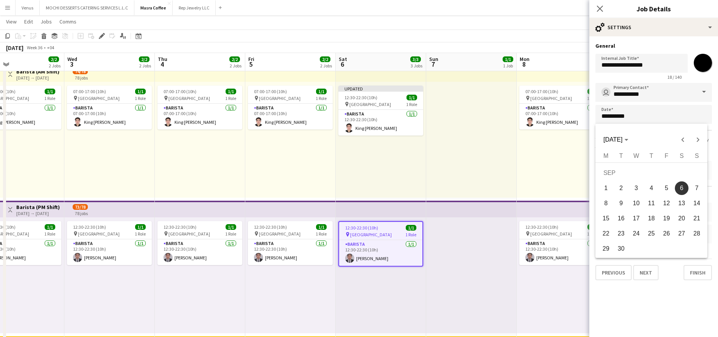
click at [696, 187] on span "7" at bounding box center [697, 188] width 14 height 14
type input "**********"
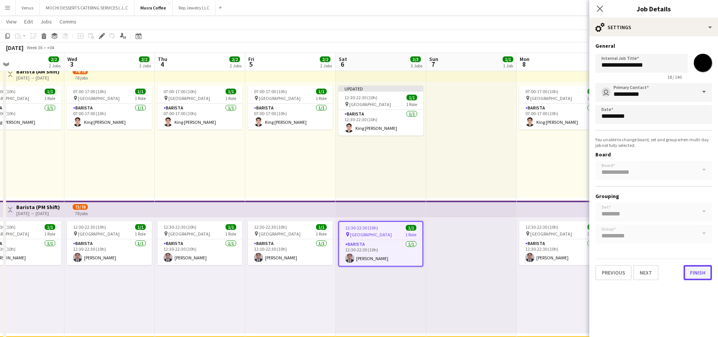
click at [701, 272] on button "Finish" at bounding box center [697, 272] width 28 height 15
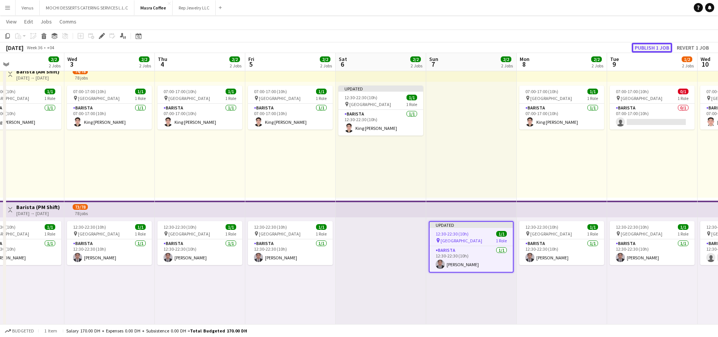
click at [667, 47] on button "Publish 1 job" at bounding box center [651, 48] width 40 height 10
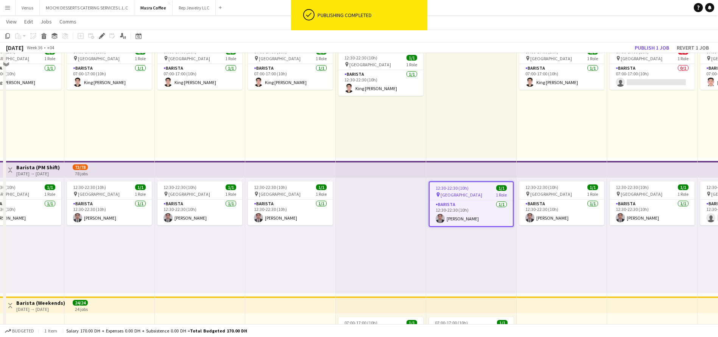
scroll to position [136, 0]
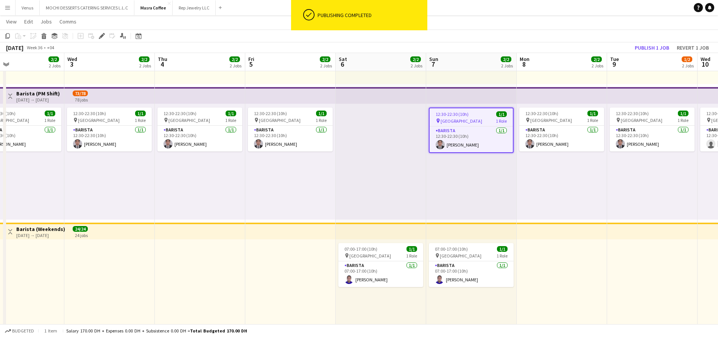
click at [454, 112] on span "12:30-22:30 (10h)" at bounding box center [451, 114] width 33 height 6
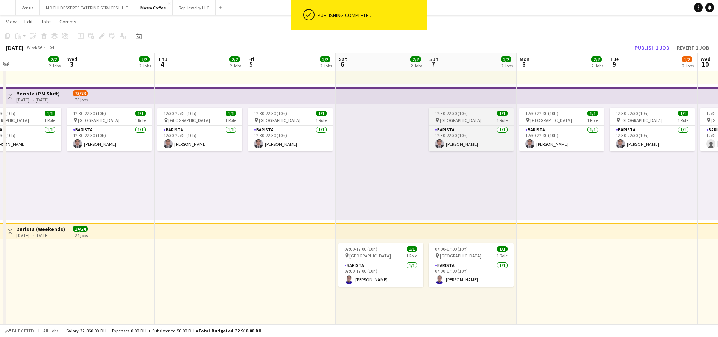
click at [462, 116] on app-job-card "12:30-22:30 (10h) 1/1 pin Al Serkal Avenue 1 Role Barista 1/1 12:30-22:30 (10h)…" at bounding box center [471, 129] width 85 height 44
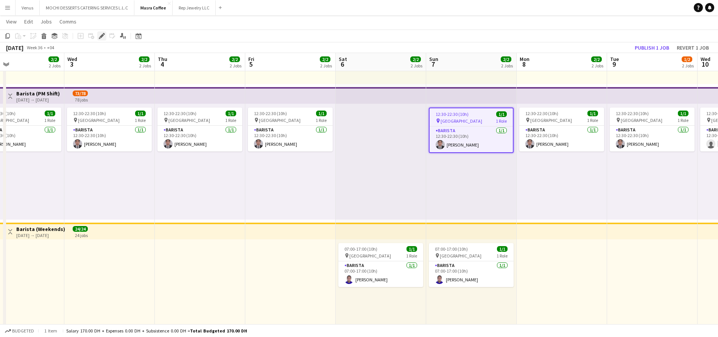
click at [102, 35] on icon at bounding box center [101, 36] width 4 height 4
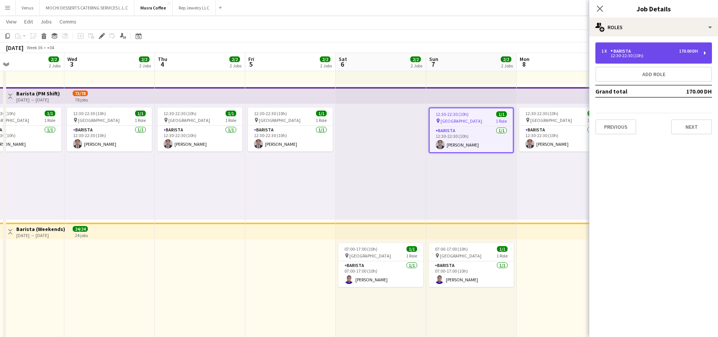
click at [705, 53] on div "1 x Barista 170.00 DH 12:30-22:30 (10h)" at bounding box center [653, 52] width 117 height 21
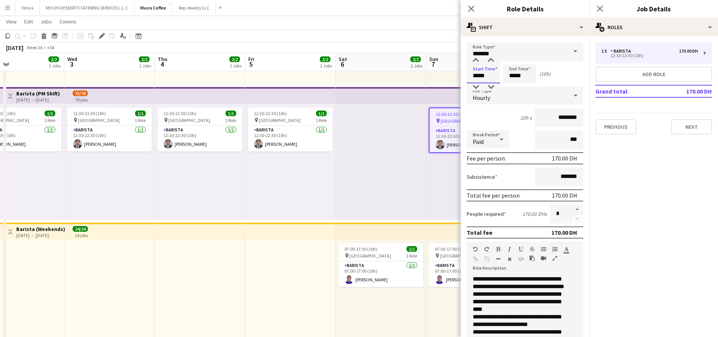
drag, startPoint x: 475, startPoint y: 76, endPoint x: 469, endPoint y: 79, distance: 5.8
click at [469, 79] on input "*****" at bounding box center [482, 73] width 33 height 19
drag, startPoint x: 477, startPoint y: 76, endPoint x: 470, endPoint y: 78, distance: 7.4
click at [470, 78] on input "*****" at bounding box center [482, 73] width 33 height 19
type input "*****"
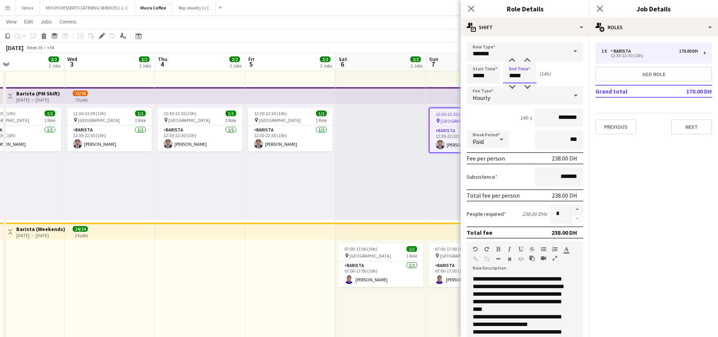
drag, startPoint x: 513, startPoint y: 77, endPoint x: 508, endPoint y: 77, distance: 4.5
click at [508, 77] on input "*****" at bounding box center [519, 73] width 33 height 19
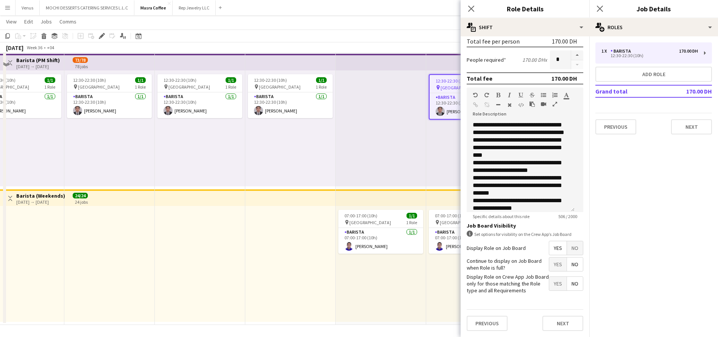
scroll to position [170, 0]
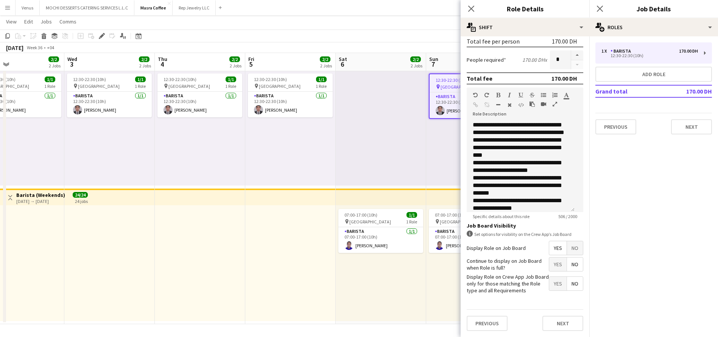
type input "*****"
click at [548, 314] on div "Previous Next" at bounding box center [524, 323] width 117 height 28
click at [549, 325] on button "Next" at bounding box center [562, 322] width 41 height 15
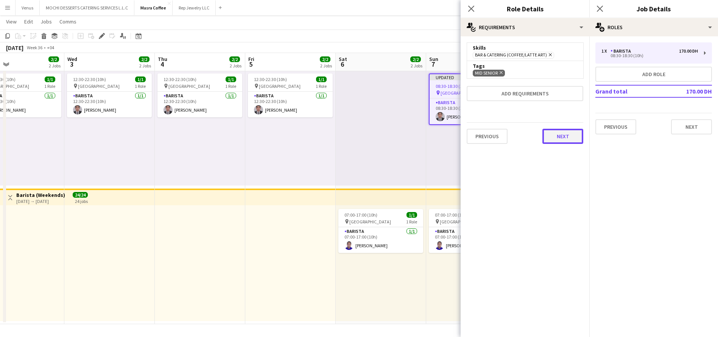
click at [558, 137] on button "Next" at bounding box center [562, 136] width 41 height 15
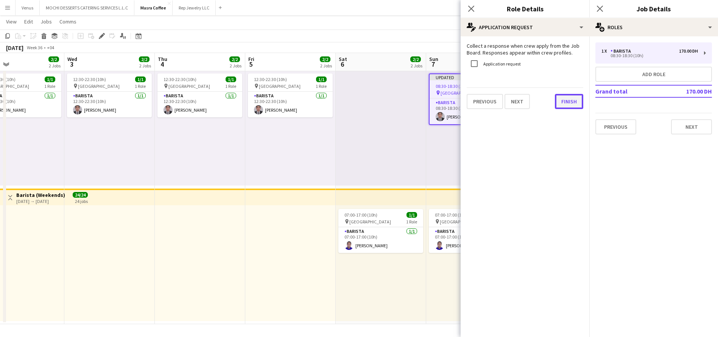
click at [552, 110] on div "Collect a response when crew apply from the Job Board. Responses appear within …" at bounding box center [524, 75] width 129 height 79
click at [570, 97] on button "Finish" at bounding box center [569, 101] width 28 height 15
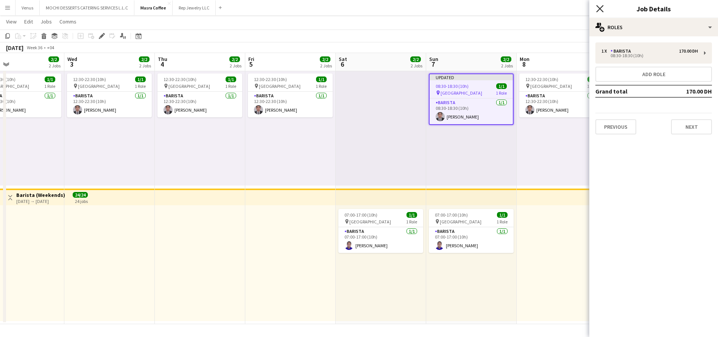
click at [600, 11] on icon "Close pop-in" at bounding box center [599, 8] width 7 height 7
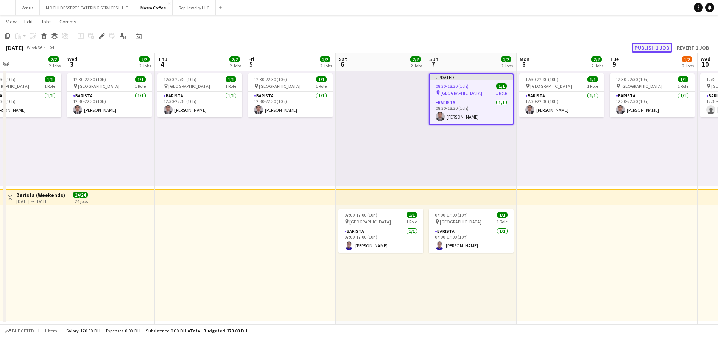
click at [652, 46] on button "Publish 1 job" at bounding box center [651, 48] width 40 height 10
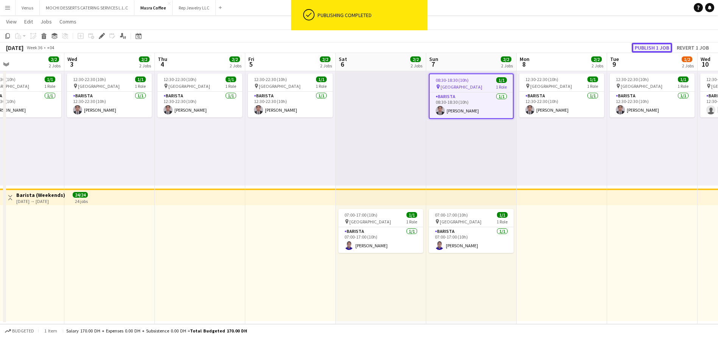
click at [650, 47] on button "Publish 1 job" at bounding box center [651, 48] width 40 height 10
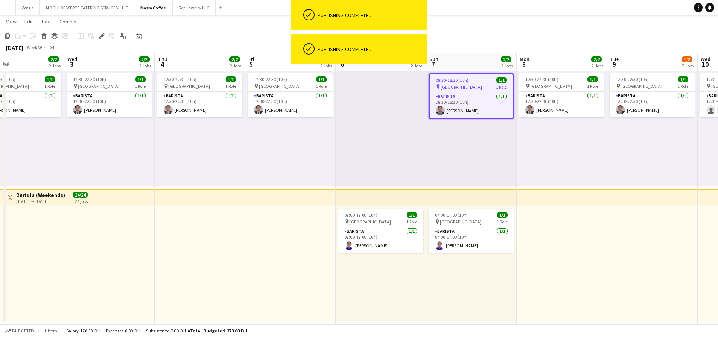
click at [464, 154] on div "08:30-18:30 (10h) 1/1 pin Al Serkal Avenue 1 Role Barista 1/1 08:30-18:30 (10h)…" at bounding box center [471, 128] width 90 height 116
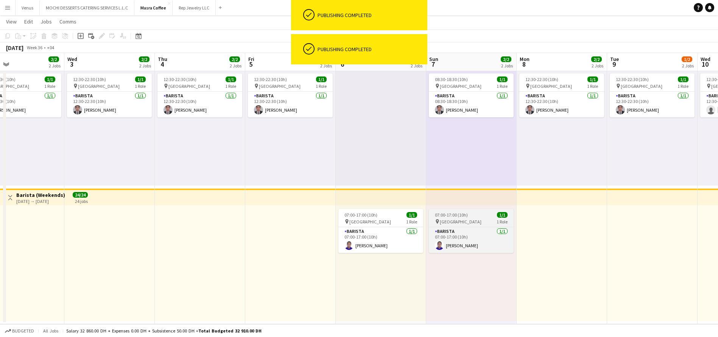
click at [481, 213] on div "07:00-17:00 (10h) 1/1" at bounding box center [471, 215] width 85 height 6
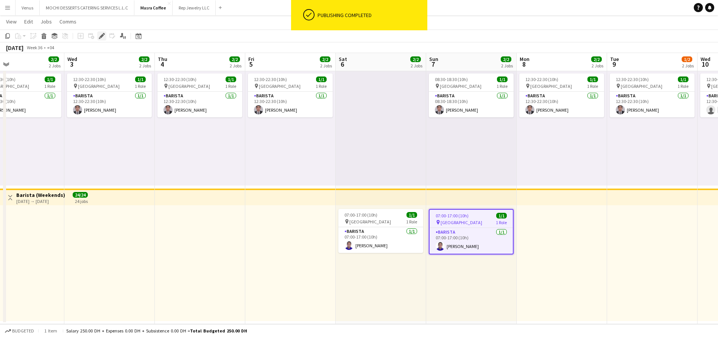
click at [103, 36] on icon at bounding box center [101, 36] width 4 height 4
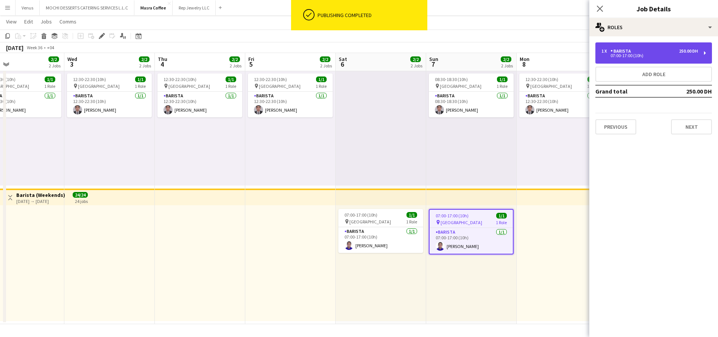
click at [704, 50] on div "1 x Barista 250.00 DH 07:00-17:00 (10h)" at bounding box center [653, 52] width 117 height 21
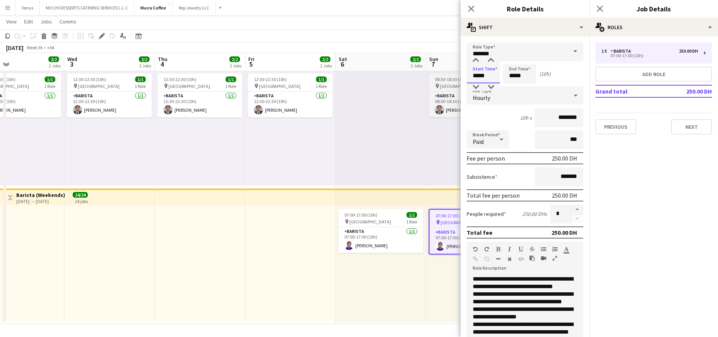
drag, startPoint x: 489, startPoint y: 75, endPoint x: 451, endPoint y: 75, distance: 37.5
click at [451, 75] on body "Menu Boards Boards Boards All jobs Status Workforce Workforce My Workforce Recr…" at bounding box center [359, 83] width 718 height 507
type input "*****"
drag, startPoint x: 523, startPoint y: 75, endPoint x: 493, endPoint y: 71, distance: 30.0
click at [493, 71] on div "Start Time ***** End Time ***** (4h 30m)" at bounding box center [524, 73] width 117 height 19
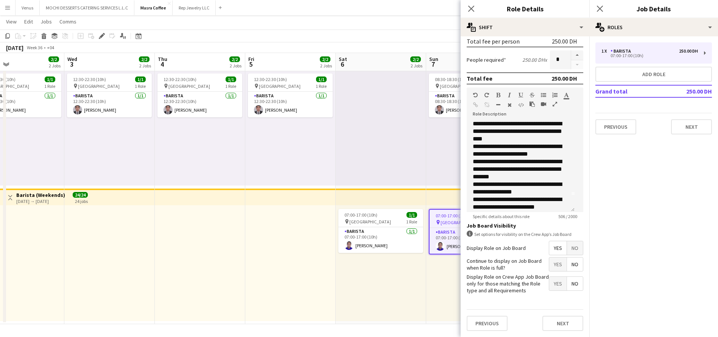
scroll to position [59, 0]
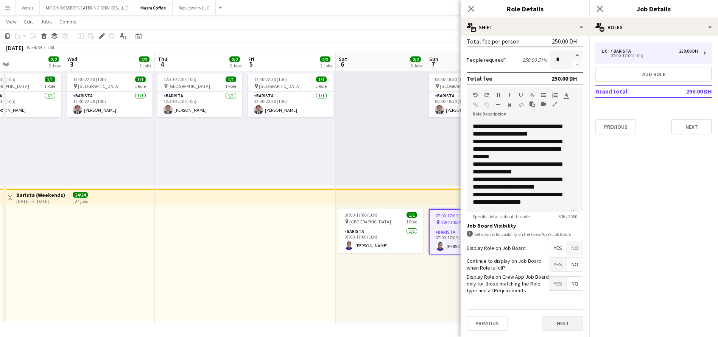
type input "*****"
click at [561, 325] on button "Next" at bounding box center [562, 322] width 41 height 15
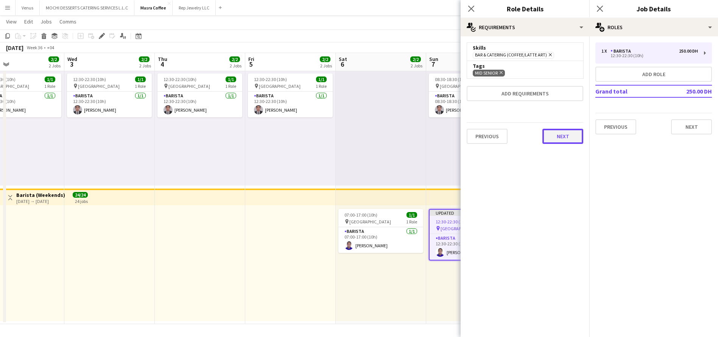
click at [558, 139] on button "Next" at bounding box center [562, 136] width 41 height 15
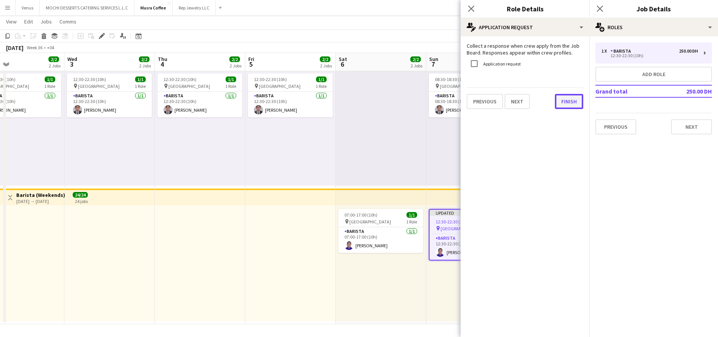
click at [556, 104] on button "Finish" at bounding box center [569, 101] width 28 height 15
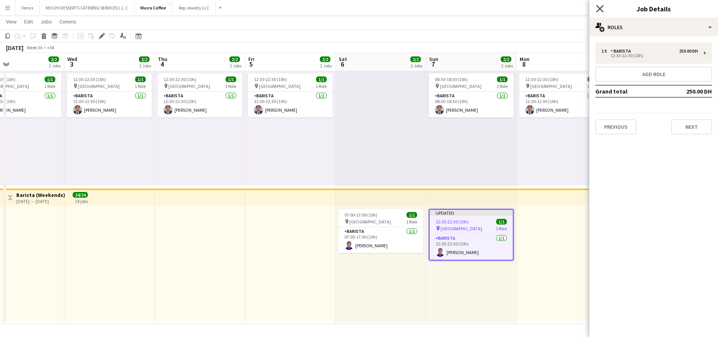
click at [600, 9] on icon at bounding box center [599, 8] width 7 height 7
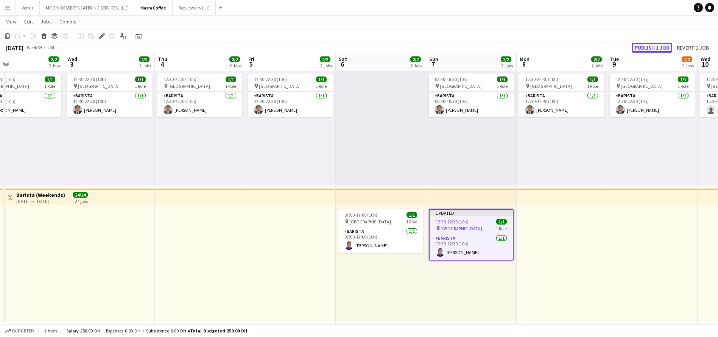
click at [647, 46] on button "Publish 1 job" at bounding box center [651, 48] width 40 height 10
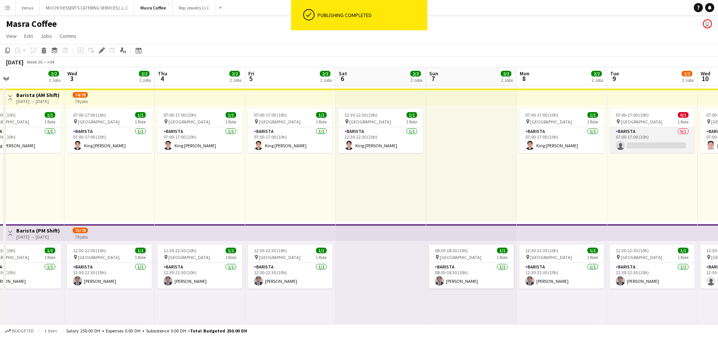
click at [662, 139] on app-card-role "Barista 0/1 07:00-17:00 (10h) single-neutral-actions" at bounding box center [651, 140] width 85 height 26
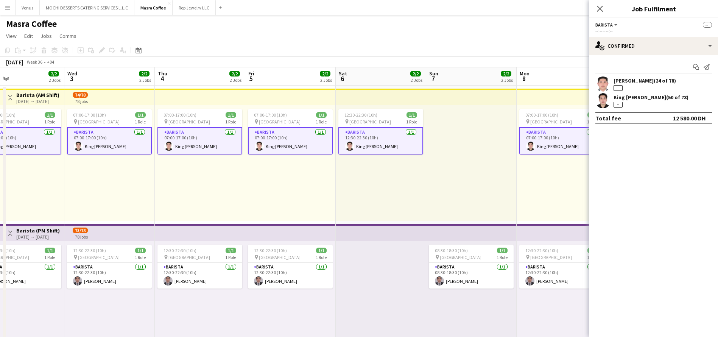
click at [660, 97] on div "King Bryant Mancenido (50 of 78)" at bounding box center [650, 97] width 75 height 7
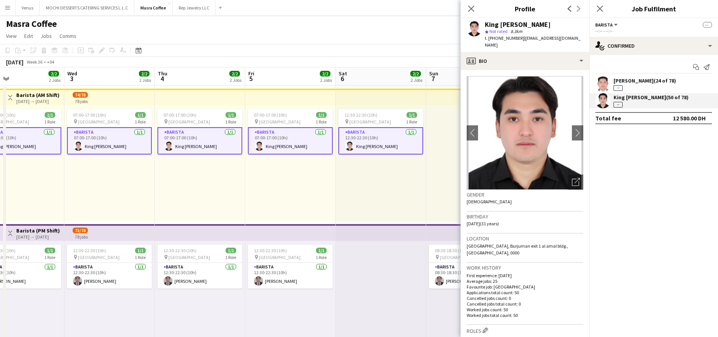
click at [469, 6] on icon "Close pop-in" at bounding box center [471, 9] width 6 height 6
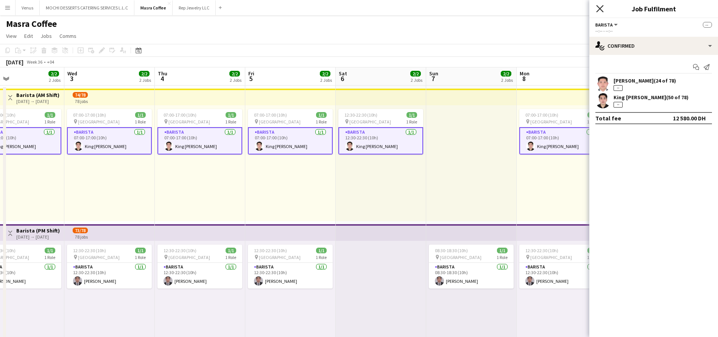
click at [600, 8] on icon "Close pop-in" at bounding box center [599, 8] width 7 height 7
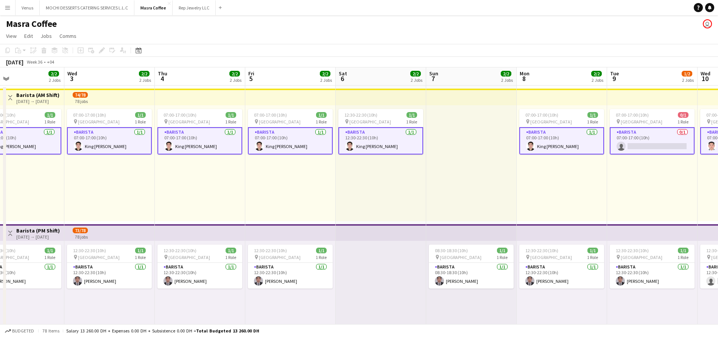
click at [665, 143] on app-card-role "Barista 0/1 07:00-17:00 (10h) single-neutral-actions" at bounding box center [651, 140] width 85 height 27
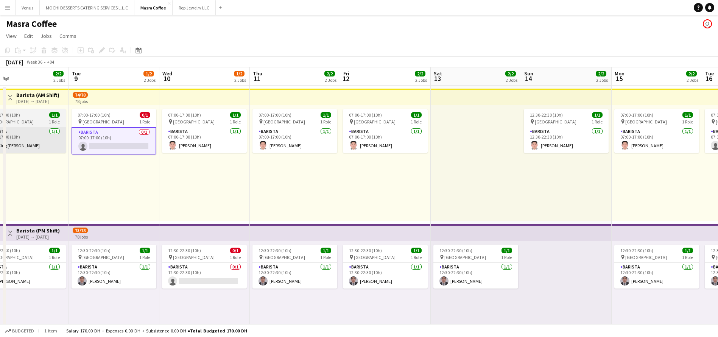
scroll to position [0, 300]
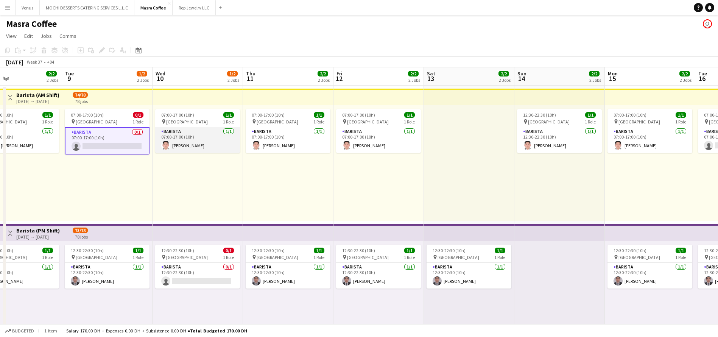
click at [201, 139] on app-card-role "Barista 1/1 07:00-17:00 (10h) Joshua Arcilla" at bounding box center [197, 140] width 85 height 26
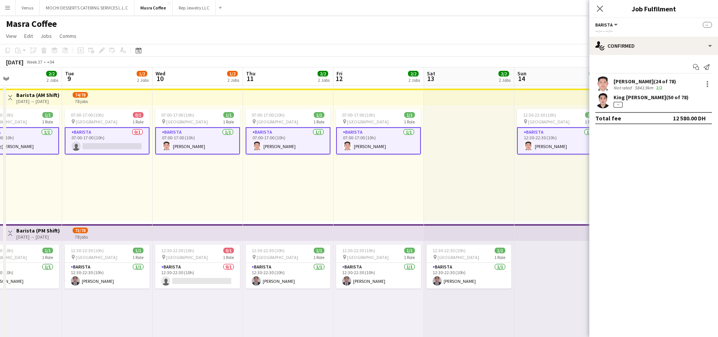
click at [222, 143] on app-card-role "Barista 1/1 07:00-17:00 (10h) Joshua Arcilla" at bounding box center [197, 140] width 85 height 27
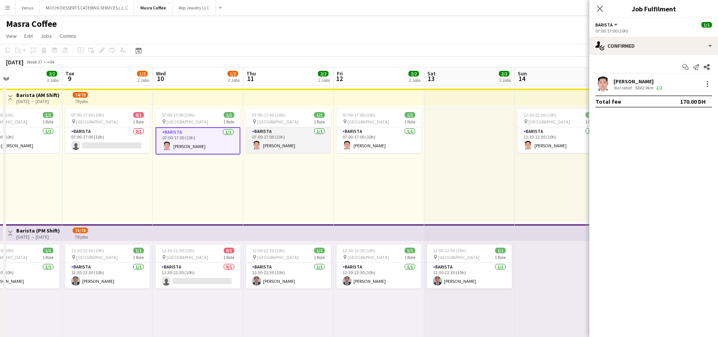
drag, startPoint x: 290, startPoint y: 141, endPoint x: 305, endPoint y: 142, distance: 14.8
click at [290, 142] on app-card-role "Barista 1/1 07:00-17:00 (10h) Joshua Arcilla" at bounding box center [288, 140] width 85 height 26
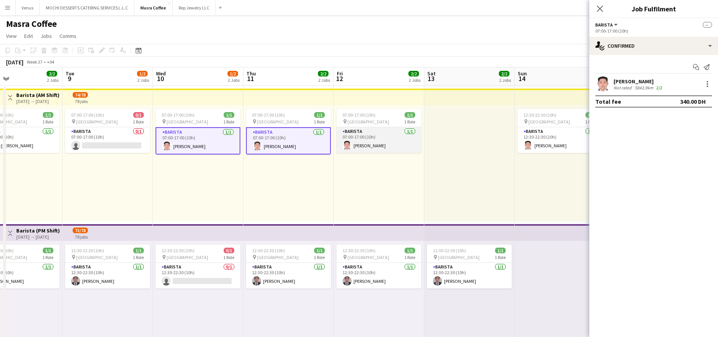
scroll to position [0, 298]
click at [365, 141] on app-card-role "Barista 1/1 07:00-17:00 (10h) Joshua Arcilla" at bounding box center [379, 140] width 85 height 26
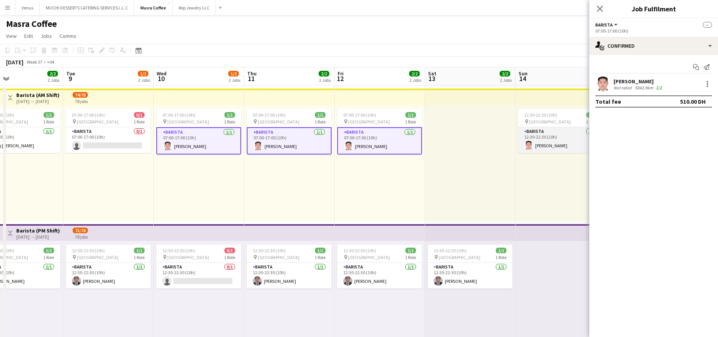
click at [553, 144] on app-card-role "Barista 1/1 12:30-22:30 (10h) Joshua Arcilla" at bounding box center [560, 140] width 85 height 26
click at [709, 81] on div at bounding box center [706, 83] width 9 height 9
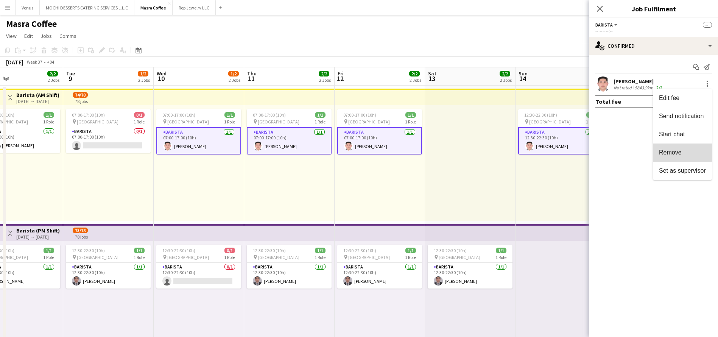
click at [680, 150] on span "Remove" at bounding box center [670, 152] width 23 height 6
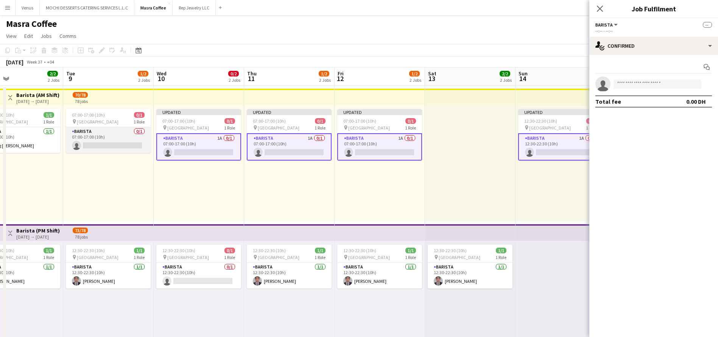
scroll to position [0, 298]
click at [107, 139] on app-card-role "Barista 0/1 07:00-17:00 (10h) single-neutral-actions" at bounding box center [109, 140] width 85 height 26
click at [631, 87] on input at bounding box center [657, 83] width 88 height 9
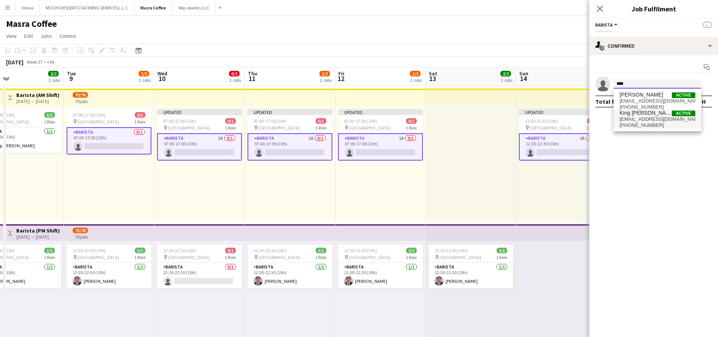
type input "****"
click at [635, 114] on span "King Bryant Mancenido" at bounding box center [645, 113] width 52 height 6
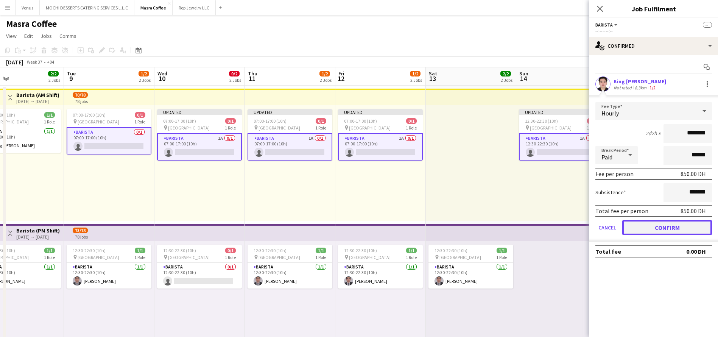
click at [668, 226] on button "Confirm" at bounding box center [667, 227] width 90 height 15
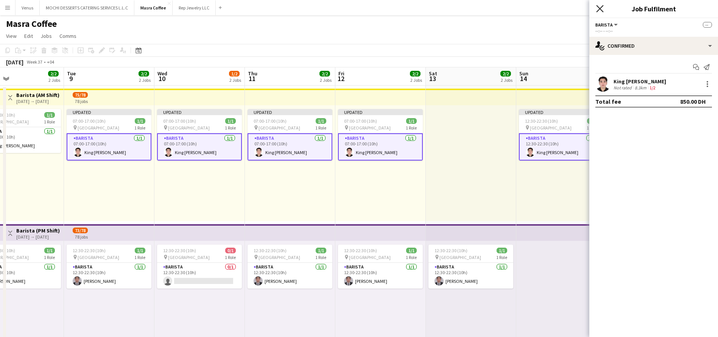
drag, startPoint x: 600, startPoint y: 11, endPoint x: 625, endPoint y: 19, distance: 26.0
click at [600, 11] on icon "Close pop-in" at bounding box center [600, 9] width 6 height 6
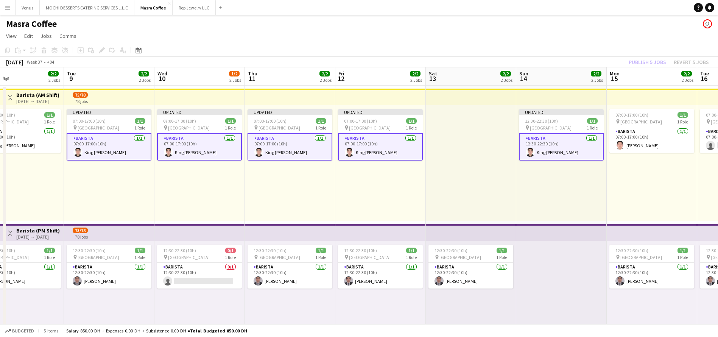
click at [652, 63] on div "Publish 5 jobs Revert 5 jobs" at bounding box center [668, 62] width 98 height 10
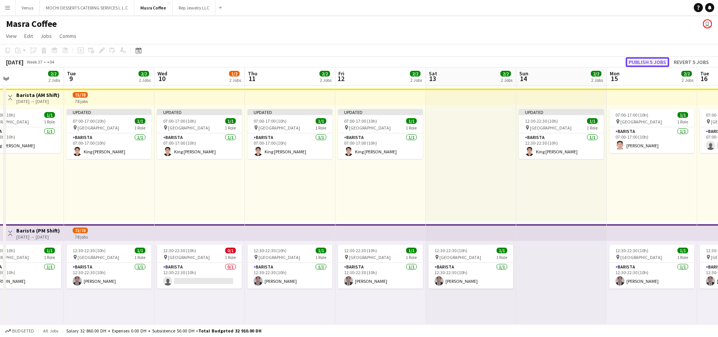
click at [656, 59] on button "Publish 5 jobs" at bounding box center [647, 62] width 44 height 10
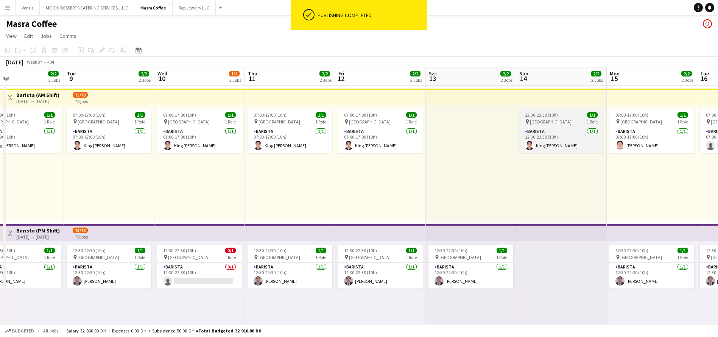
click at [557, 116] on div "12:30-22:30 (10h) 1/1" at bounding box center [561, 115] width 85 height 6
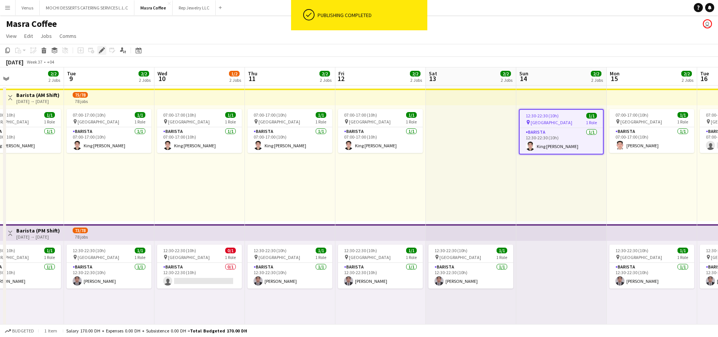
click at [104, 52] on icon "Edit" at bounding box center [102, 50] width 6 height 6
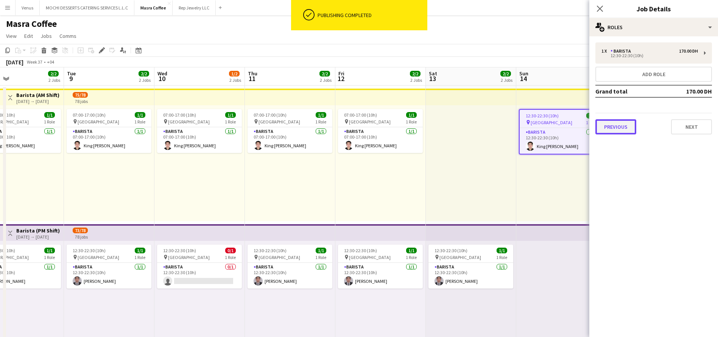
click at [618, 128] on button "Previous" at bounding box center [615, 126] width 41 height 15
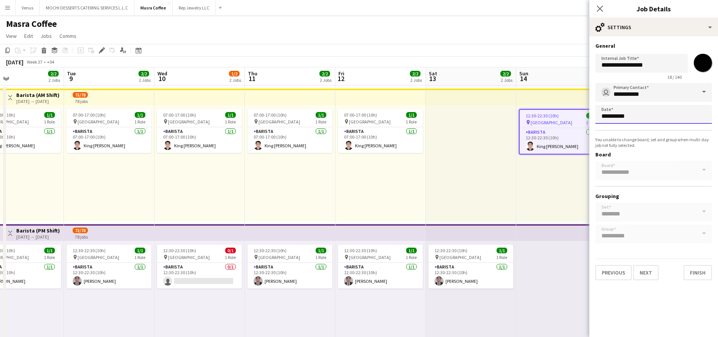
click at [635, 118] on body "Menu Boards Boards Boards All jobs Status Workforce Workforce My Workforce Recr…" at bounding box center [359, 254] width 718 height 508
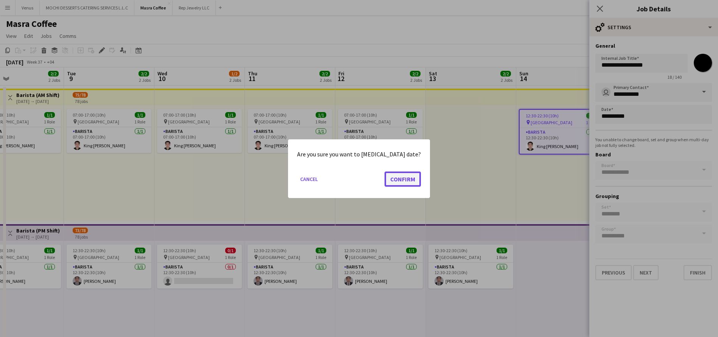
click at [384, 180] on button "Confirm" at bounding box center [402, 178] width 36 height 15
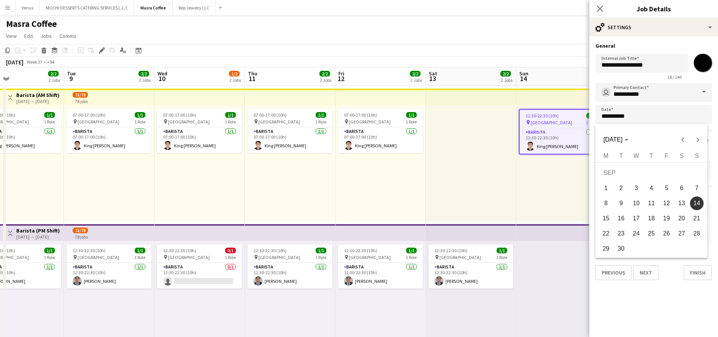
click at [679, 206] on span "13" at bounding box center [681, 203] width 14 height 14
type input "**********"
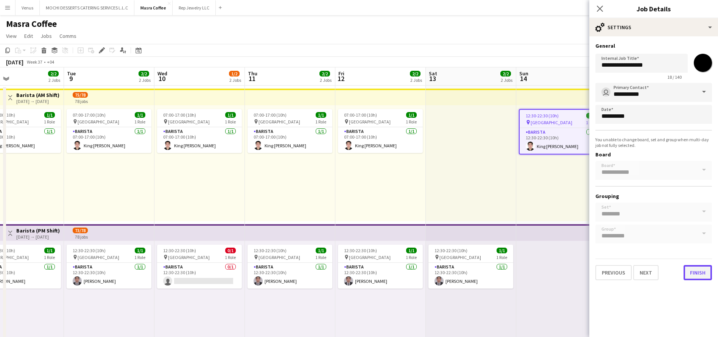
click at [695, 272] on button "Finish" at bounding box center [697, 272] width 28 height 15
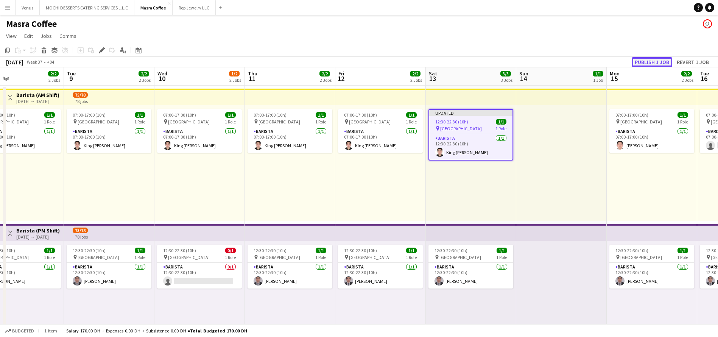
click at [651, 64] on button "Publish 1 job" at bounding box center [651, 62] width 40 height 10
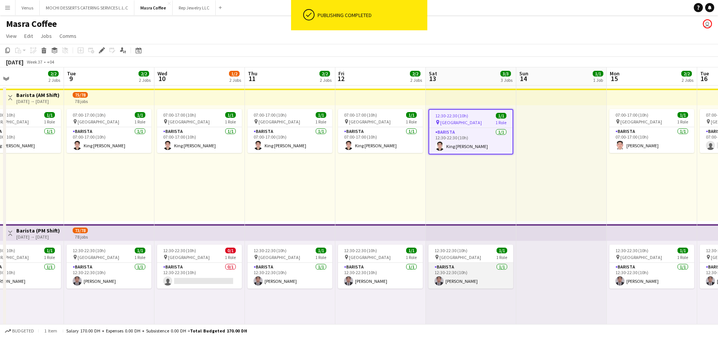
click at [482, 274] on app-card-role "Barista 1/1 12:30-22:30 (10h) Nelson Kalinga" at bounding box center [470, 276] width 85 height 26
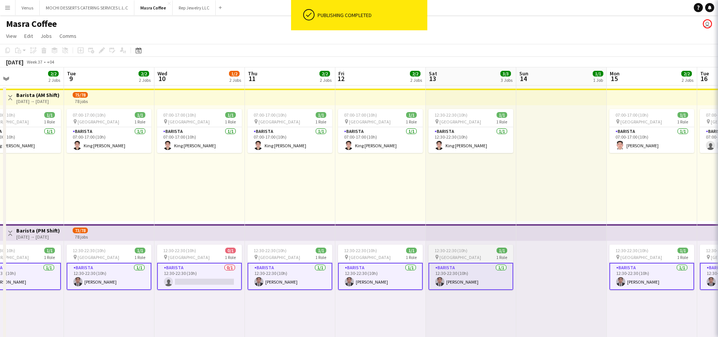
click at [479, 251] on div "12:30-22:30 (10h) 1/1" at bounding box center [470, 250] width 85 height 6
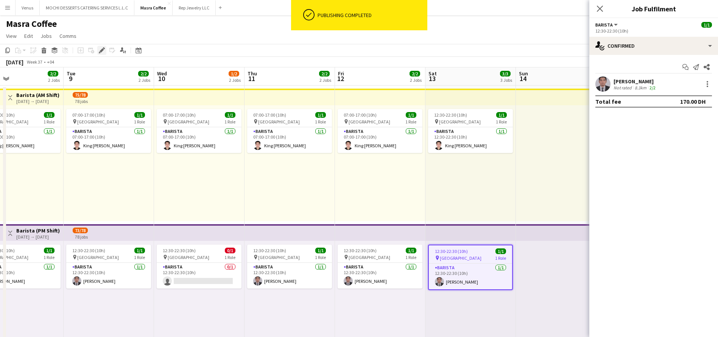
click at [103, 51] on icon "Edit" at bounding box center [102, 50] width 6 height 6
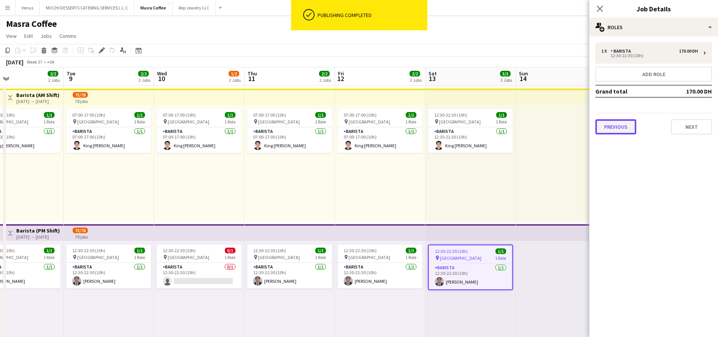
click at [623, 127] on button "Previous" at bounding box center [615, 126] width 41 height 15
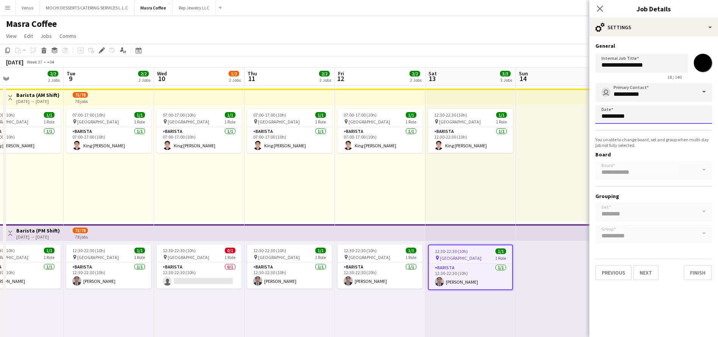
click at [637, 117] on body "Menu Boards Boards Boards All jobs Status Workforce Workforce My Workforce Recr…" at bounding box center [359, 254] width 718 height 508
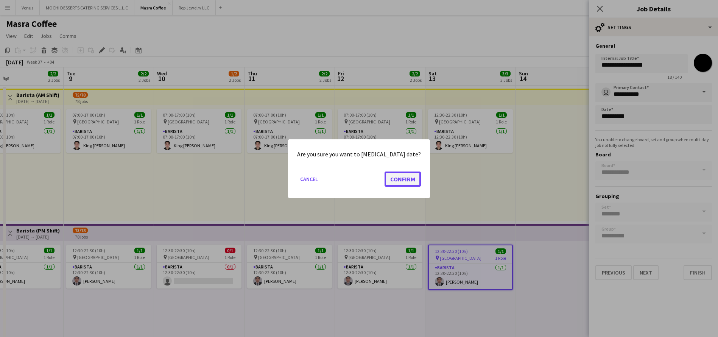
click at [396, 181] on button "Confirm" at bounding box center [402, 178] width 36 height 15
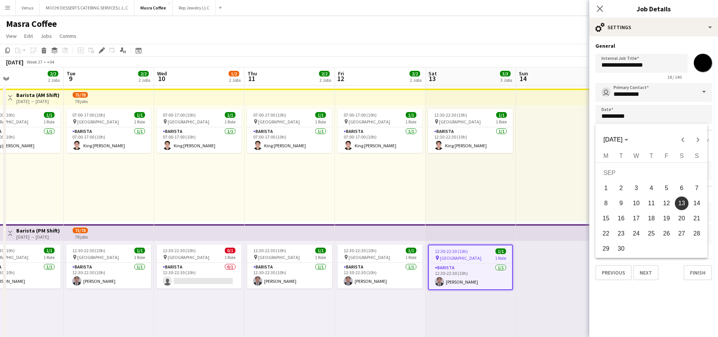
click at [696, 204] on span "14" at bounding box center [697, 203] width 14 height 14
type input "**********"
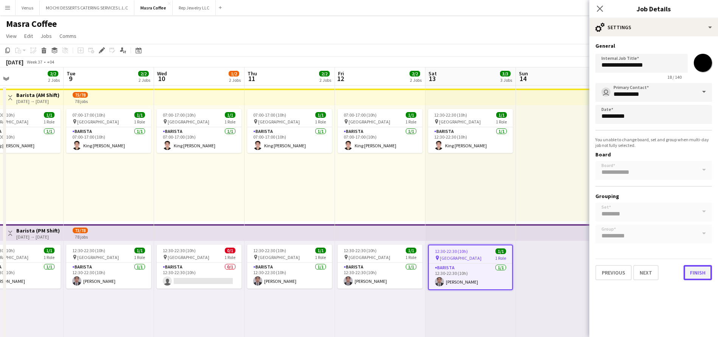
click at [697, 269] on button "Finish" at bounding box center [697, 272] width 28 height 15
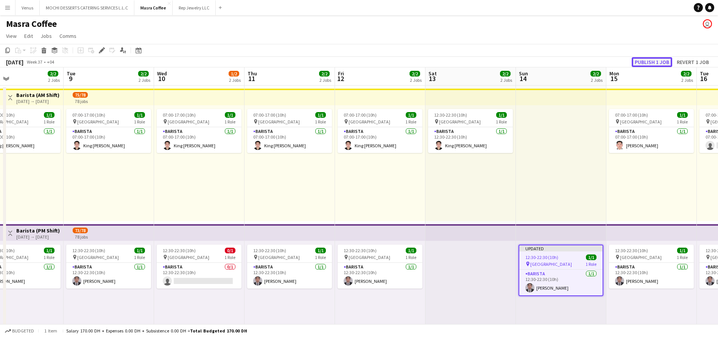
click at [647, 63] on button "Publish 1 job" at bounding box center [651, 62] width 40 height 10
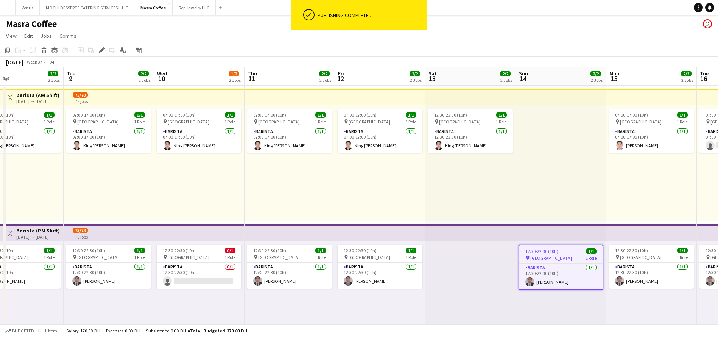
click at [562, 252] on div "12:30-22:30 (10h) 1/1" at bounding box center [560, 251] width 83 height 6
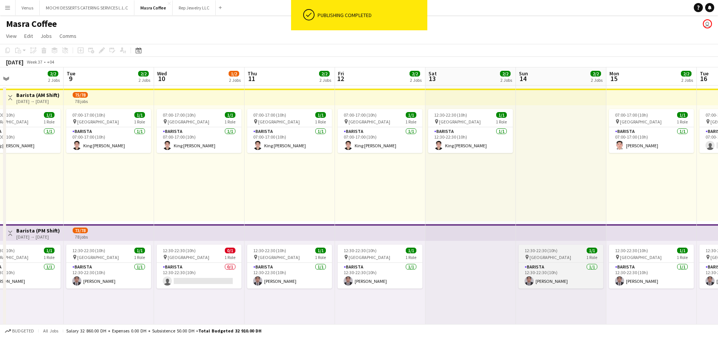
click at [562, 252] on div "12:30-22:30 (10h) 1/1" at bounding box center [560, 250] width 85 height 6
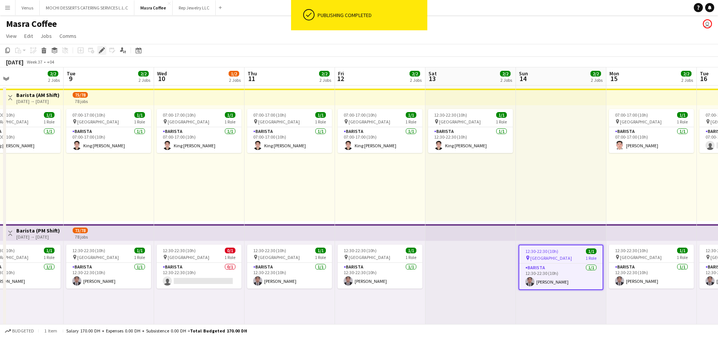
click at [100, 50] on icon "Edit" at bounding box center [102, 50] width 6 height 6
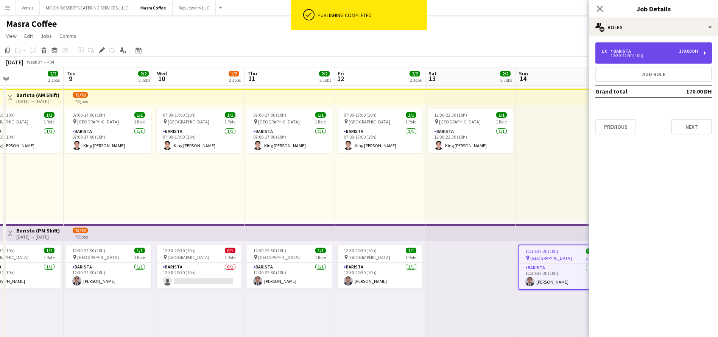
click at [705, 54] on div "1 x Barista 170.00 DH 12:30-22:30 (10h)" at bounding box center [653, 52] width 117 height 21
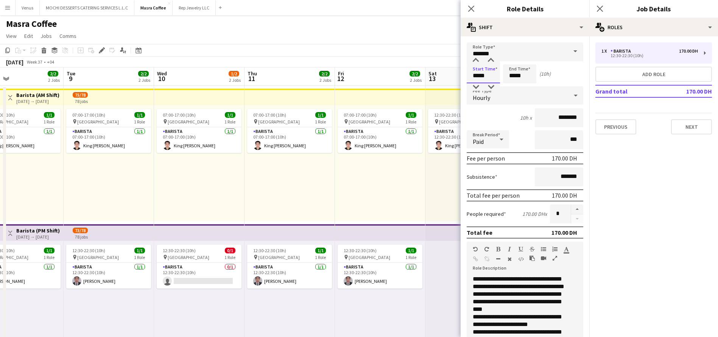
drag, startPoint x: 477, startPoint y: 76, endPoint x: 470, endPoint y: 79, distance: 6.8
click at [470, 79] on input "*****" at bounding box center [482, 73] width 33 height 19
type input "*****"
drag, startPoint x: 513, startPoint y: 76, endPoint x: 508, endPoint y: 77, distance: 5.1
click at [508, 77] on input "*****" at bounding box center [519, 73] width 33 height 19
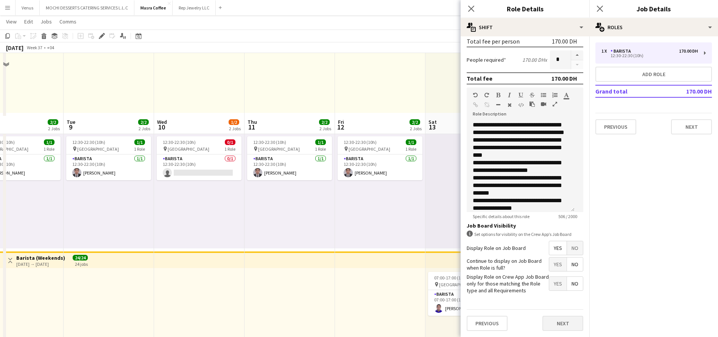
scroll to position [170, 0]
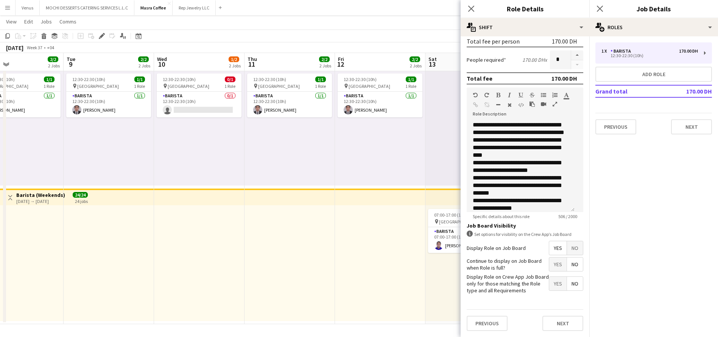
type input "*****"
click at [561, 324] on button "Next" at bounding box center [562, 322] width 41 height 15
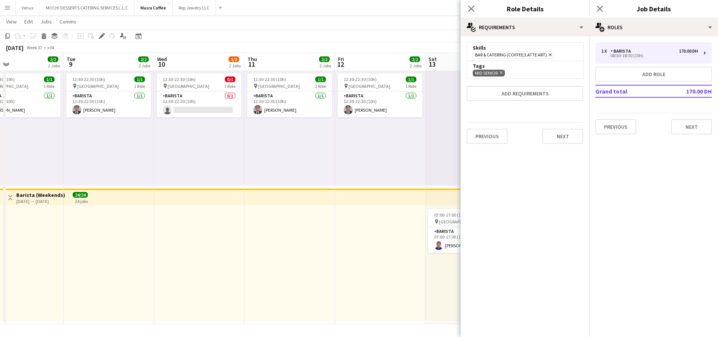
scroll to position [0, 0]
click at [560, 134] on button "Next" at bounding box center [562, 136] width 41 height 15
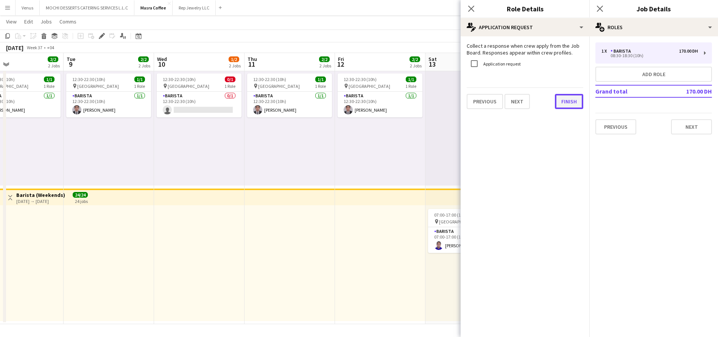
click at [561, 110] on div "Collect a response when crew apply from the Job Board. Responses appear within …" at bounding box center [524, 75] width 129 height 79
drag, startPoint x: 560, startPoint y: 101, endPoint x: 583, endPoint y: 89, distance: 26.4
click at [560, 101] on button "Finish" at bounding box center [569, 101] width 28 height 15
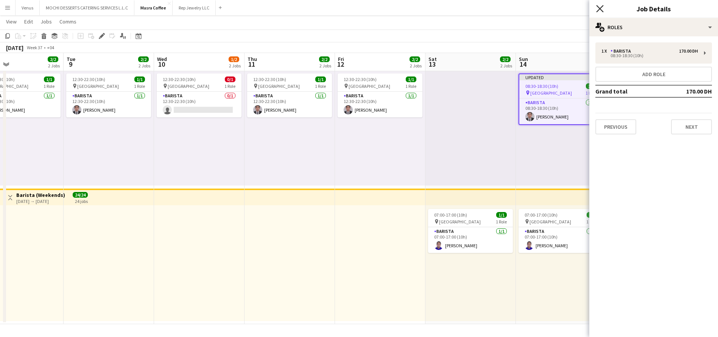
click at [603, 8] on icon "Close pop-in" at bounding box center [599, 8] width 7 height 7
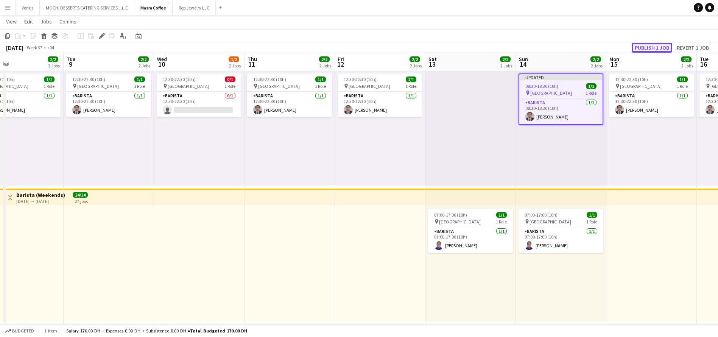
click at [659, 49] on button "Publish 1 job" at bounding box center [651, 48] width 40 height 10
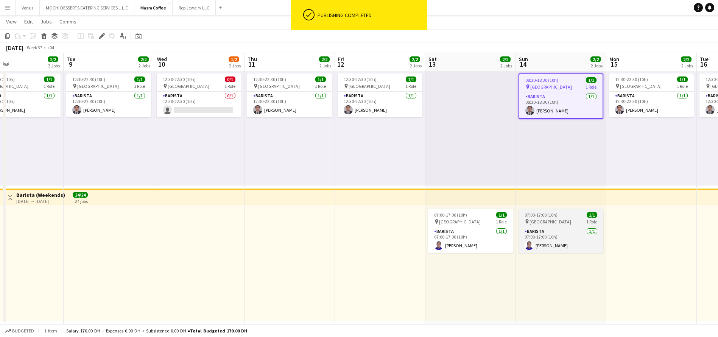
click at [552, 213] on span "07:00-17:00 (10h)" at bounding box center [540, 215] width 33 height 6
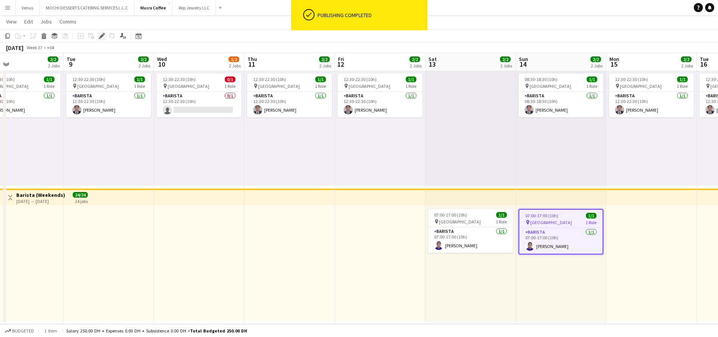
click at [101, 35] on icon "Edit" at bounding box center [102, 36] width 6 height 6
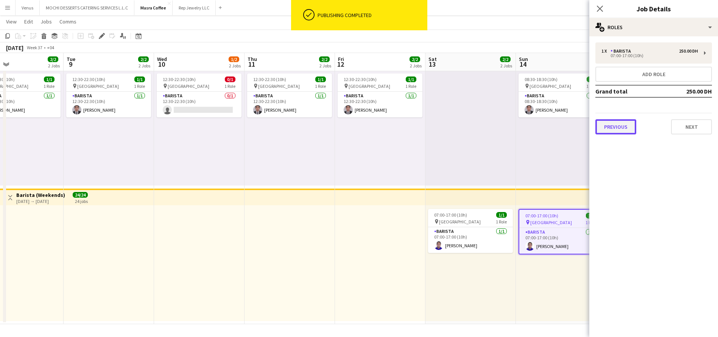
click at [611, 123] on button "Previous" at bounding box center [615, 126] width 41 height 15
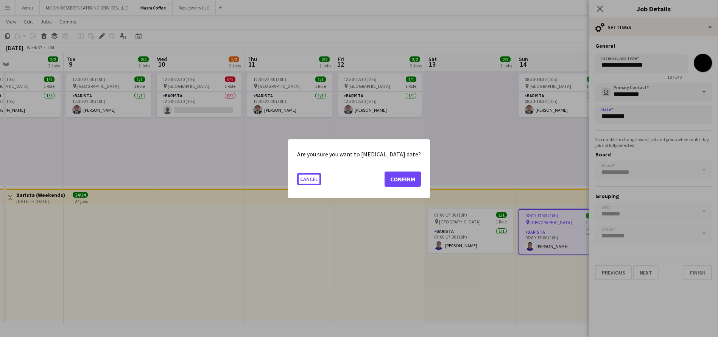
click at [645, 117] on body "Menu Boards Boards Boards All jobs Status Workforce Workforce My Workforce Recr…" at bounding box center [359, 83] width 718 height 507
click at [391, 176] on button "Confirm" at bounding box center [402, 178] width 36 height 15
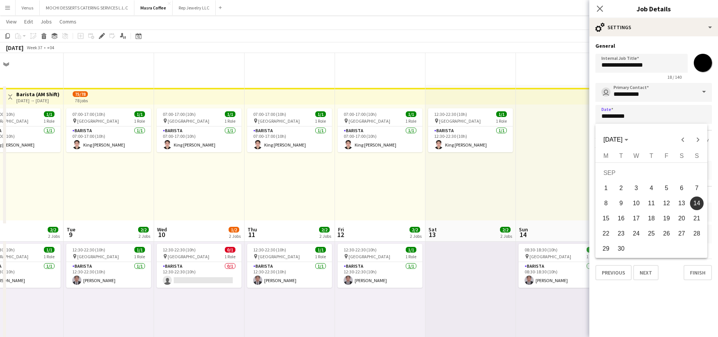
scroll to position [170, 0]
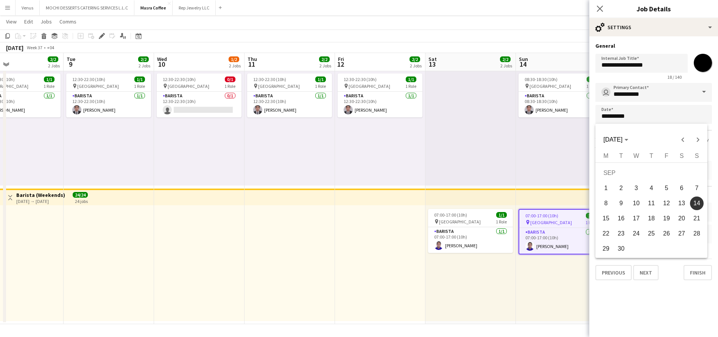
click at [511, 164] on div at bounding box center [359, 168] width 718 height 337
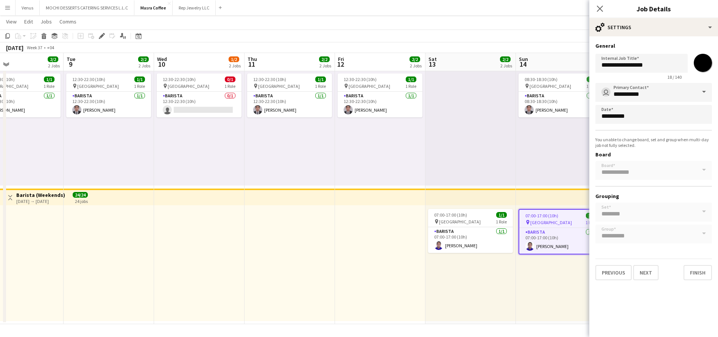
click at [548, 215] on span "07:00-17:00 (10h)" at bounding box center [541, 216] width 33 height 6
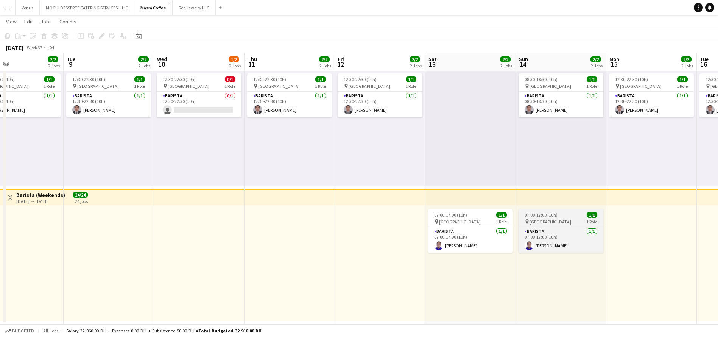
click at [548, 217] on span "07:00-17:00 (10h)" at bounding box center [540, 215] width 33 height 6
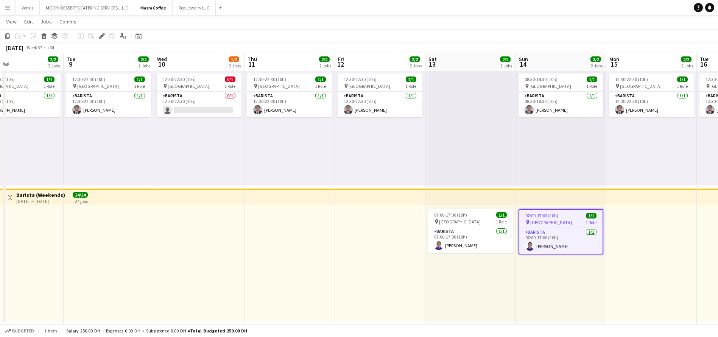
click at [550, 217] on span "07:00-17:00 (10h)" at bounding box center [541, 216] width 33 height 6
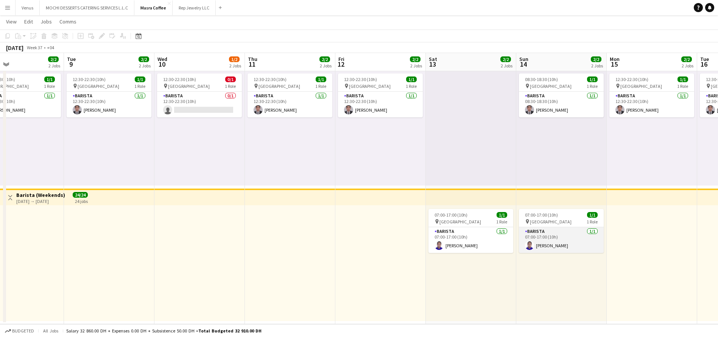
click at [549, 231] on app-card-role "Barista 1/1 07:00-17:00 (10h) Lenard Randy Fundador" at bounding box center [561, 240] width 85 height 26
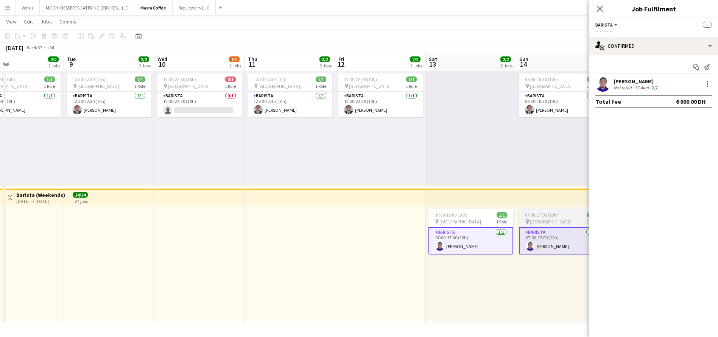
click at [537, 213] on span "07:00-17:00 (10h)" at bounding box center [541, 215] width 33 height 6
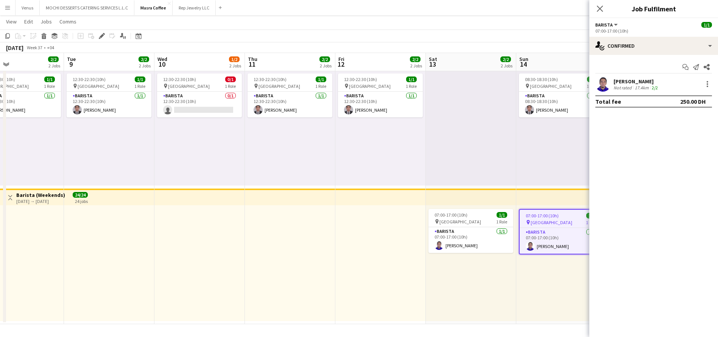
click at [604, 9] on app-icon "Close pop-in" at bounding box center [599, 8] width 9 height 9
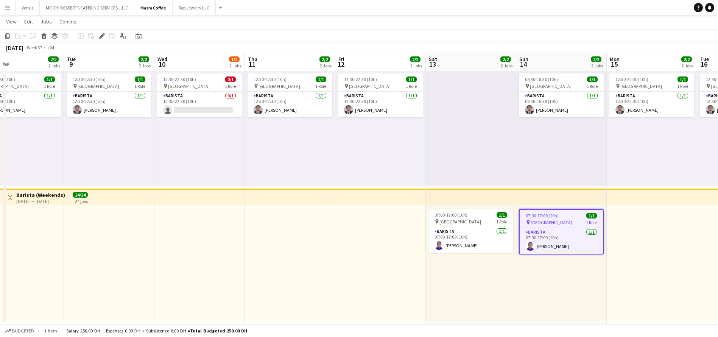
drag, startPoint x: 99, startPoint y: 34, endPoint x: 145, endPoint y: 38, distance: 46.3
click at [100, 33] on icon "Edit" at bounding box center [102, 36] width 6 height 6
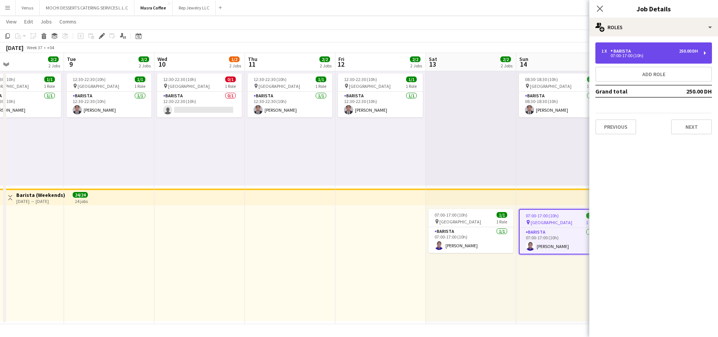
click at [707, 48] on div "1 x Barista 250.00 DH 07:00-17:00 (10h)" at bounding box center [653, 52] width 117 height 21
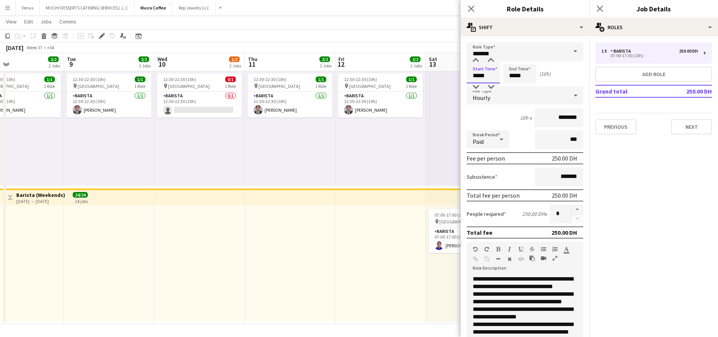
drag, startPoint x: 493, startPoint y: 78, endPoint x: 463, endPoint y: 75, distance: 30.4
click at [463, 75] on form "**********" at bounding box center [524, 266] width 129 height 448
type input "*****"
drag, startPoint x: 528, startPoint y: 75, endPoint x: 502, endPoint y: 75, distance: 26.1
click at [502, 75] on div "Start Time ***** End Time ***** (4h 30m)" at bounding box center [524, 73] width 117 height 19
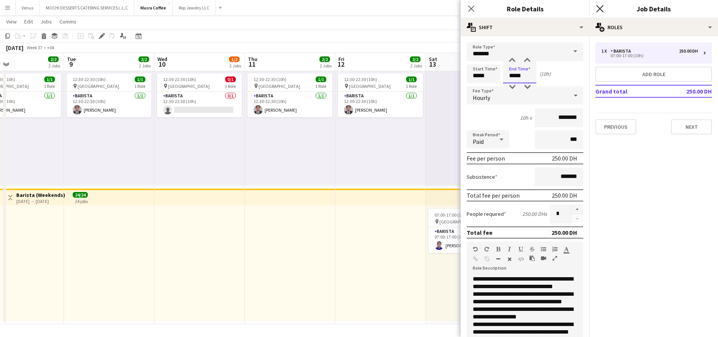
type input "*****"
click at [600, 10] on icon "Close pop-in" at bounding box center [599, 8] width 7 height 7
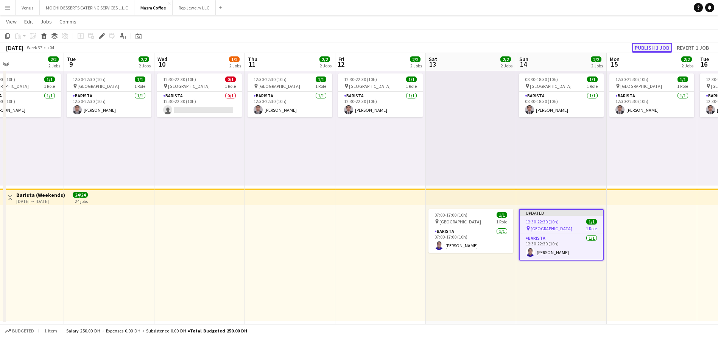
click at [653, 44] on button "Publish 1 job" at bounding box center [651, 48] width 40 height 10
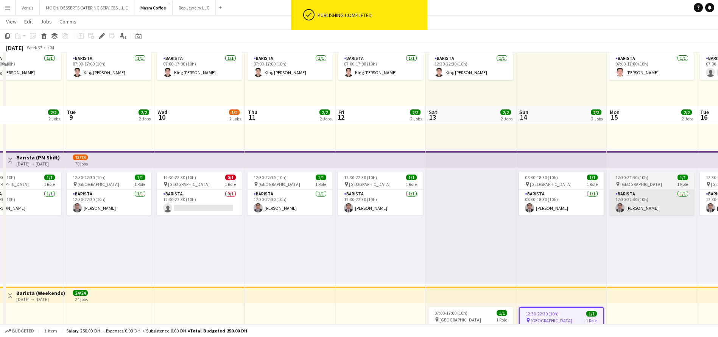
scroll to position [57, 0]
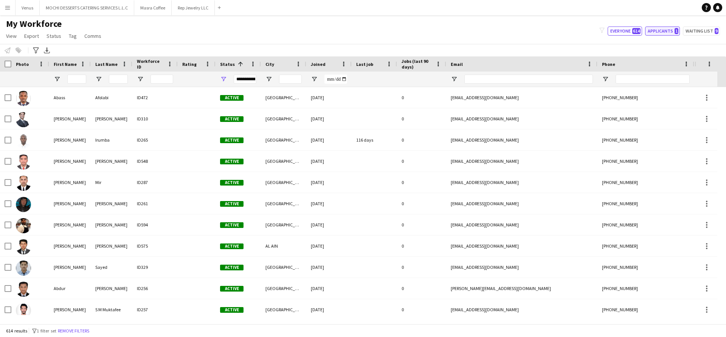
click at [667, 29] on button "Applicants 1" at bounding box center [662, 30] width 35 height 9
type input "**********"
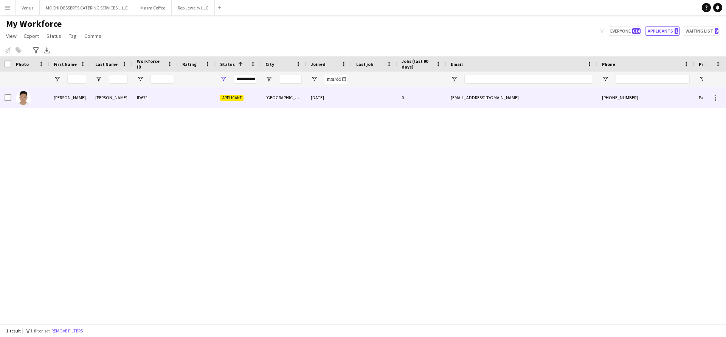
click at [40, 97] on div at bounding box center [30, 97] width 38 height 21
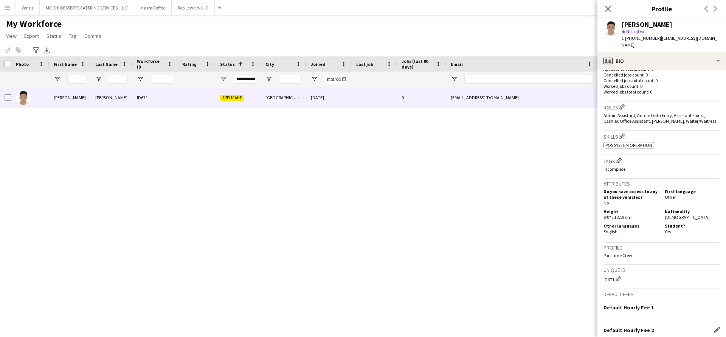
scroll to position [285, 0]
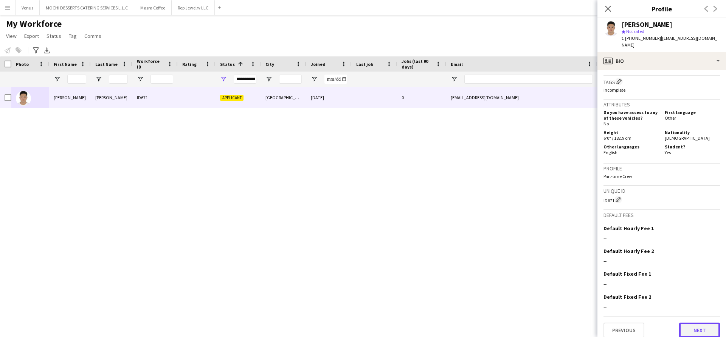
click at [687, 322] on button "Next" at bounding box center [699, 329] width 41 height 15
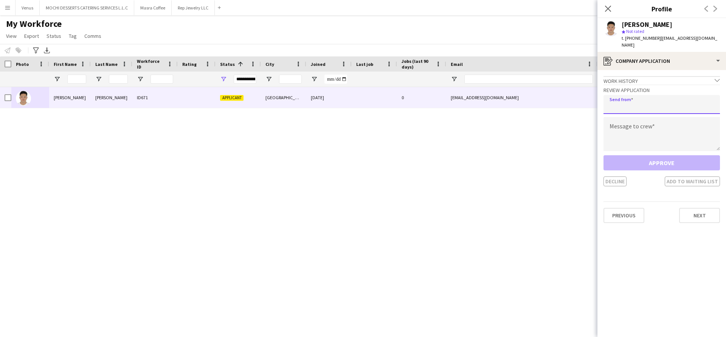
click at [654, 99] on input "email" at bounding box center [662, 104] width 117 height 19
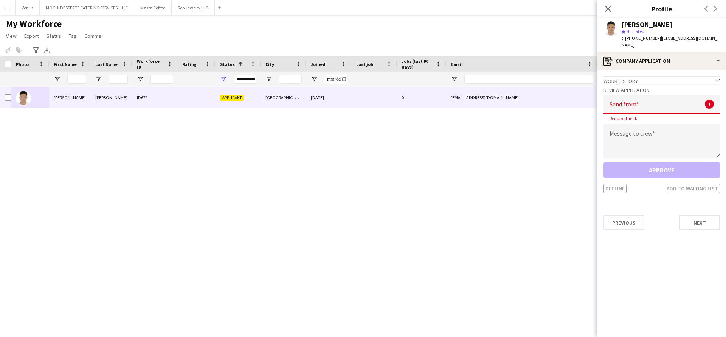
click at [668, 101] on input "email" at bounding box center [662, 104] width 117 height 19
paste input "**********"
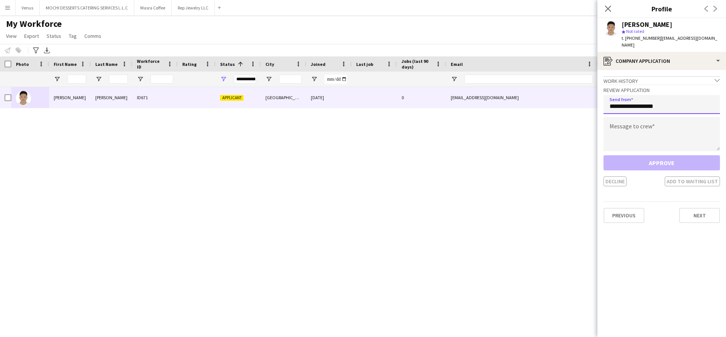
type input "**********"
click at [629, 121] on textarea at bounding box center [662, 134] width 117 height 34
paste textarea "**********"
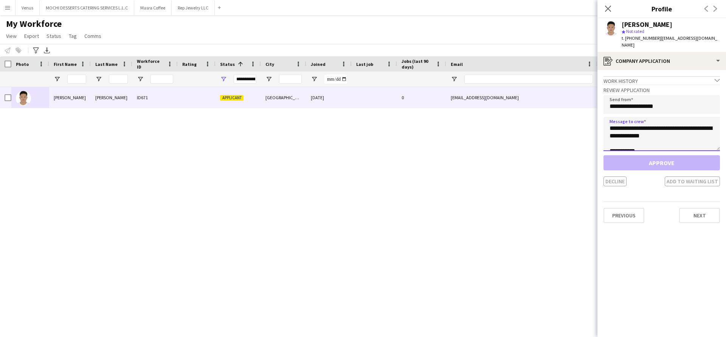
scroll to position [12, 0]
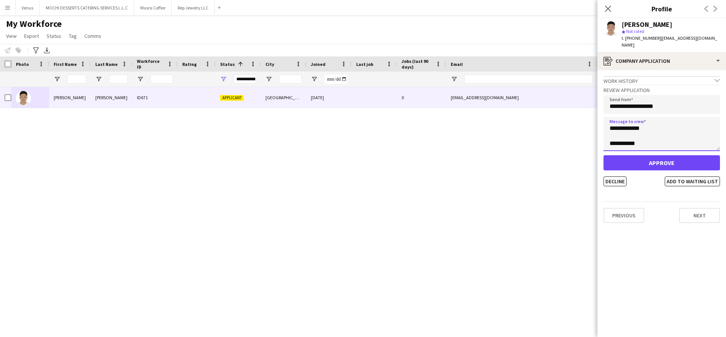
type textarea "**********"
click at [645, 155] on button "Approve" at bounding box center [662, 162] width 117 height 15
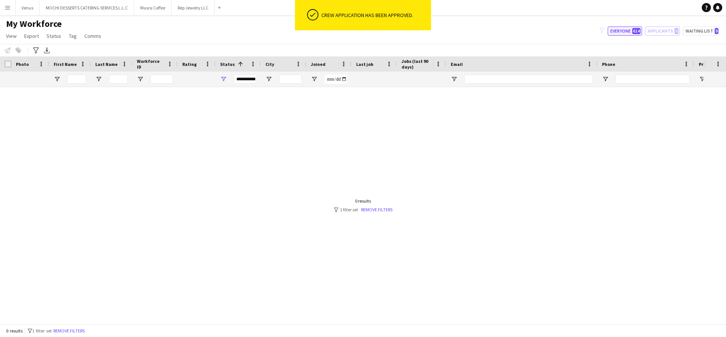
click at [617, 31] on button "Everyone 614" at bounding box center [625, 30] width 34 height 9
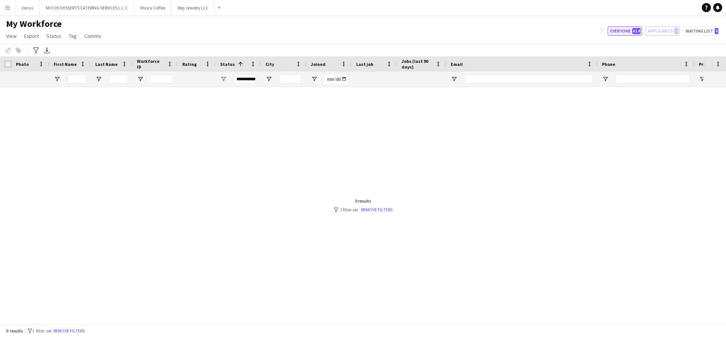
type input "**********"
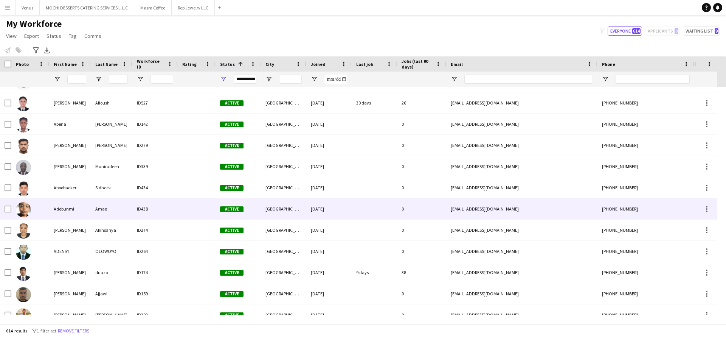
scroll to position [0, 0]
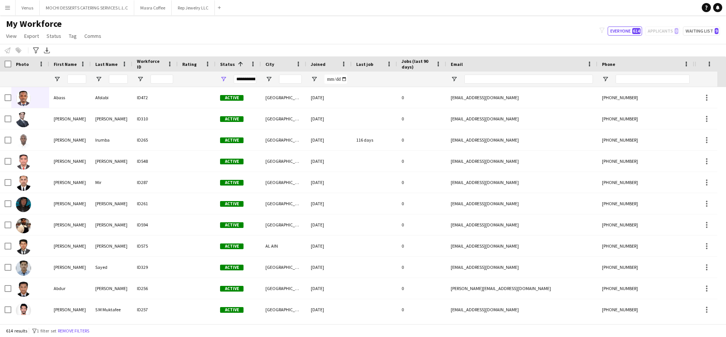
click at [7, 9] on app-icon "Menu" at bounding box center [8, 8] width 6 height 6
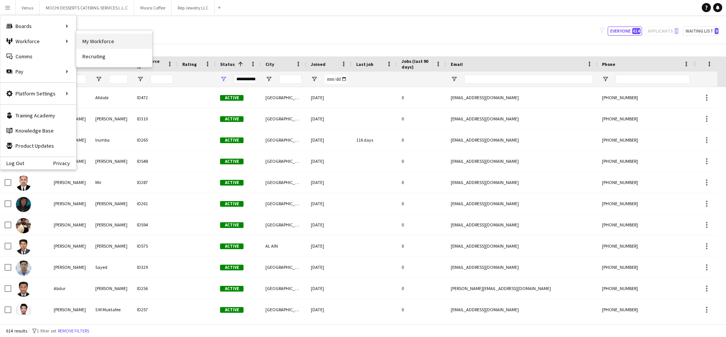
click at [112, 42] on link "My Workforce" at bounding box center [114, 41] width 76 height 15
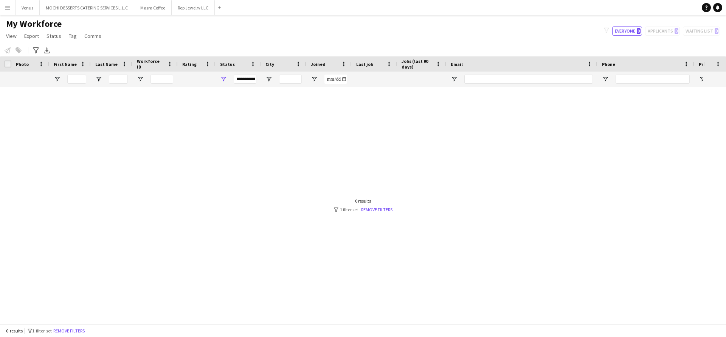
click at [5, 12] on button "Menu" at bounding box center [7, 7] width 15 height 15
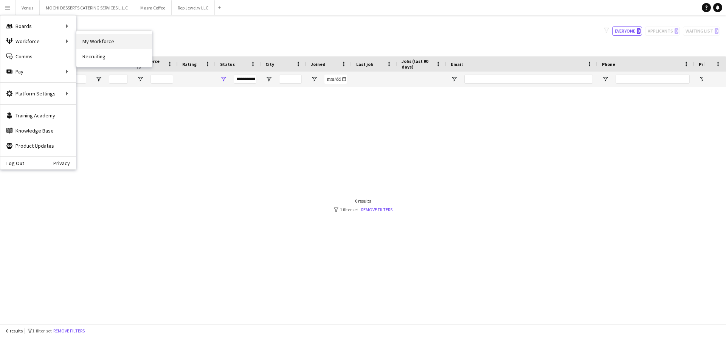
click at [96, 43] on link "My Workforce" at bounding box center [114, 41] width 76 height 15
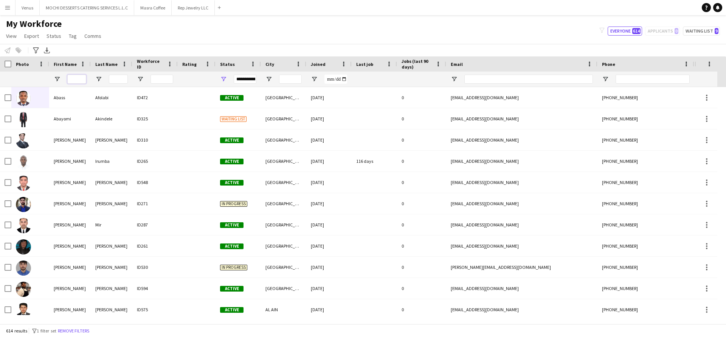
click at [74, 76] on input "First Name Filter Input" at bounding box center [76, 79] width 19 height 9
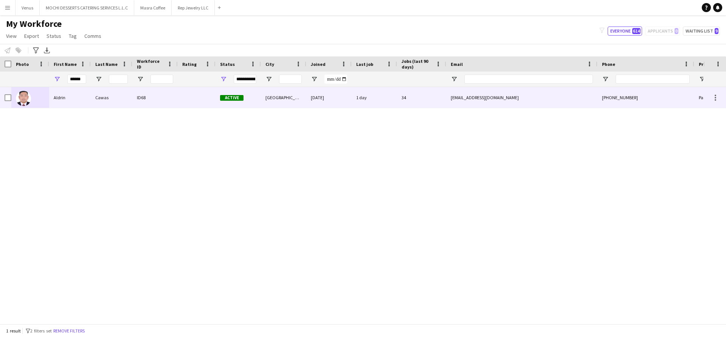
click at [59, 97] on div "Aldrin" at bounding box center [70, 97] width 42 height 21
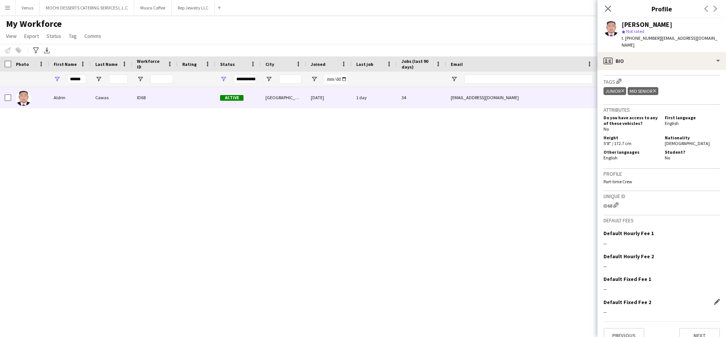
scroll to position [303, 0]
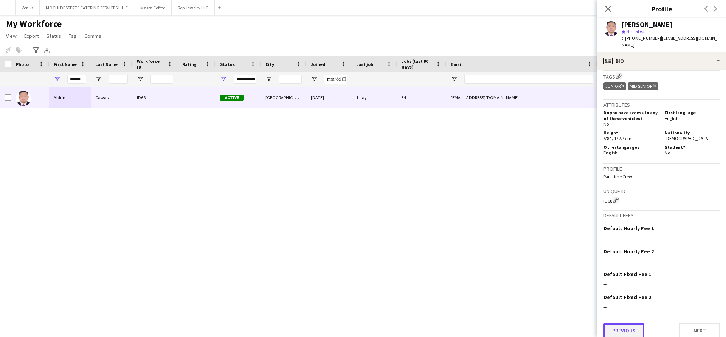
click at [625, 323] on button "Previous" at bounding box center [624, 330] width 41 height 15
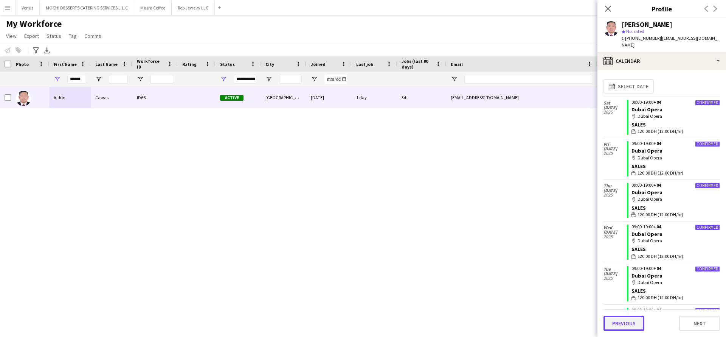
click at [628, 319] on button "Previous" at bounding box center [624, 322] width 41 height 15
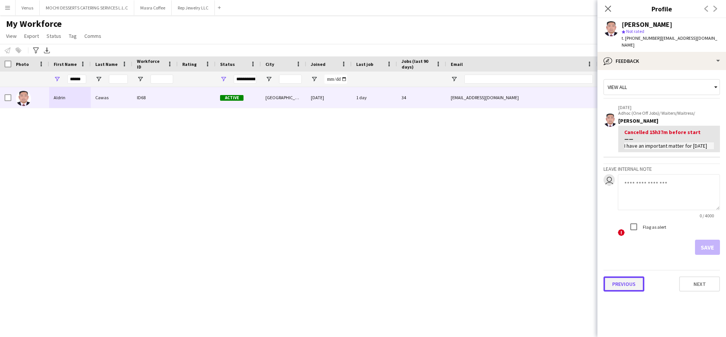
click at [624, 276] on button "Previous" at bounding box center [624, 283] width 41 height 15
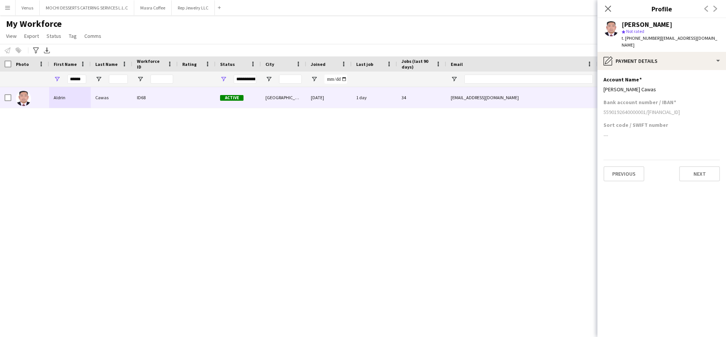
drag, startPoint x: 715, startPoint y: 103, endPoint x: 651, endPoint y: 107, distance: 64.0
click at [648, 109] on div "5590192640000001/[FINANCIAL_ID]" at bounding box center [662, 112] width 117 height 7
copy div "[FINANCIAL_ID]"
drag, startPoint x: 657, startPoint y: 84, endPoint x: 602, endPoint y: 84, distance: 55.6
click at [602, 84] on app-section-data-types "Account Name Edit this field [PERSON_NAME] Cawas Bank account number / IBAN [FI…" at bounding box center [662, 203] width 129 height 267
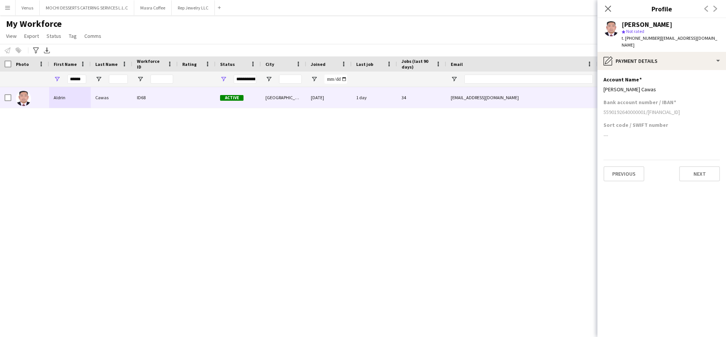
copy div "[PERSON_NAME] Cawas"
click at [606, 6] on icon at bounding box center [607, 8] width 7 height 7
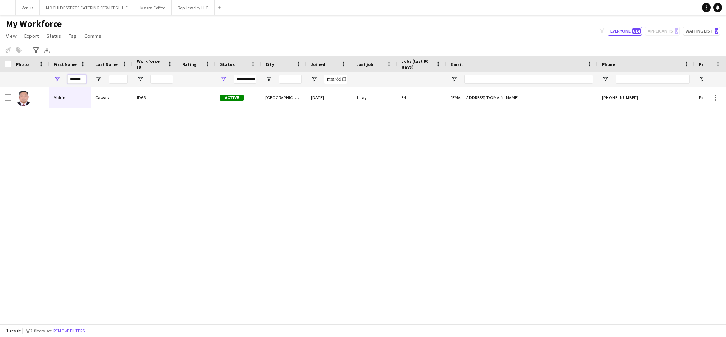
drag, startPoint x: 84, startPoint y: 79, endPoint x: 38, endPoint y: 79, distance: 46.2
click at [34, 81] on div "******" at bounding box center [410, 78] width 820 height 15
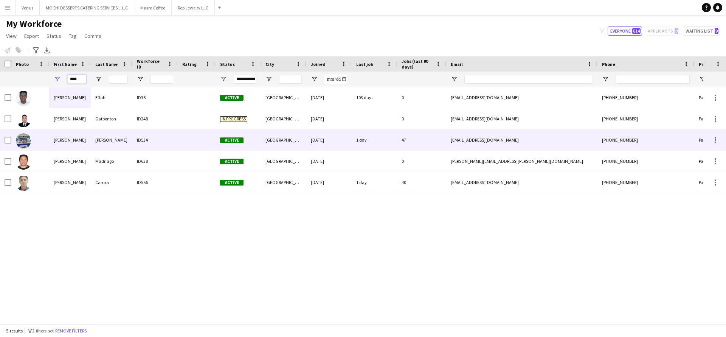
type input "****"
click at [68, 140] on div "[PERSON_NAME]" at bounding box center [70, 139] width 42 height 21
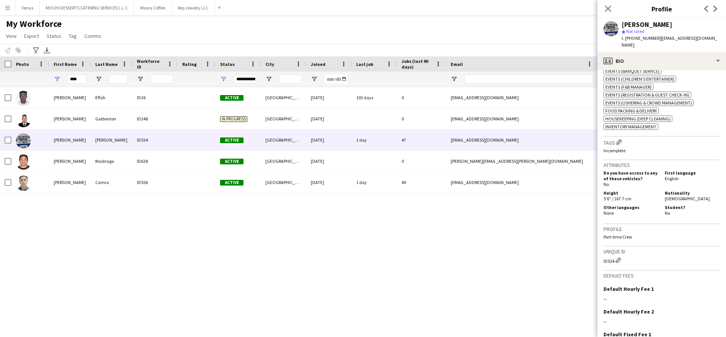
scroll to position [394, 0]
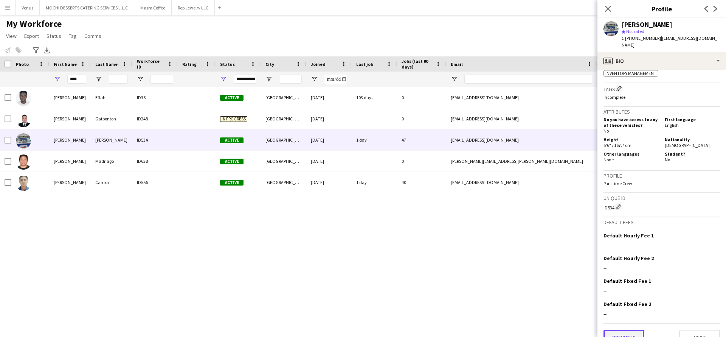
click at [628, 329] on button "Previous" at bounding box center [624, 336] width 41 height 15
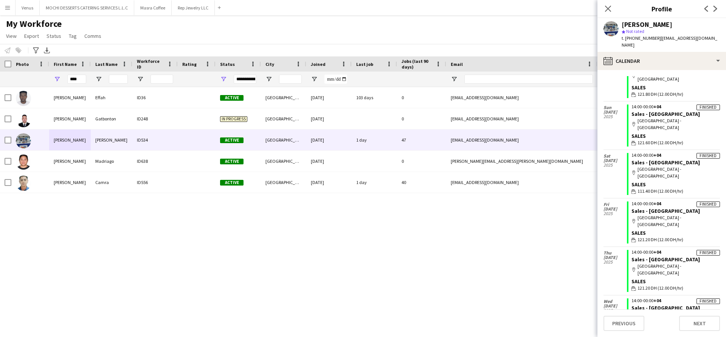
scroll to position [196, 0]
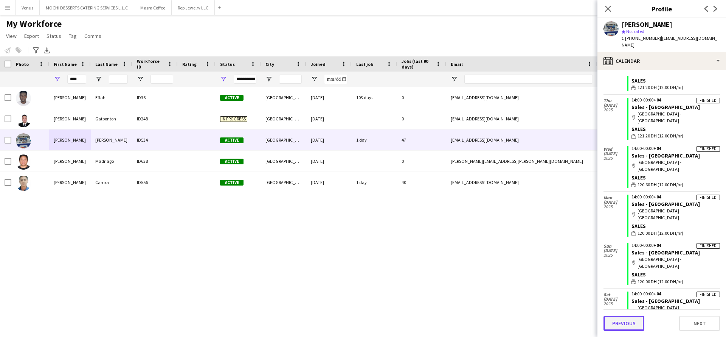
click at [627, 316] on button "Previous" at bounding box center [624, 322] width 41 height 15
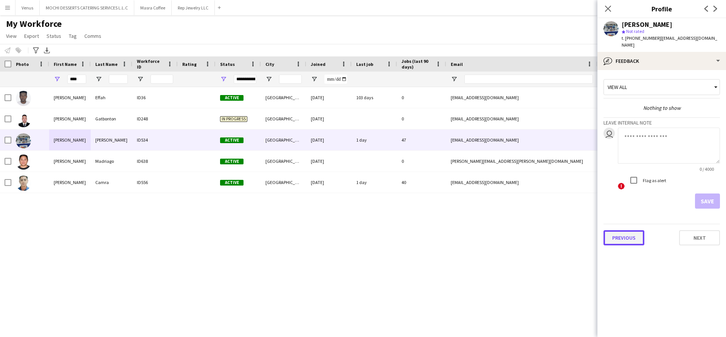
click at [622, 232] on button "Previous" at bounding box center [624, 237] width 41 height 15
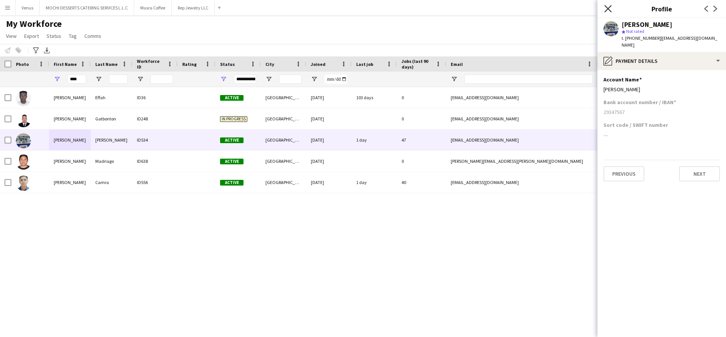
click at [606, 8] on icon "Close pop-in" at bounding box center [607, 8] width 7 height 7
